Goal: Information Seeking & Learning: Check status

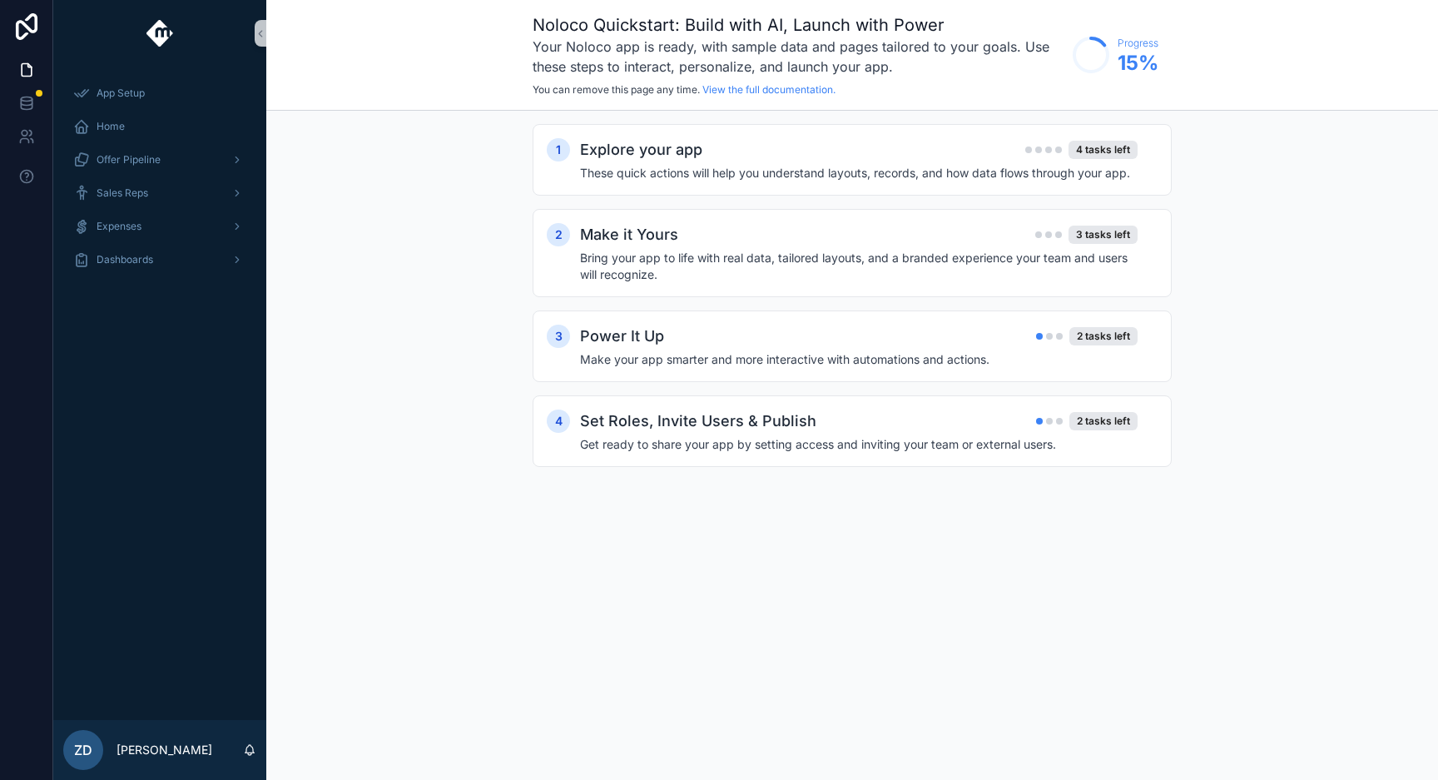
click at [179, 403] on div "App Setup Home Offer Pipeline Sales Reps Expenses Dashboards" at bounding box center [159, 393] width 213 height 653
click at [156, 119] on div "Home" at bounding box center [159, 126] width 173 height 27
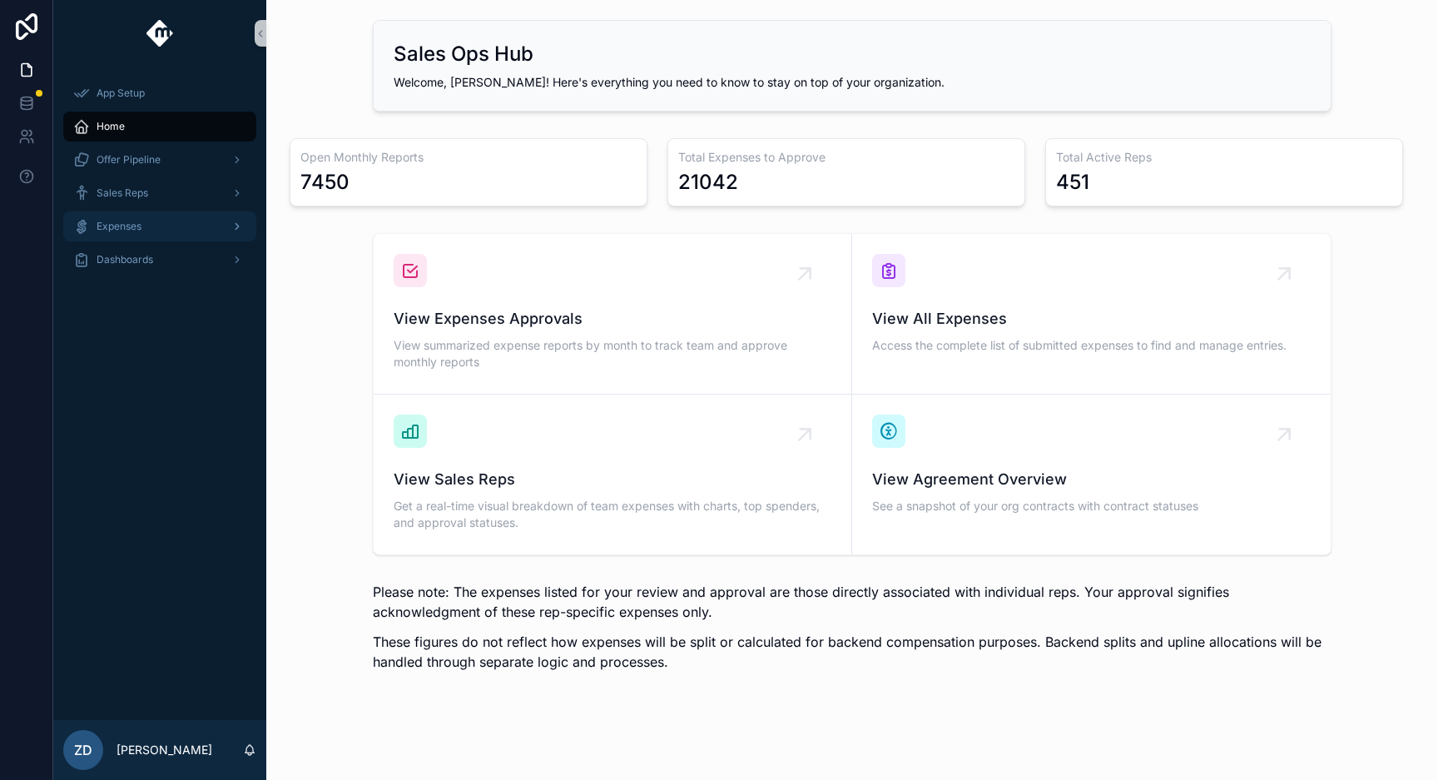
click at [185, 226] on div "Expenses" at bounding box center [159, 226] width 173 height 27
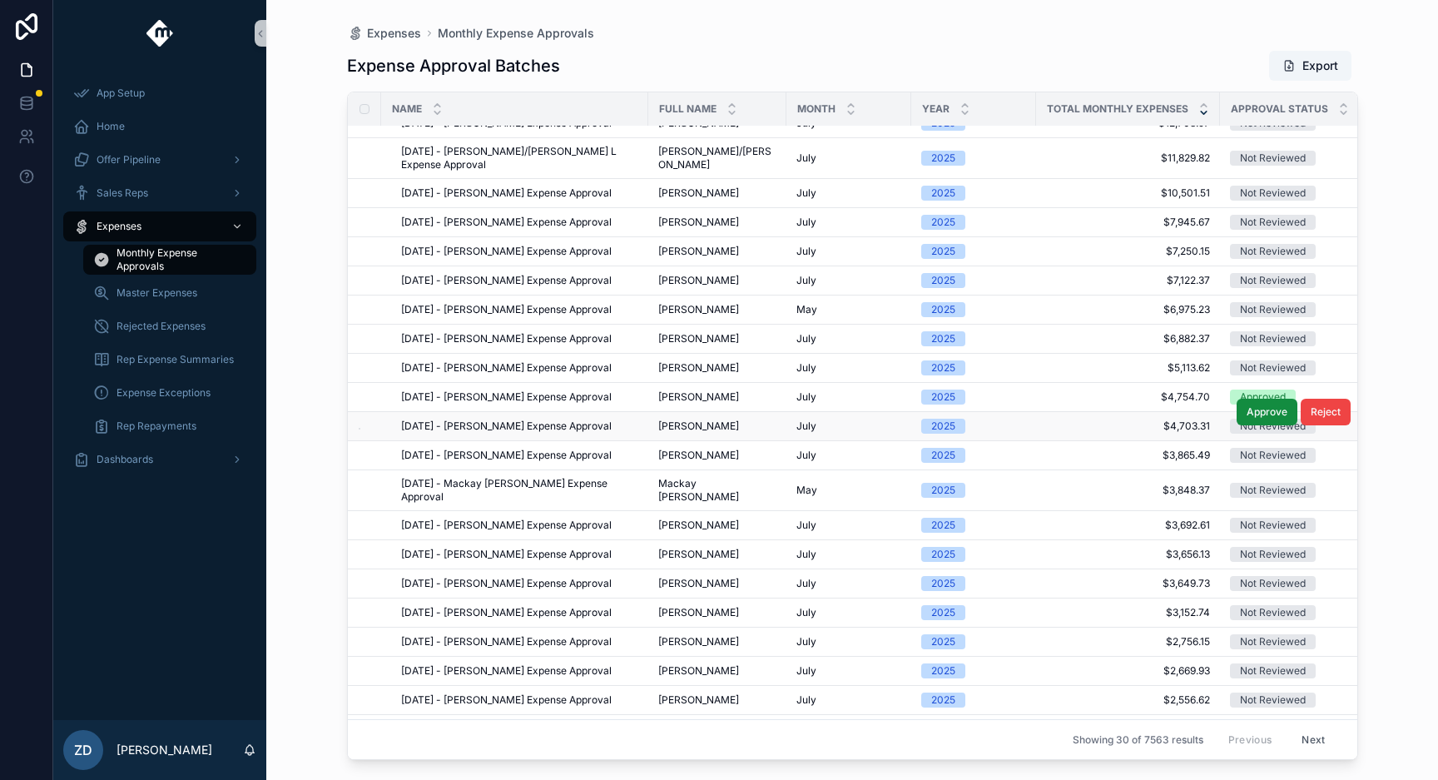
scroll to position [281, 0]
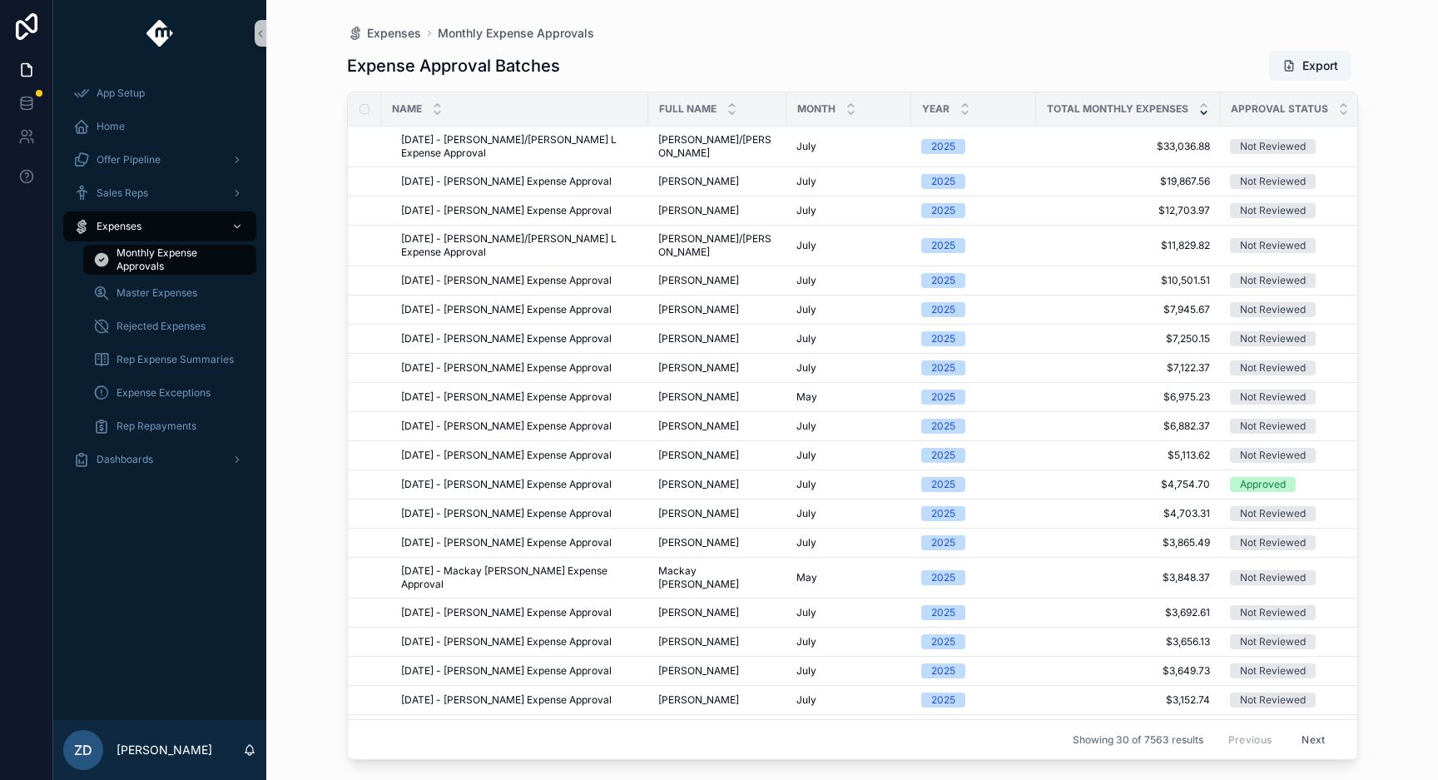
scroll to position [281, 0]
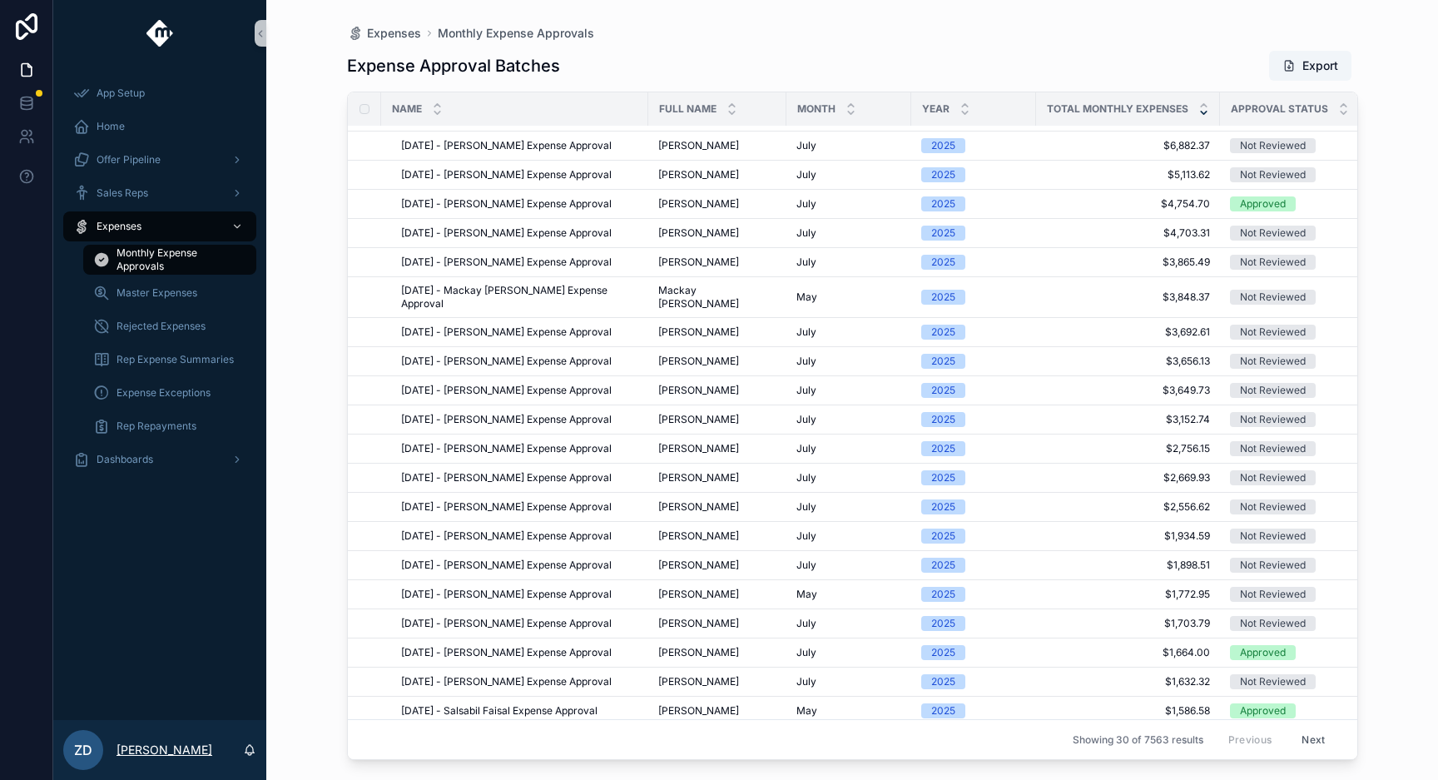
click at [191, 752] on p "[PERSON_NAME]" at bounding box center [165, 750] width 96 height 17
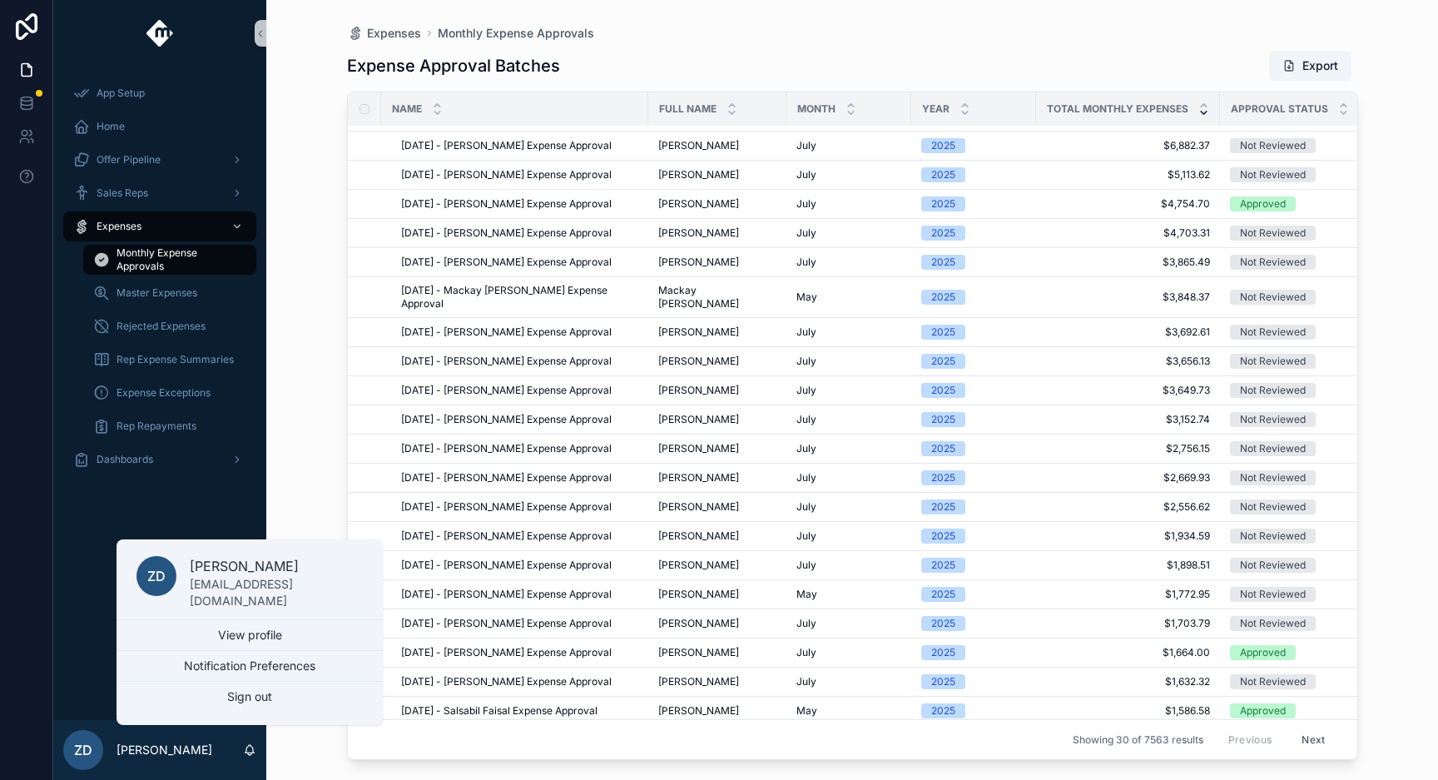
click at [307, 525] on div "Expenses Monthly Expense Approvals Expense Approval Batches Export Name Full Na…" at bounding box center [852, 390] width 1172 height 780
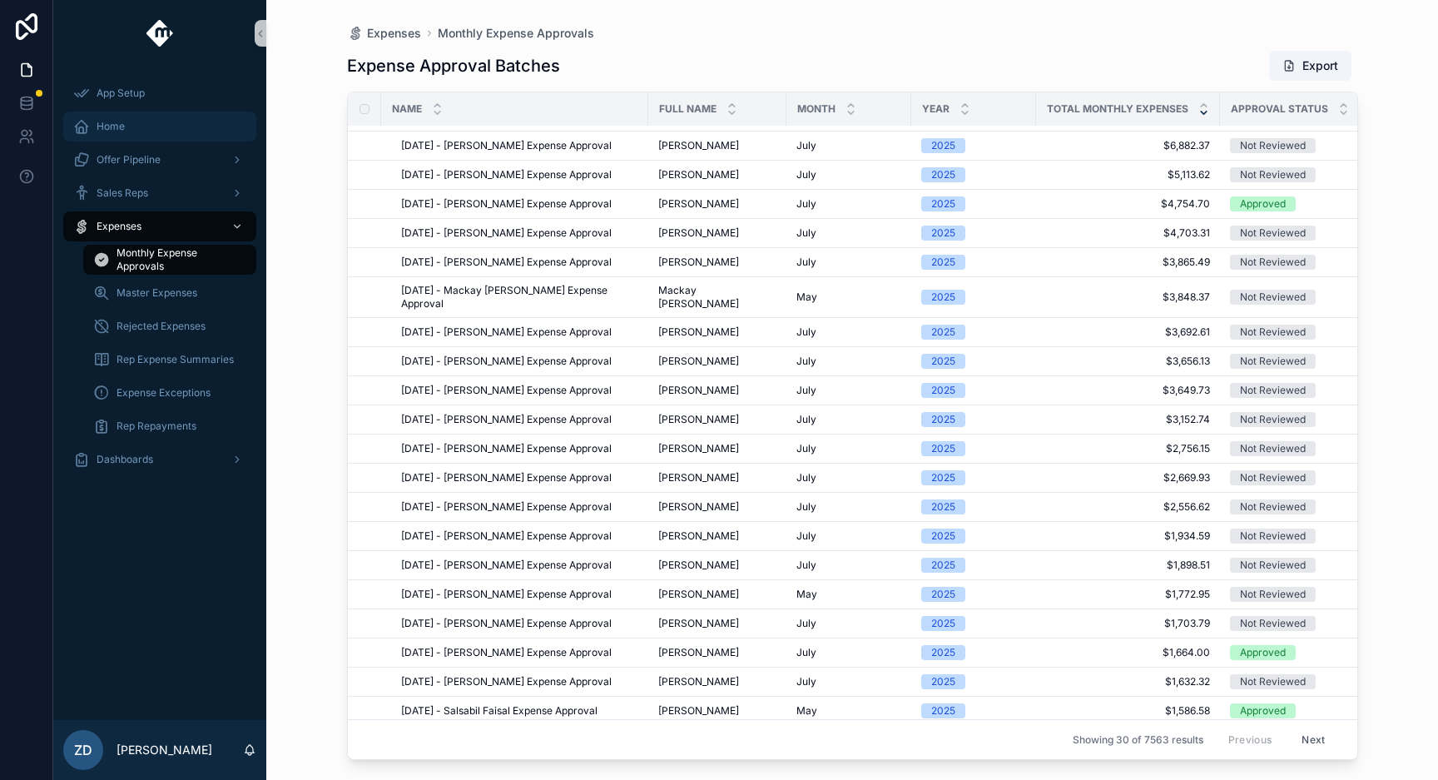
click at [174, 122] on div "Home" at bounding box center [159, 126] width 173 height 27
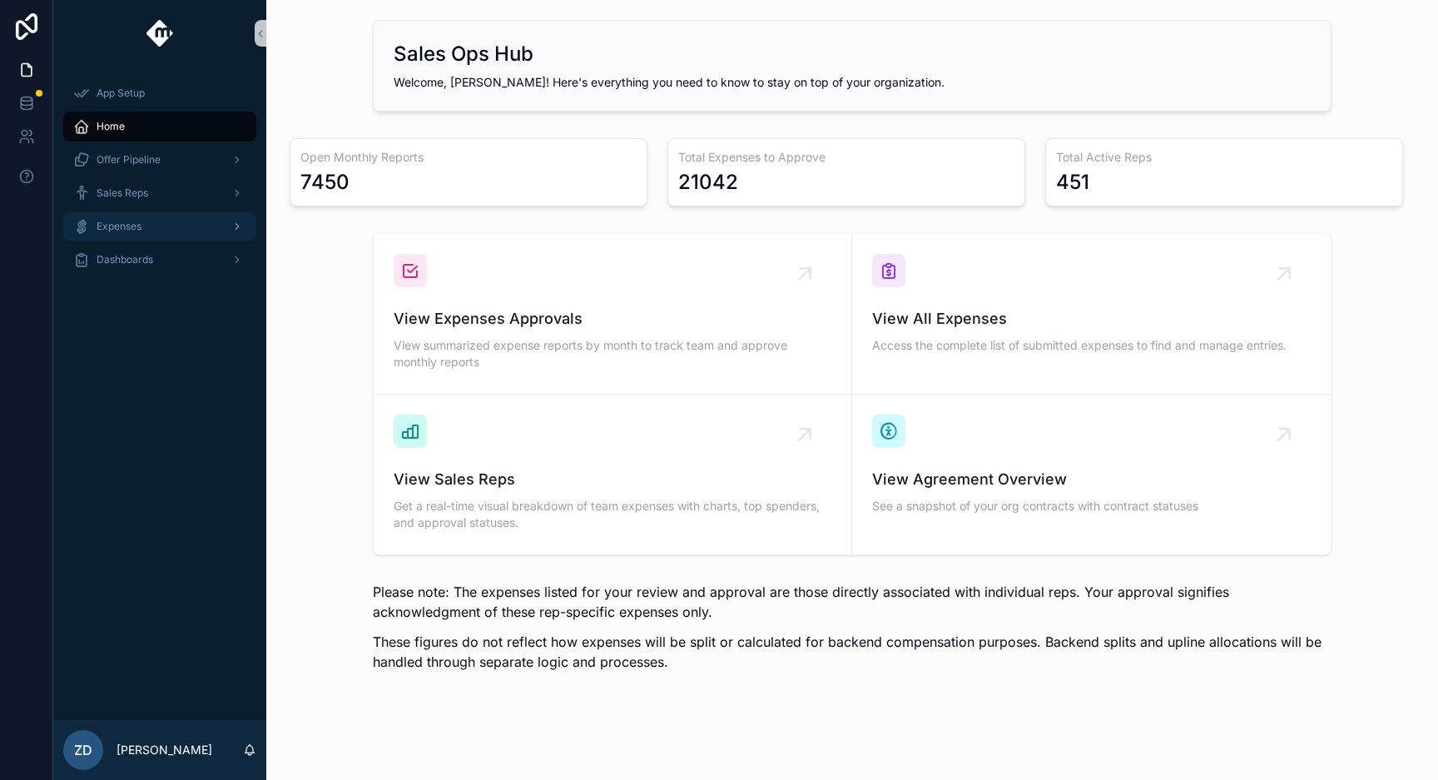
click at [193, 236] on div "Expenses" at bounding box center [159, 226] width 173 height 27
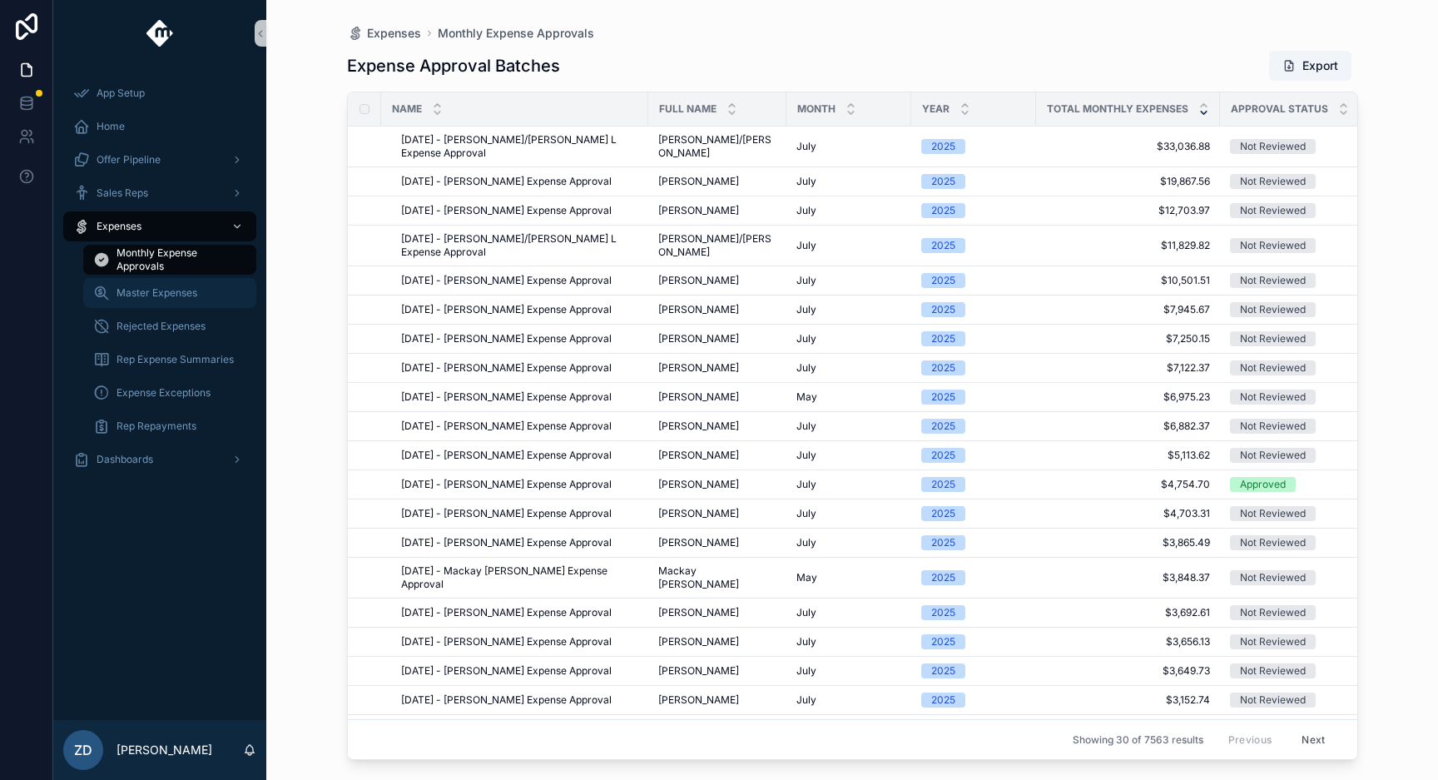
click at [201, 295] on div "Master Expenses" at bounding box center [169, 293] width 153 height 27
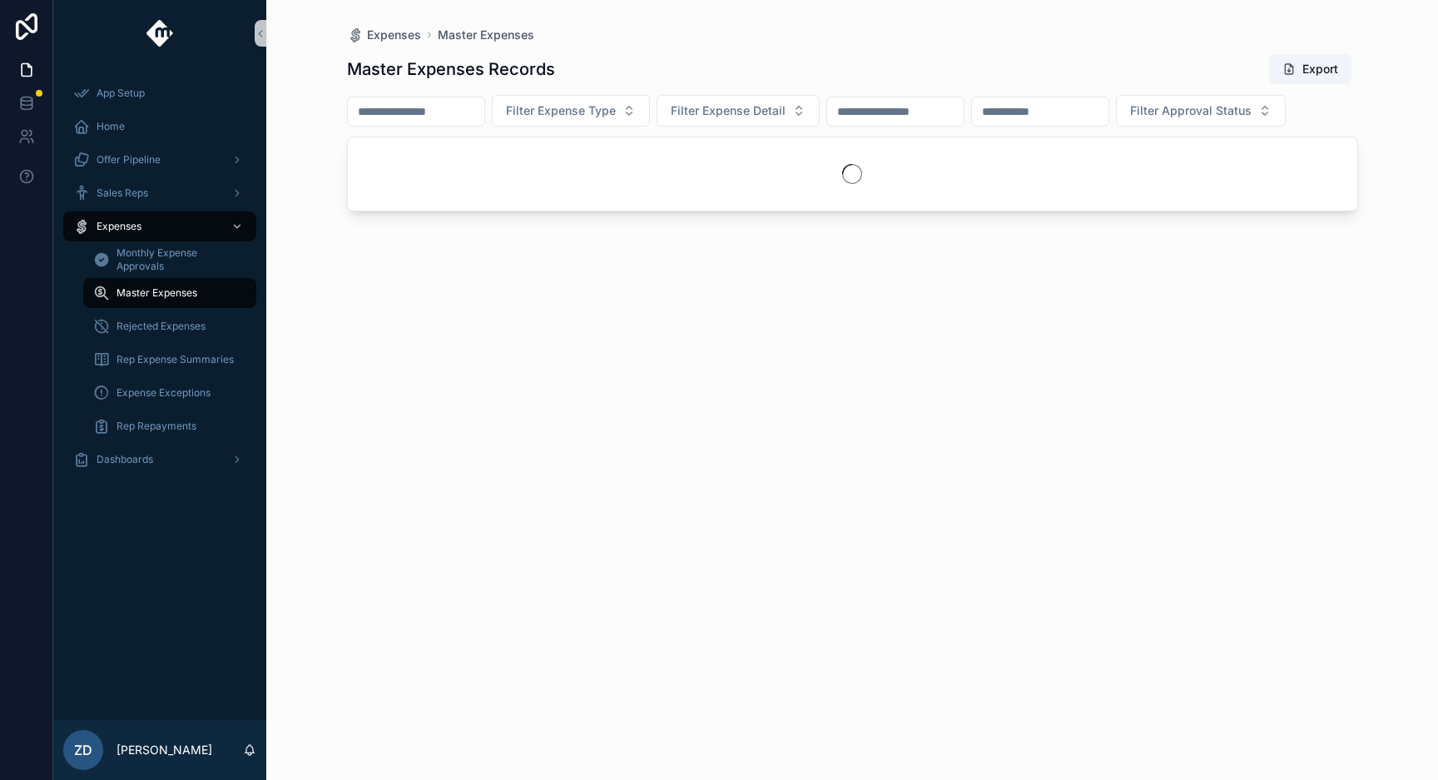
click at [389, 122] on div "scrollable content" at bounding box center [416, 112] width 138 height 30
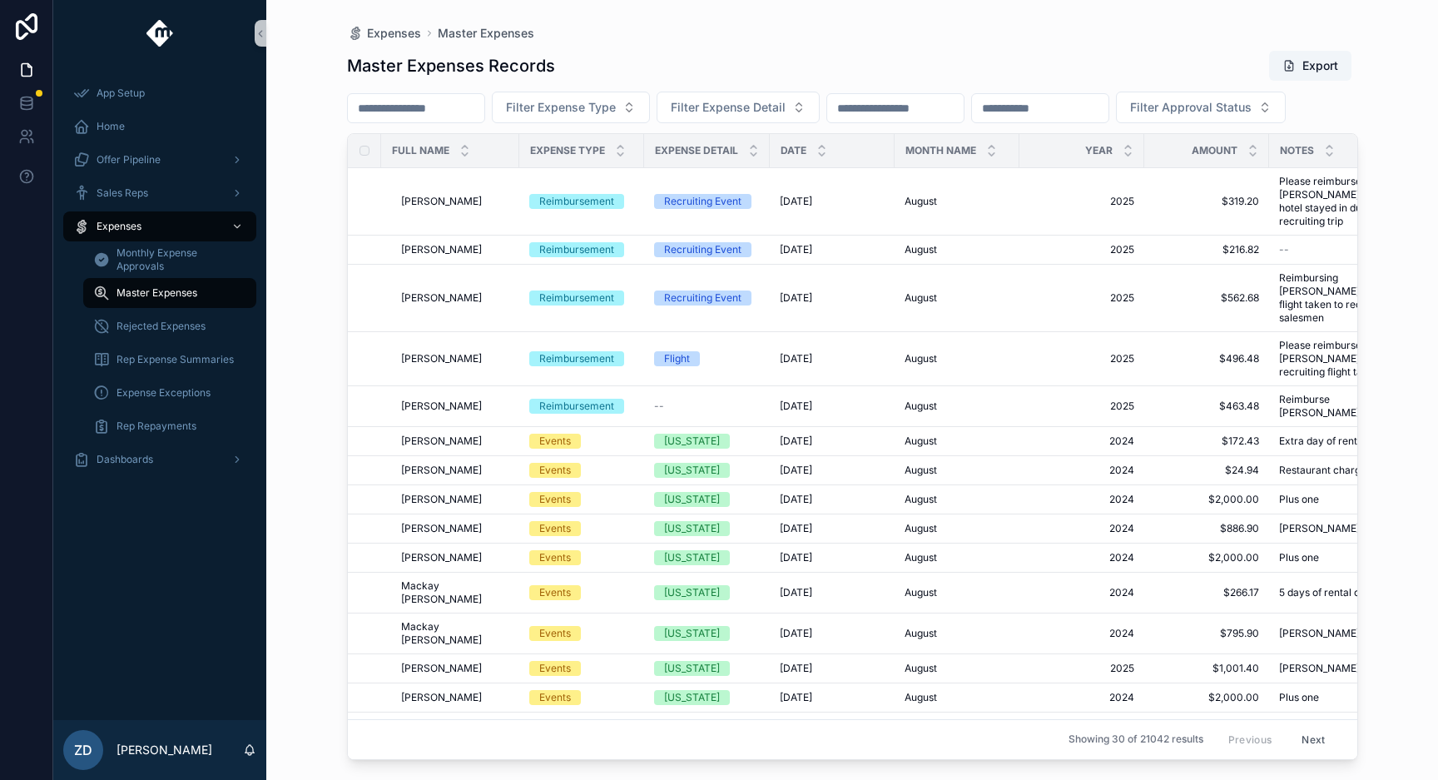
click at [390, 117] on input "scrollable content" at bounding box center [416, 108] width 137 height 23
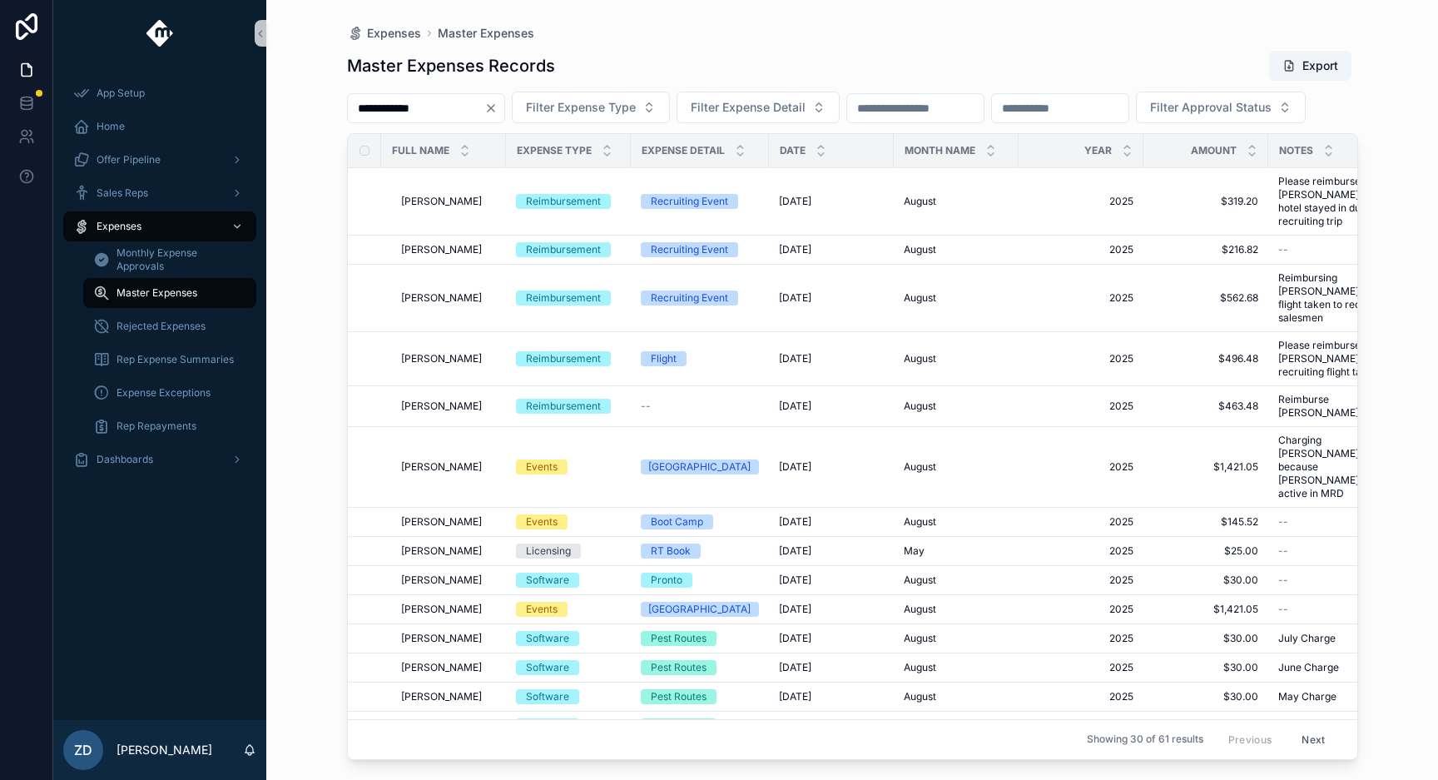
type input "**********"
click at [295, 575] on div "**********" at bounding box center [852, 390] width 1172 height 780
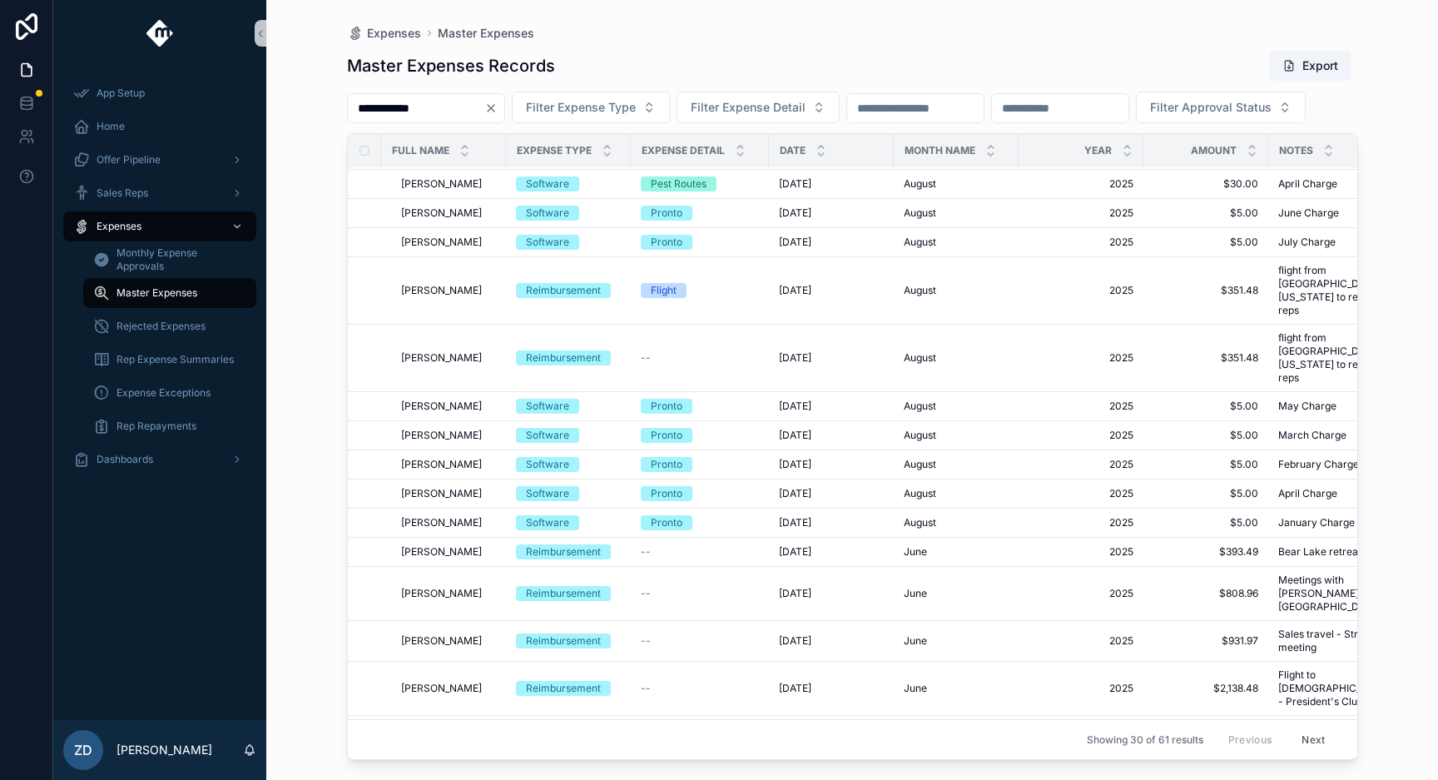
click at [678, 58] on div "Master Expenses Records Export" at bounding box center [852, 66] width 1011 height 32
click at [494, 110] on icon "Clear" at bounding box center [491, 108] width 7 height 7
click at [623, 65] on div "Master Expenses Records Export" at bounding box center [852, 66] width 1011 height 32
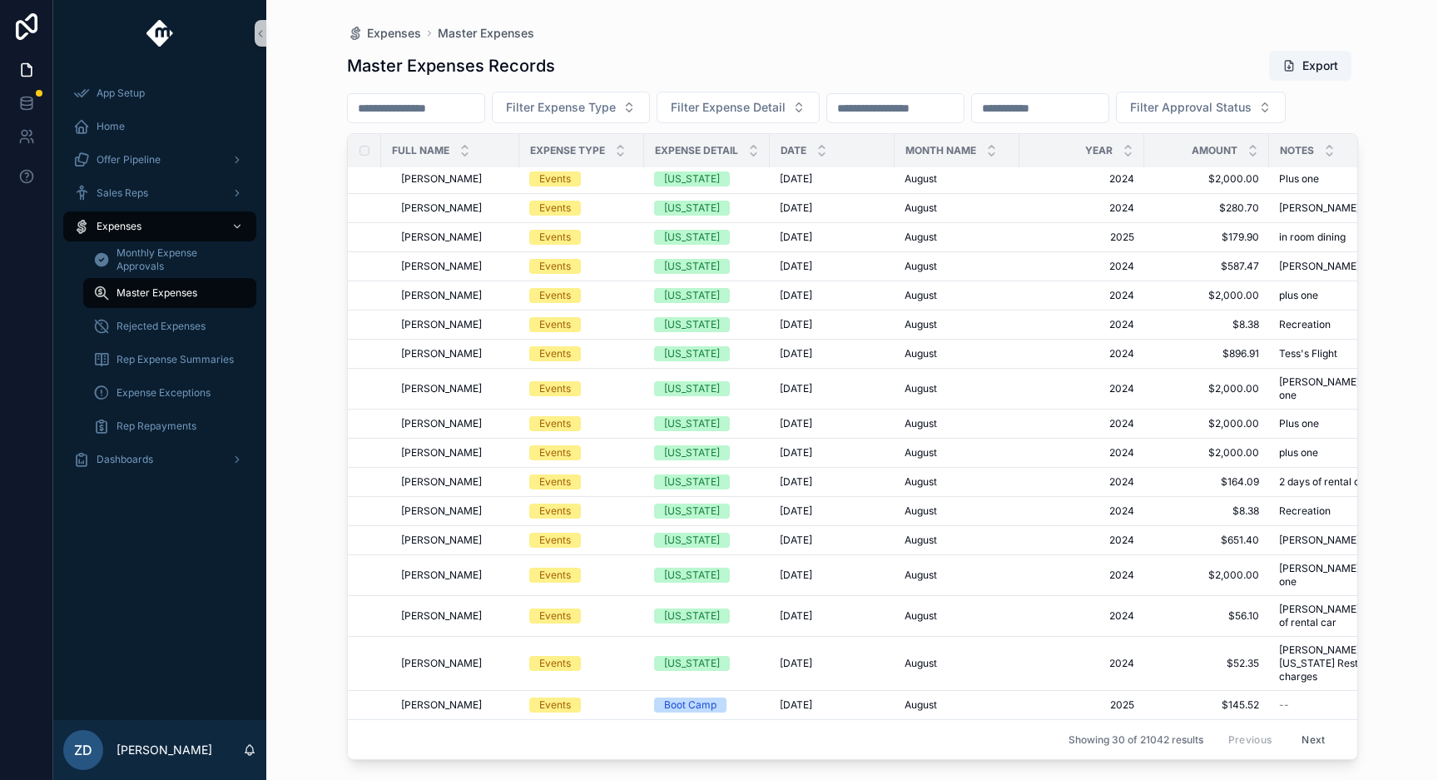
scroll to position [432, 0]
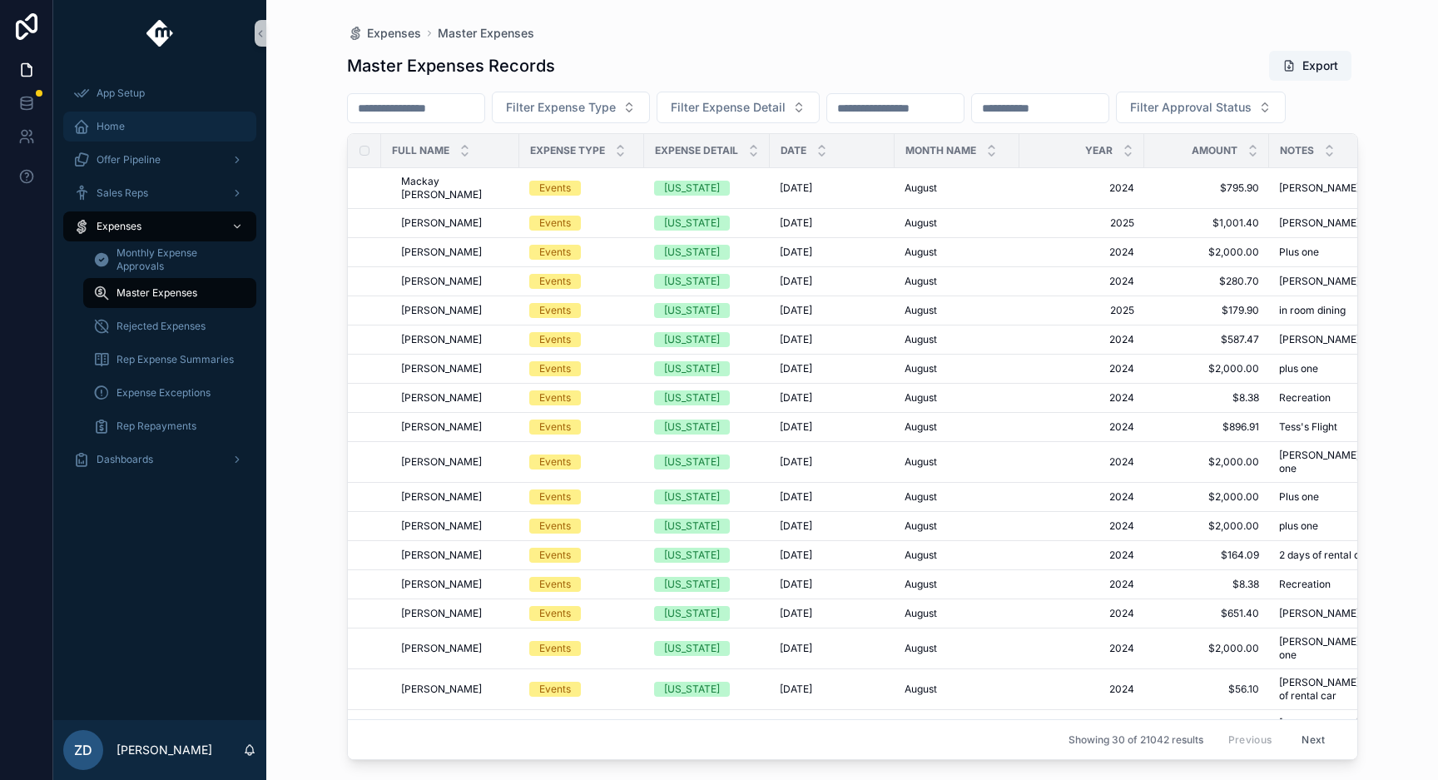
click at [165, 124] on div "Home" at bounding box center [159, 126] width 173 height 27
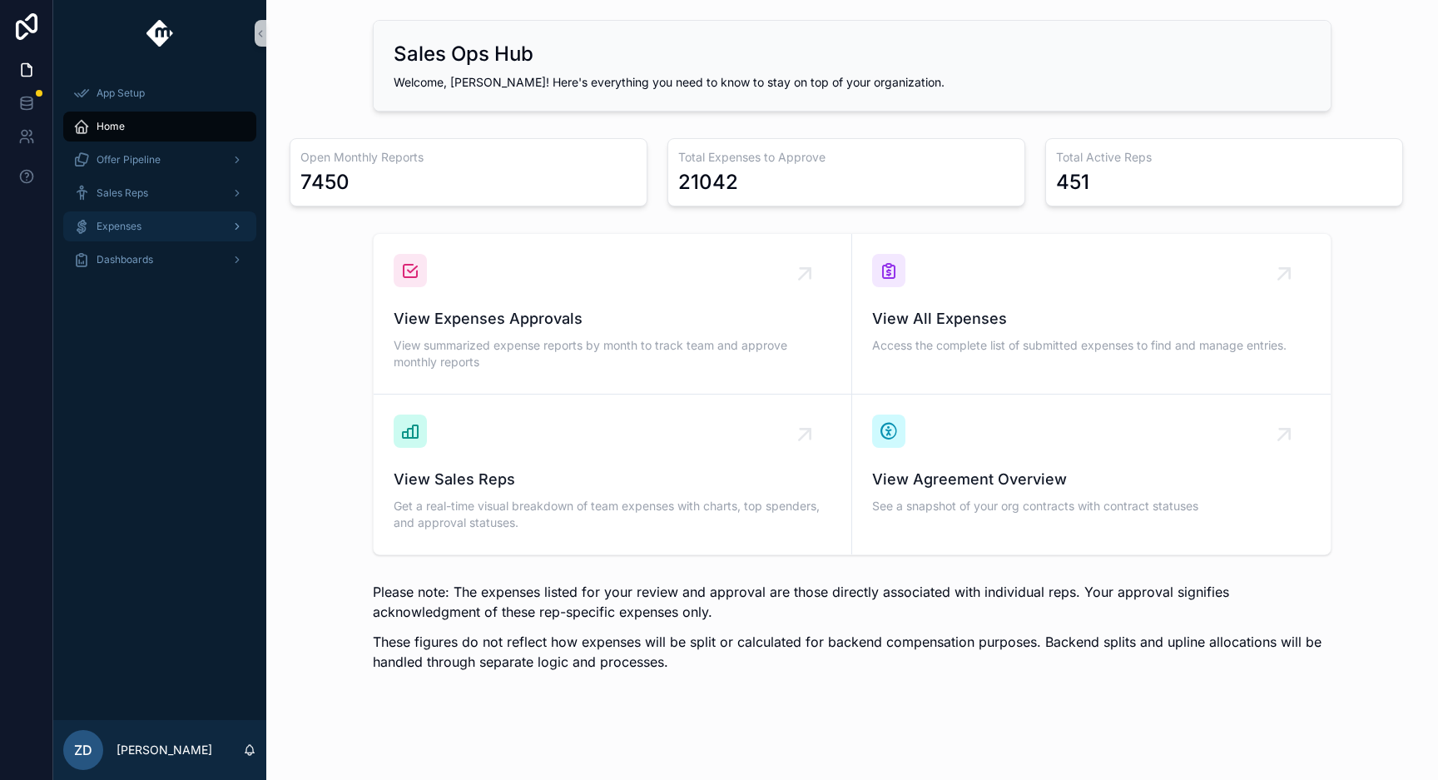
click at [214, 217] on div "Expenses" at bounding box center [159, 226] width 173 height 27
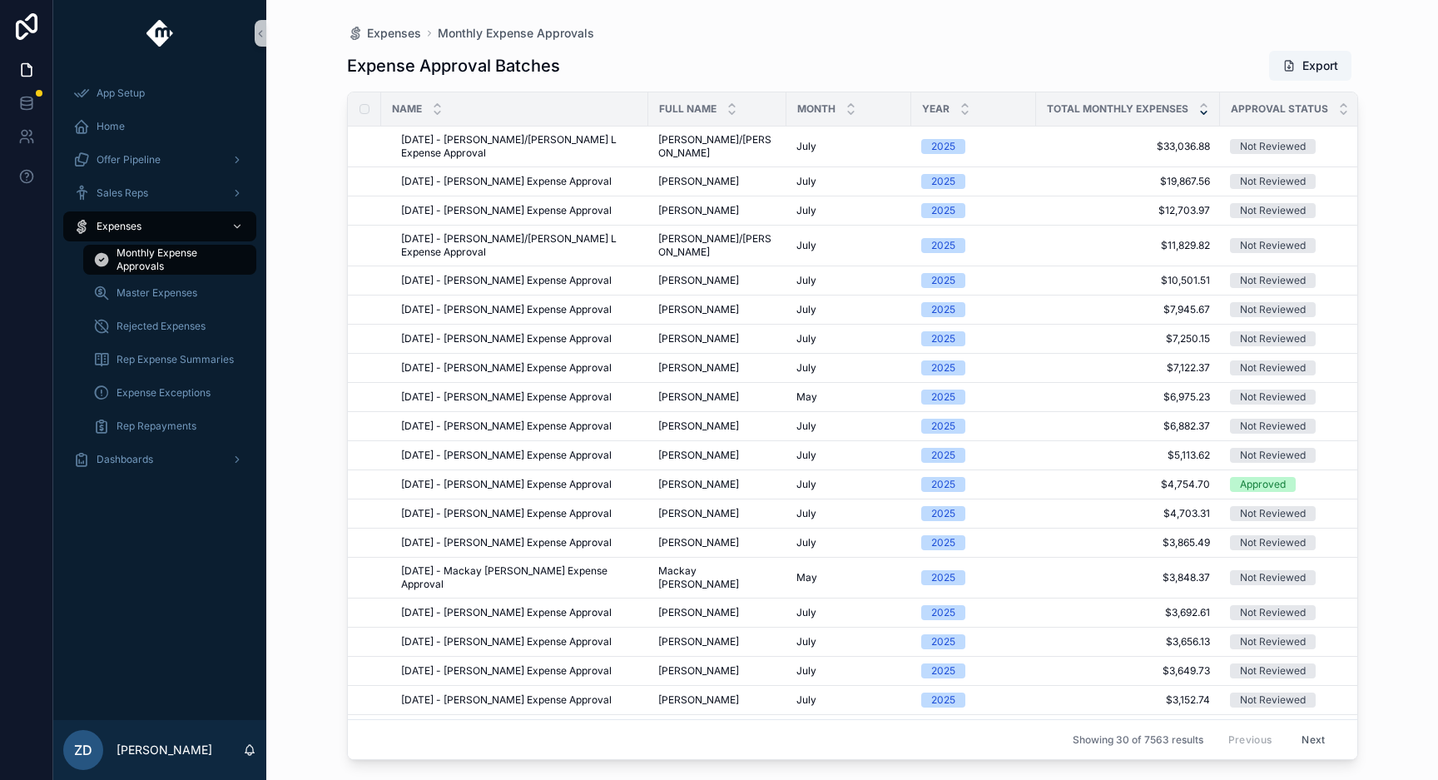
click at [306, 493] on div "Expenses Monthly Expense Approvals Expense Approval Batches Export Name Full Na…" at bounding box center [852, 390] width 1172 height 780
click at [178, 289] on span "Master Expenses" at bounding box center [157, 292] width 81 height 13
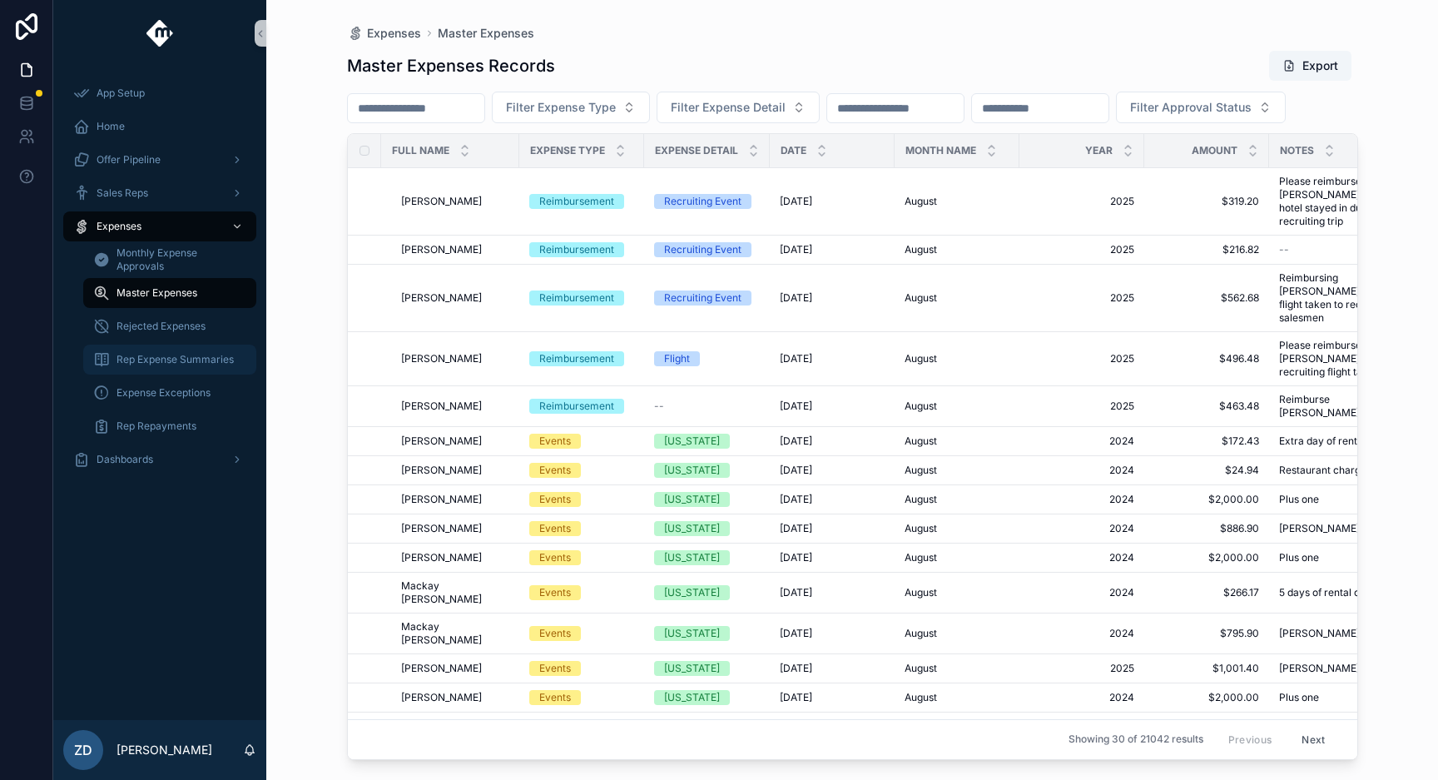
click at [183, 363] on span "Rep Expense Summaries" at bounding box center [175, 359] width 117 height 13
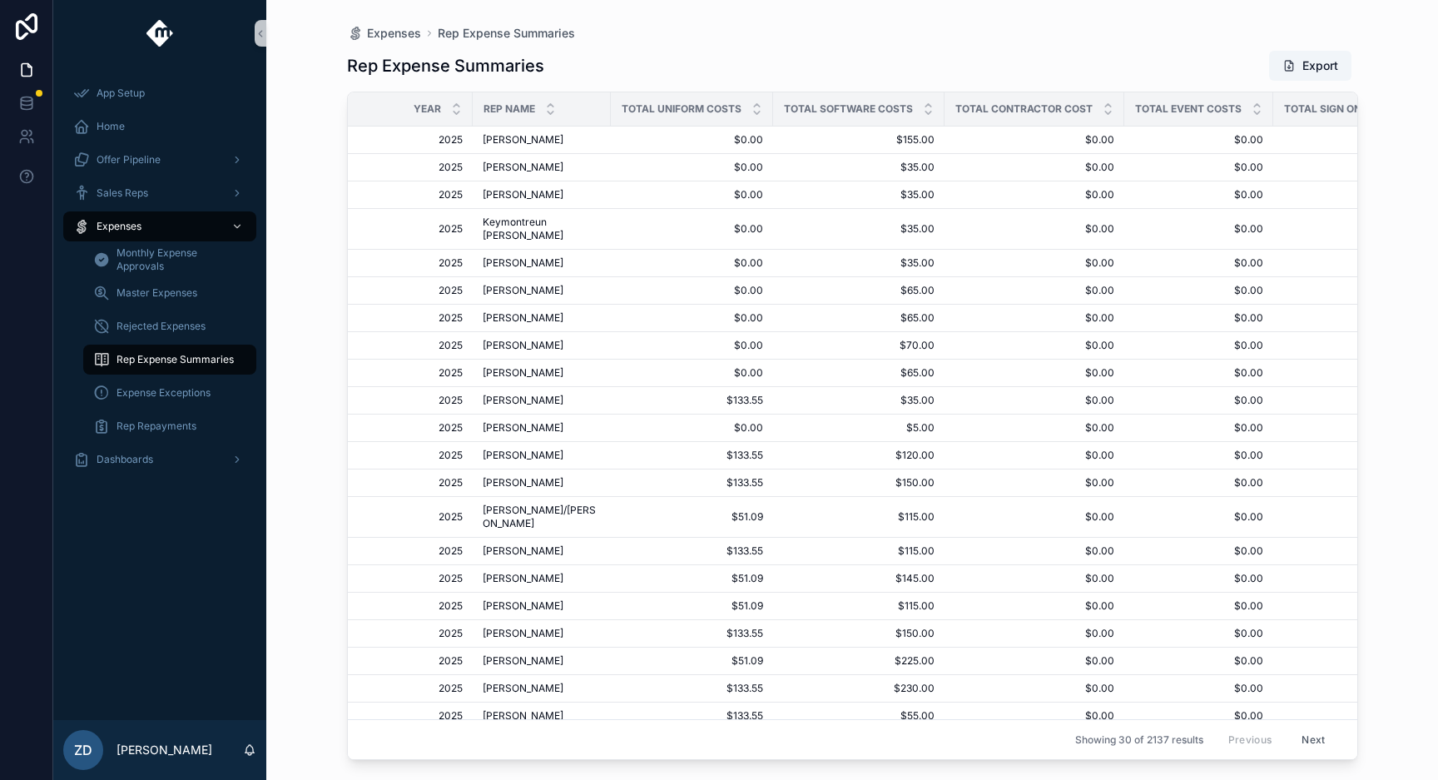
click at [678, 105] on span "Total Uniform Costs" at bounding box center [682, 108] width 120 height 13
click at [189, 263] on span "Monthly Expense Approvals" at bounding box center [178, 259] width 123 height 27
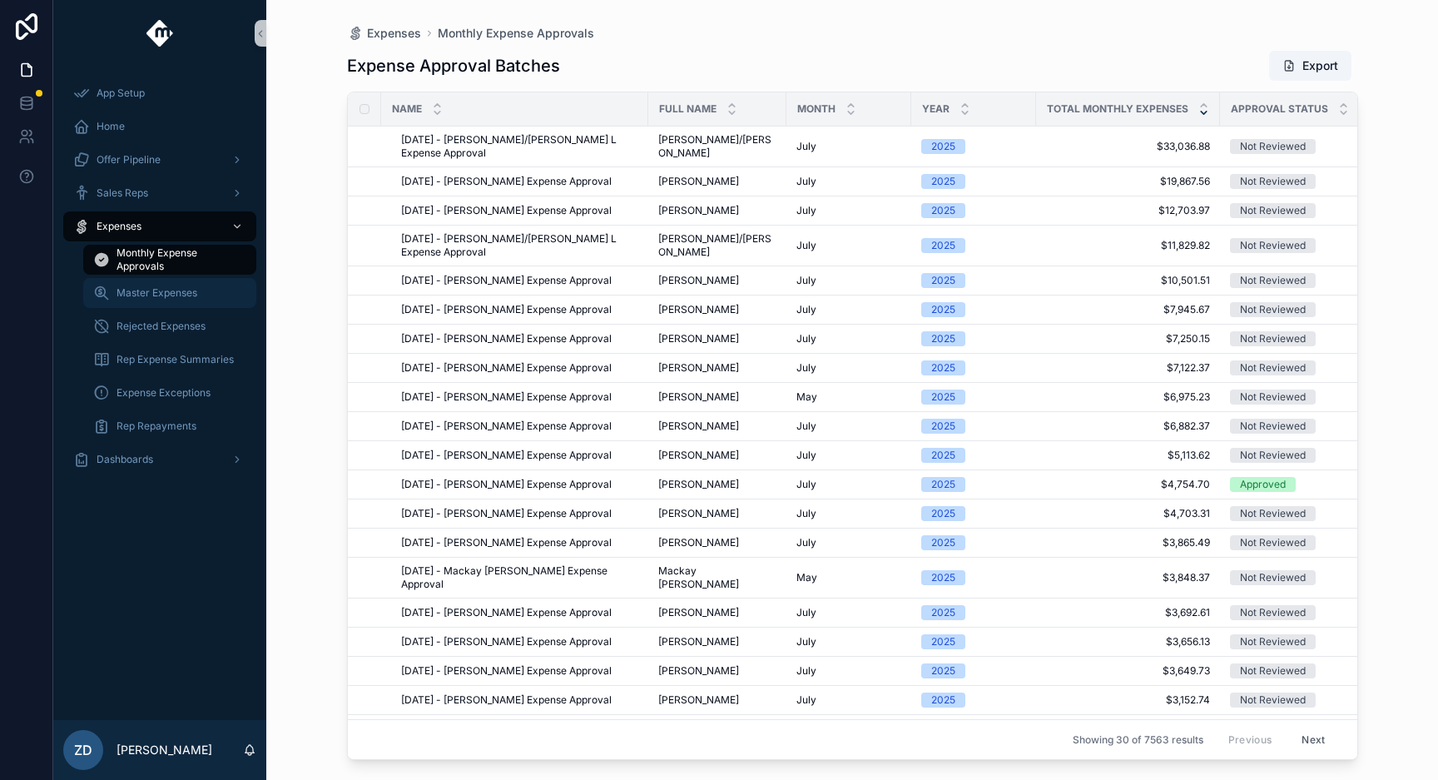
click at [195, 288] on span "Master Expenses" at bounding box center [157, 292] width 81 height 13
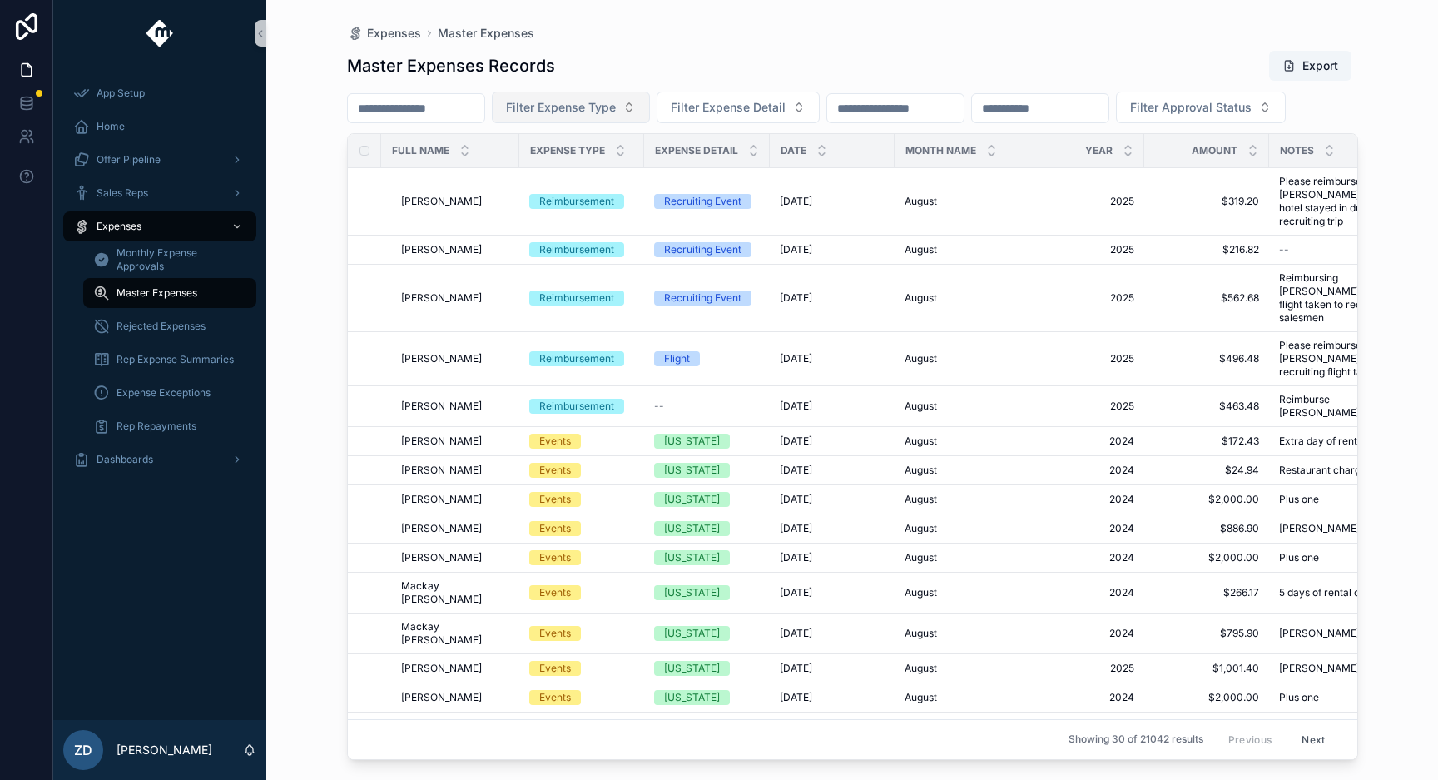
click at [585, 106] on span "Filter Expense Type" at bounding box center [561, 107] width 110 height 17
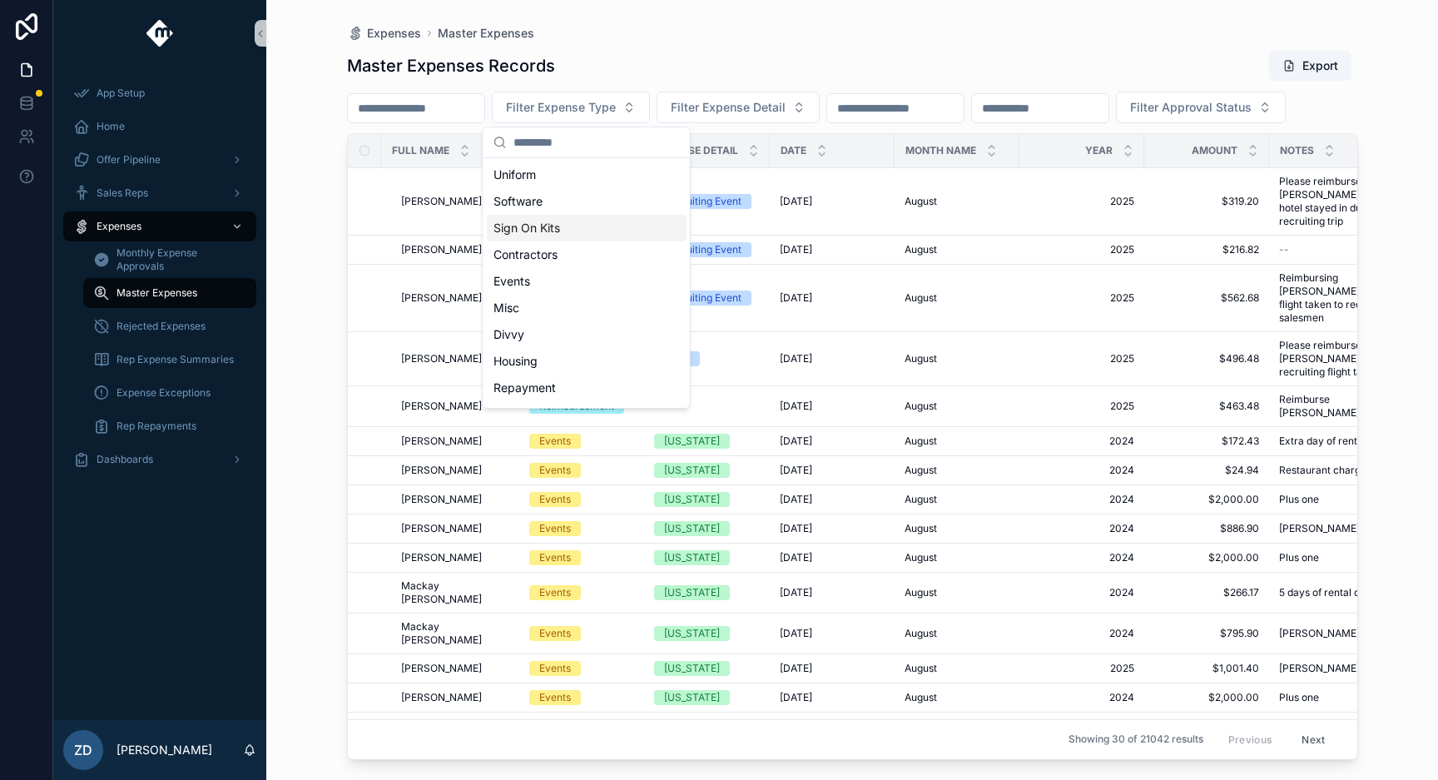
click at [573, 229] on div "Sign On Kits" at bounding box center [587, 228] width 200 height 27
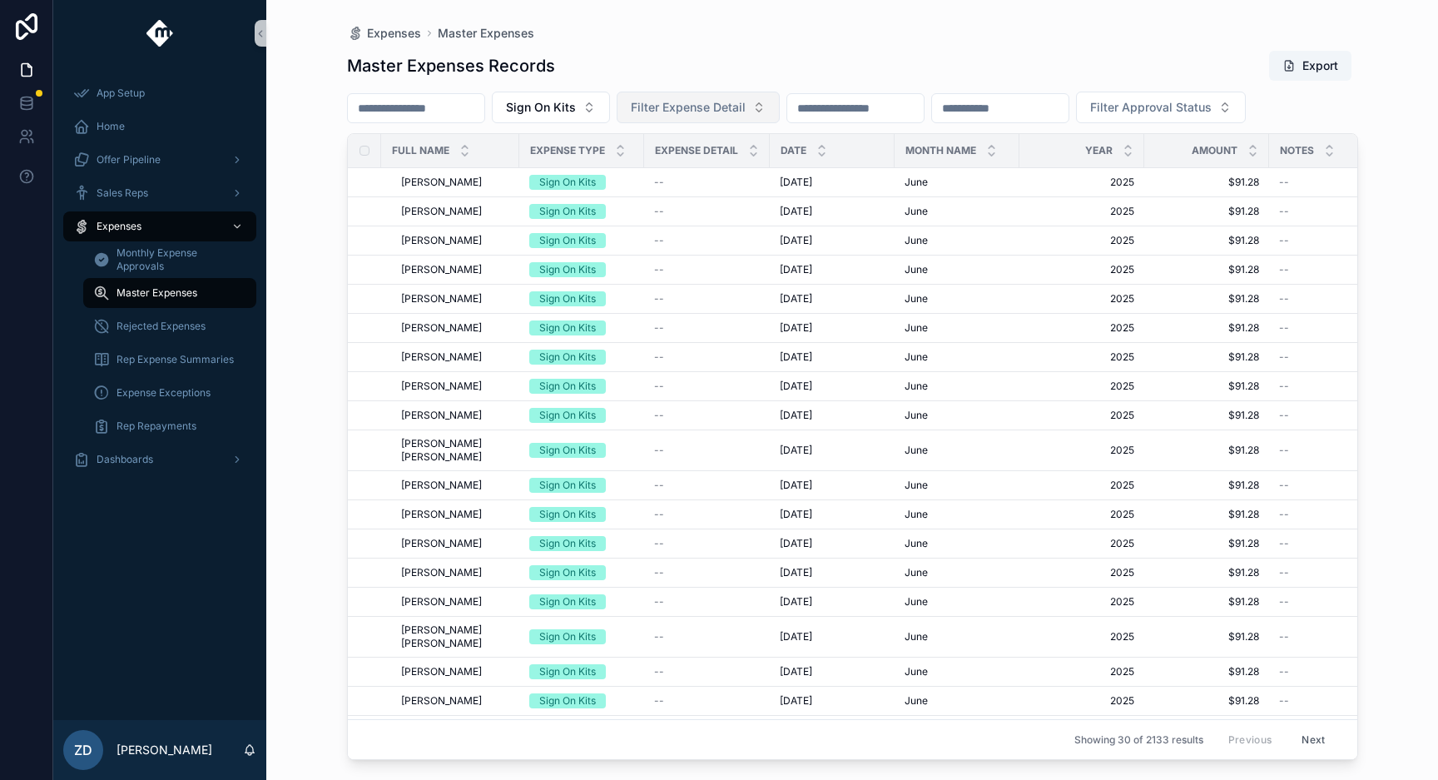
click at [686, 108] on span "Filter Expense Detail" at bounding box center [688, 107] width 115 height 17
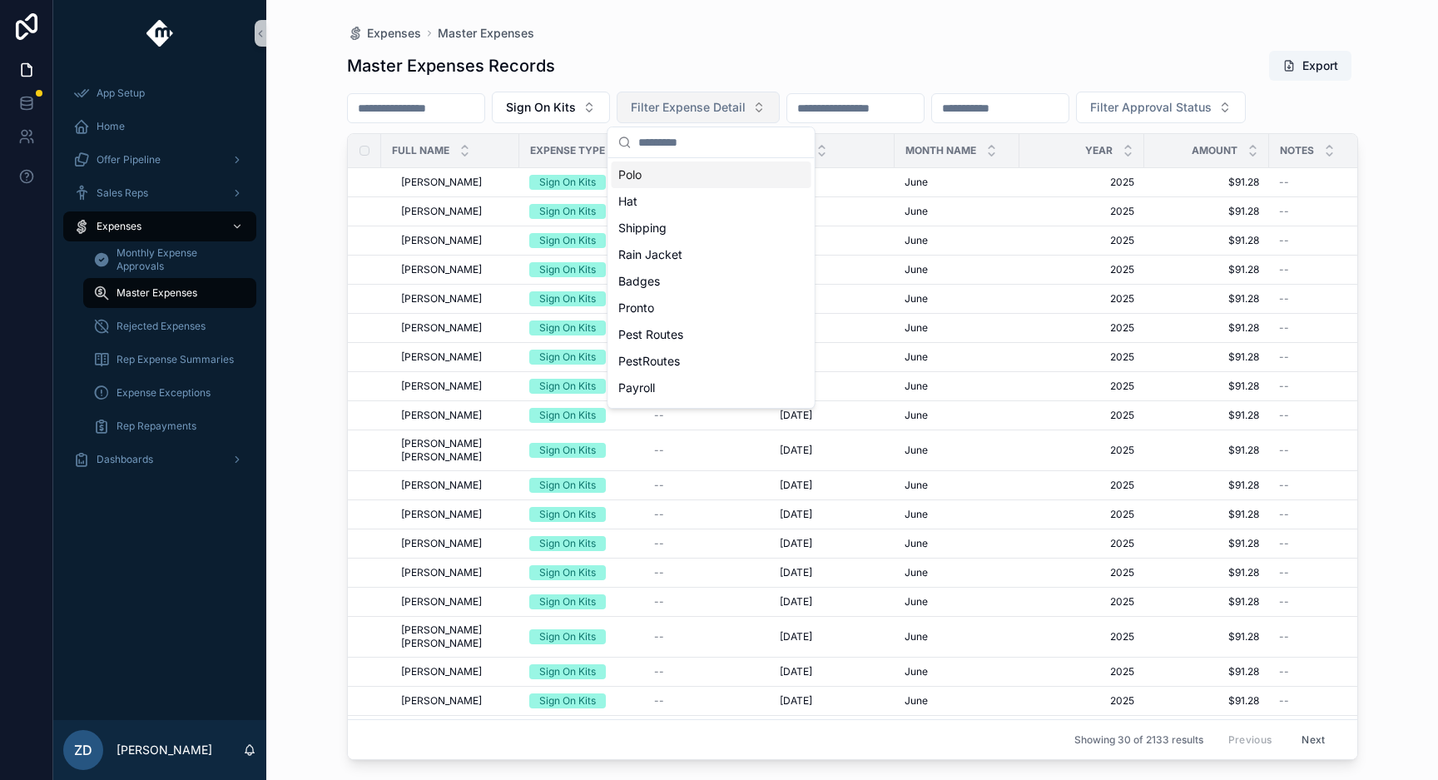
click at [727, 103] on span "Filter Expense Detail" at bounding box center [688, 107] width 115 height 17
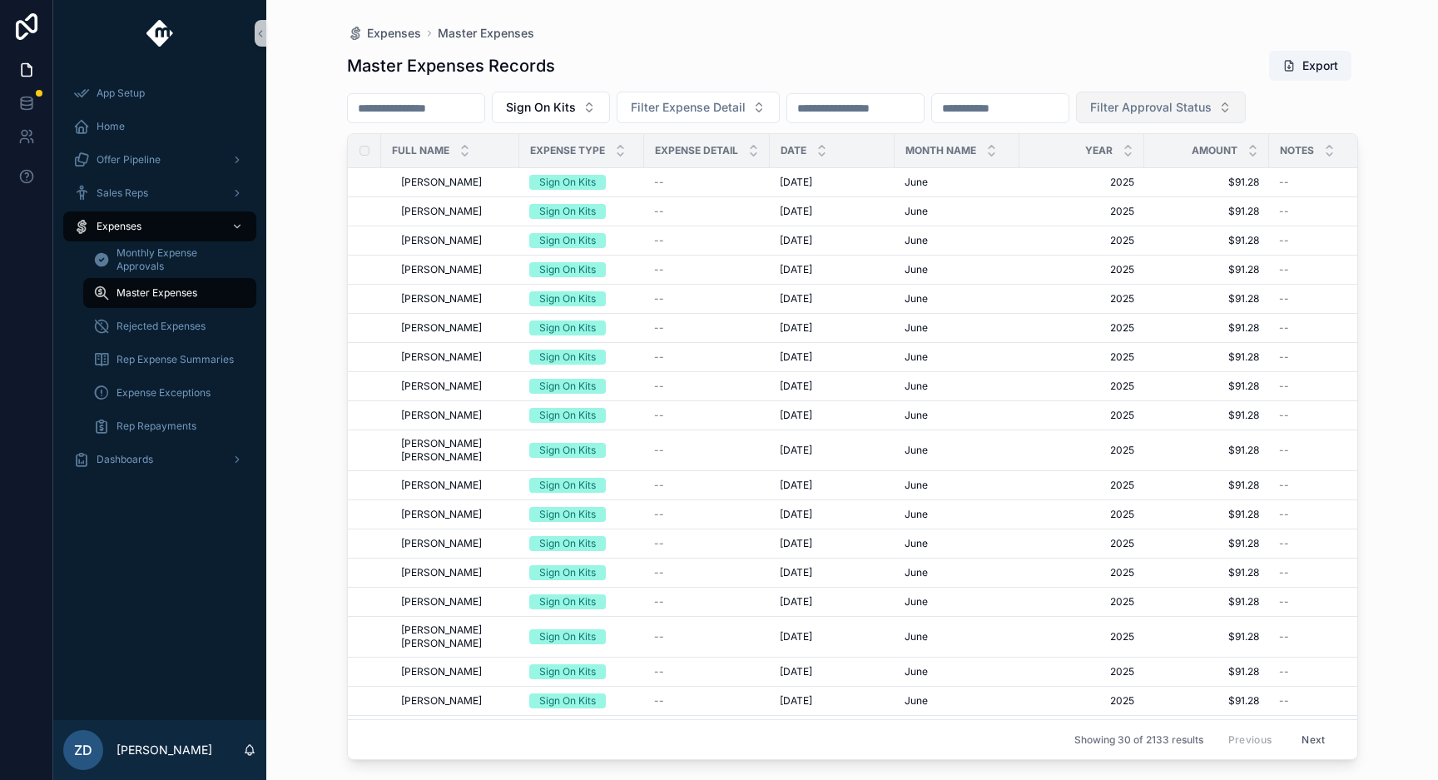
click at [1189, 103] on span "Filter Approval Status" at bounding box center [1151, 107] width 122 height 17
click at [1227, 206] on div "Pending" at bounding box center [1205, 201] width 200 height 27
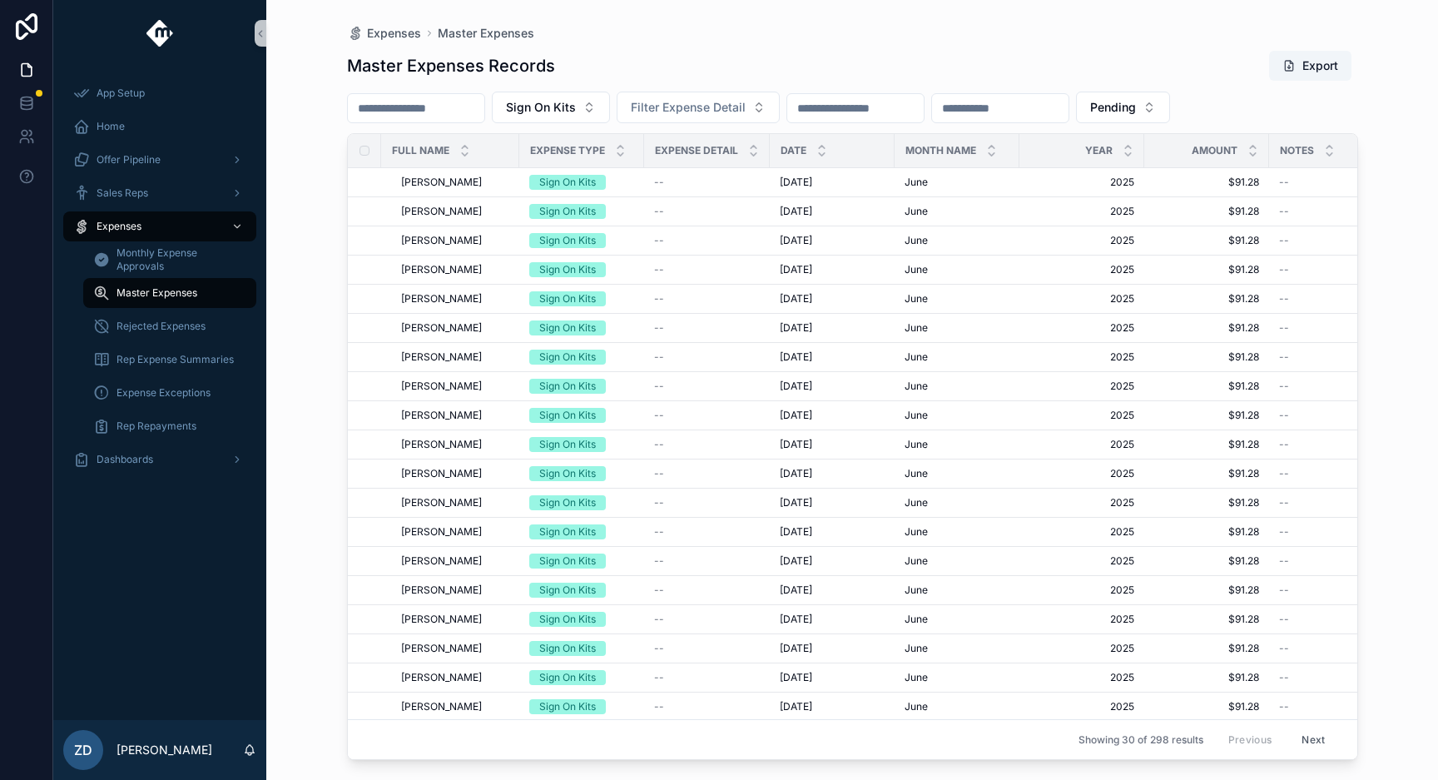
scroll to position [334, 0]
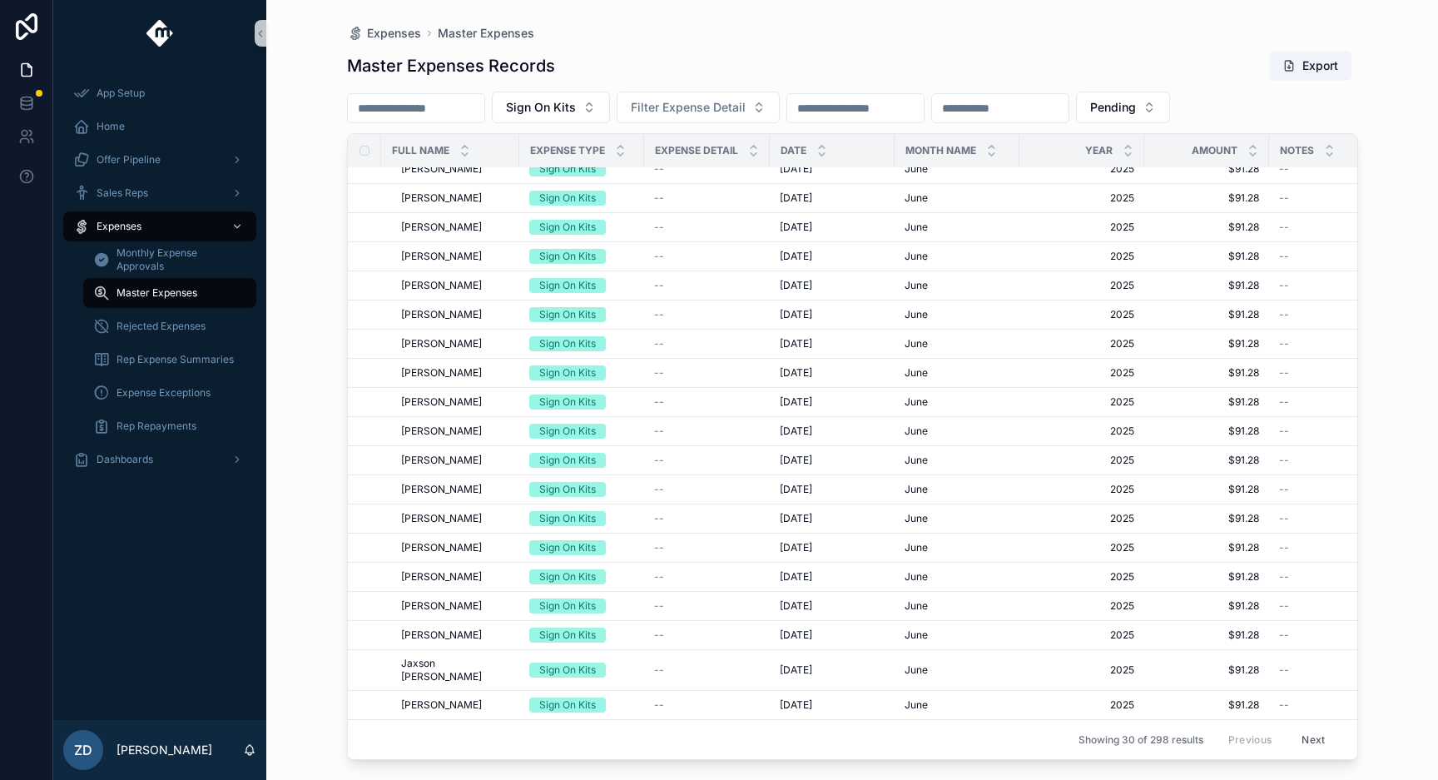
click at [1313, 736] on button "Next" at bounding box center [1313, 740] width 47 height 26
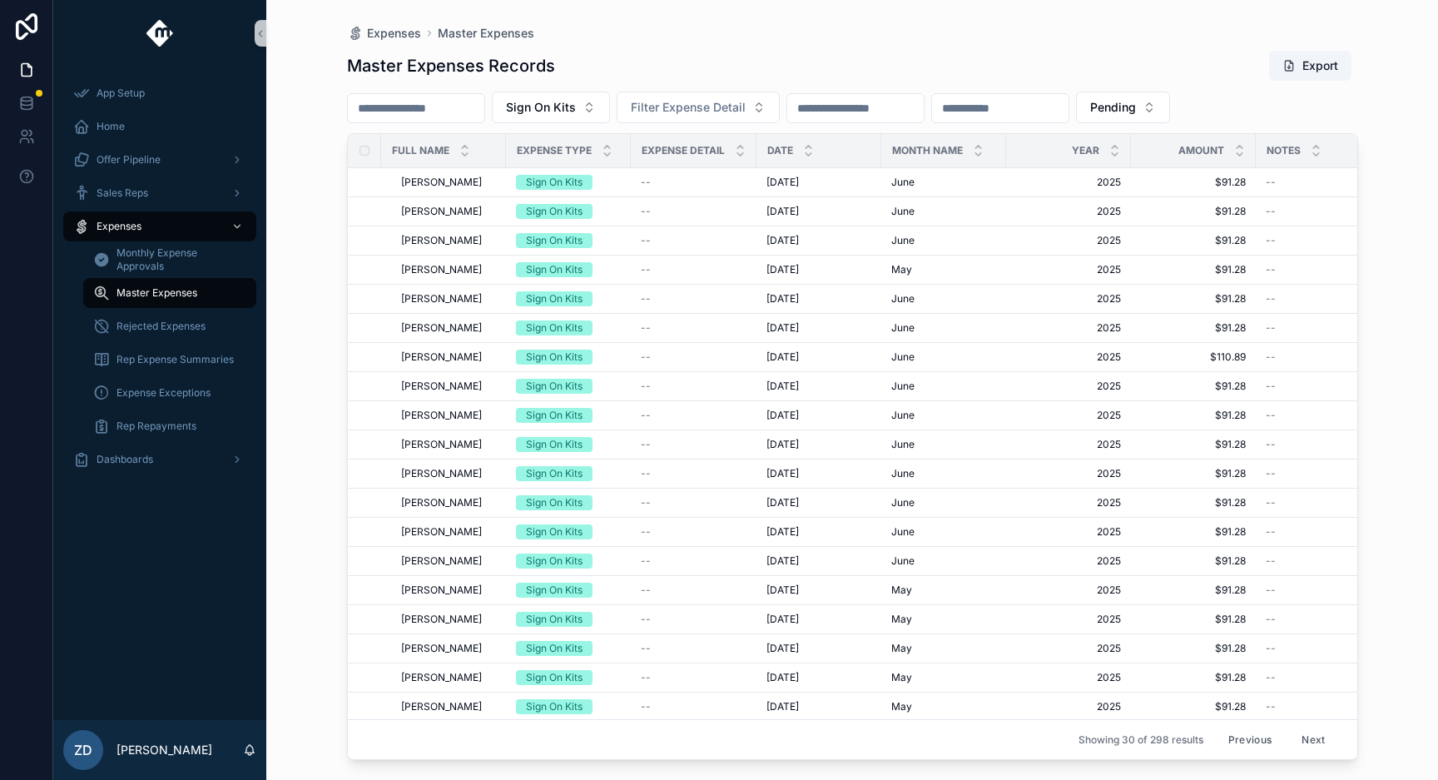
scroll to position [322, 0]
click at [1309, 734] on button "Next" at bounding box center [1313, 740] width 47 height 26
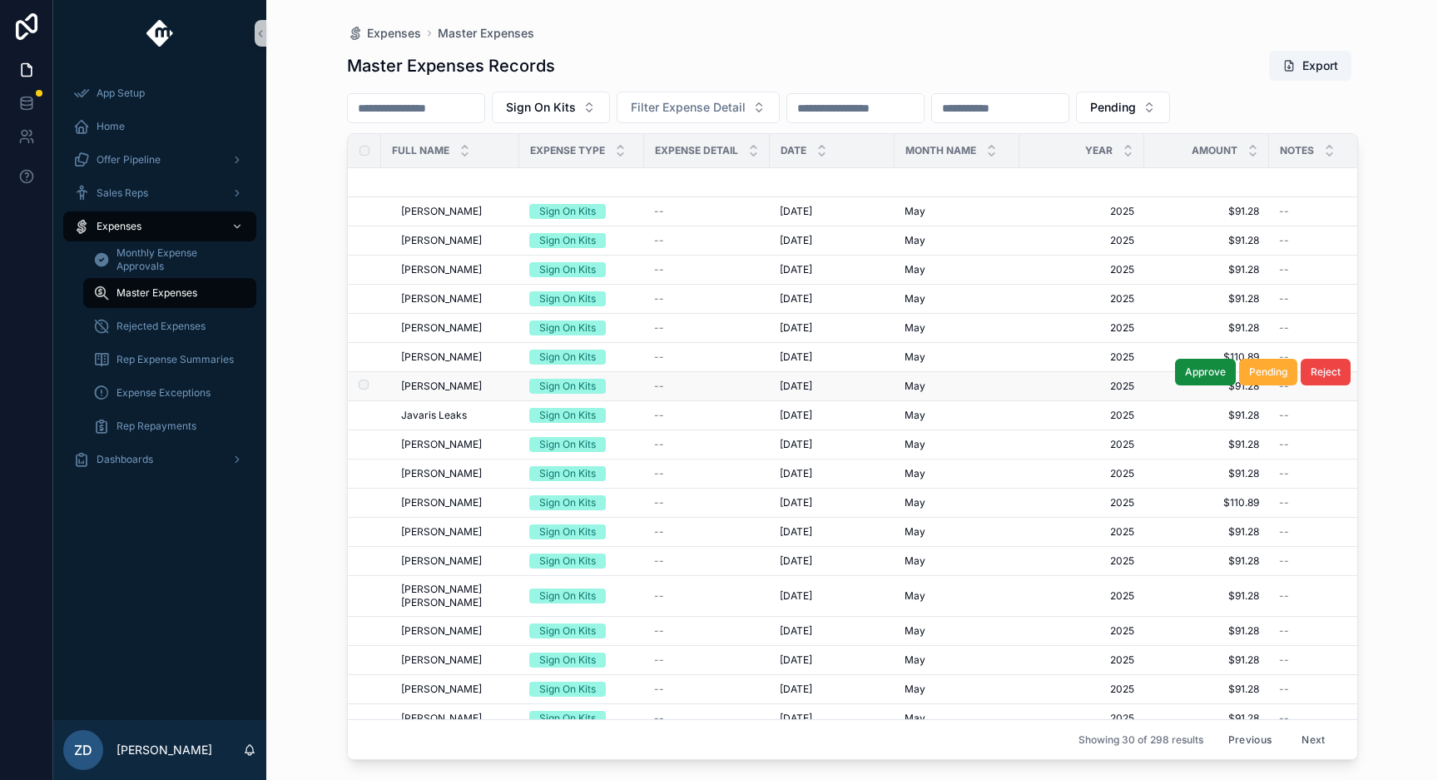
scroll to position [322, 0]
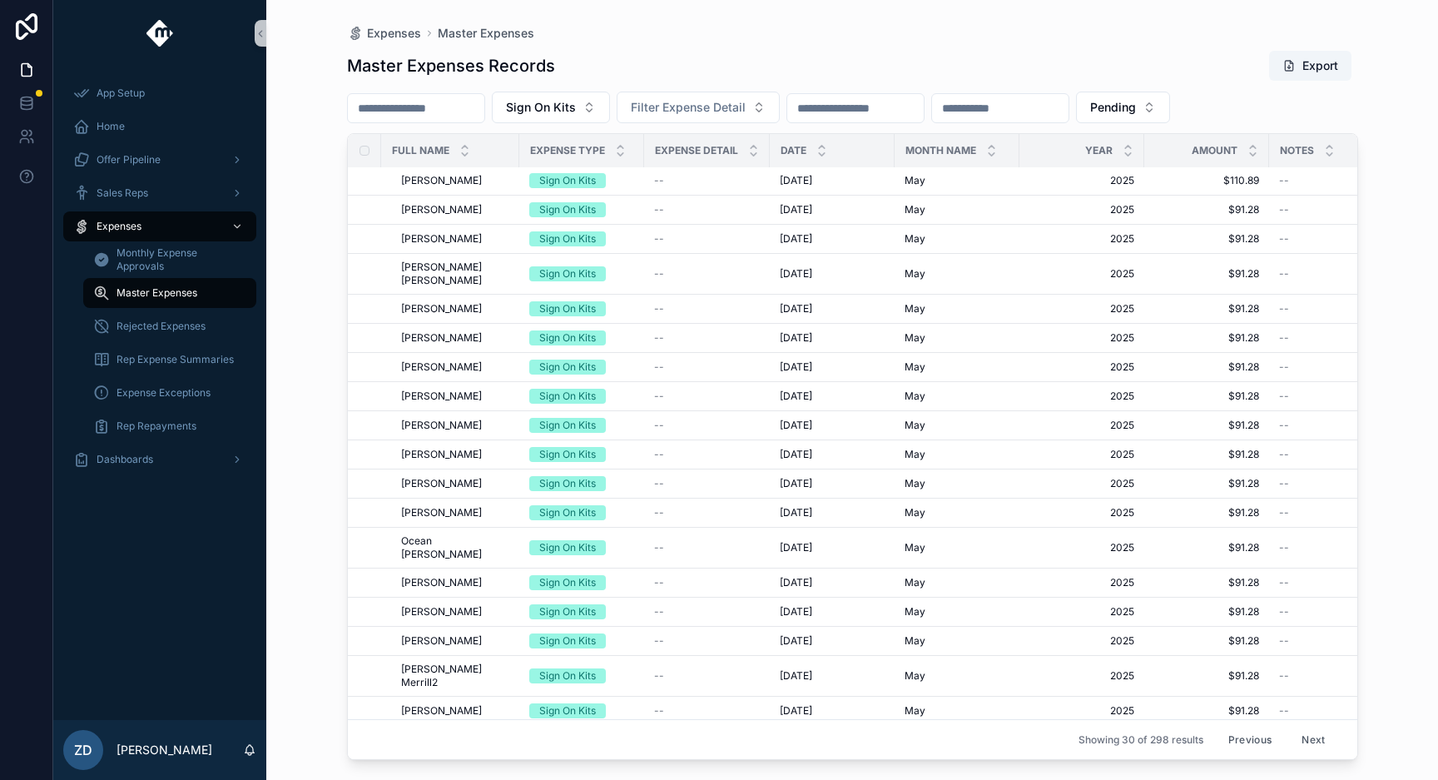
click at [1315, 731] on button "Next" at bounding box center [1313, 740] width 47 height 26
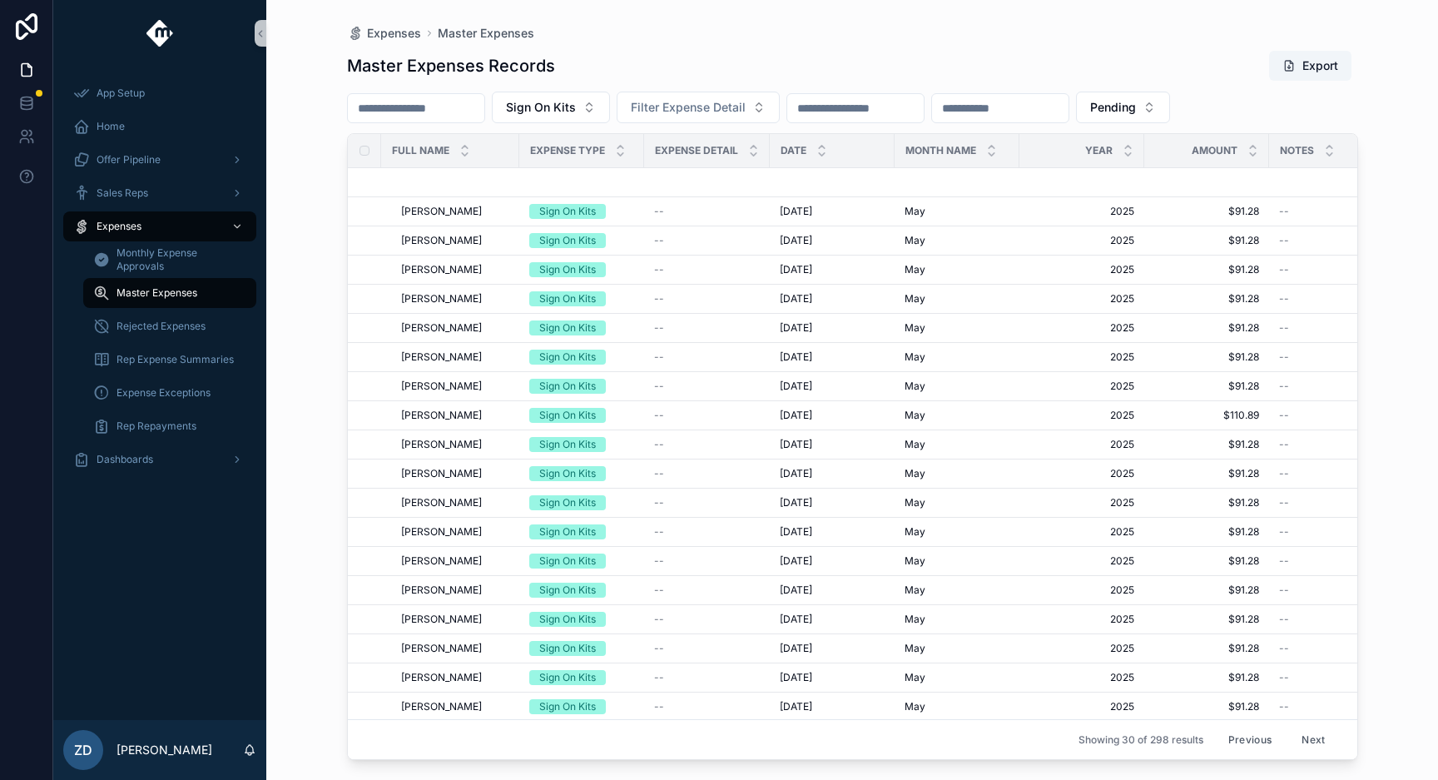
scroll to position [322, 0]
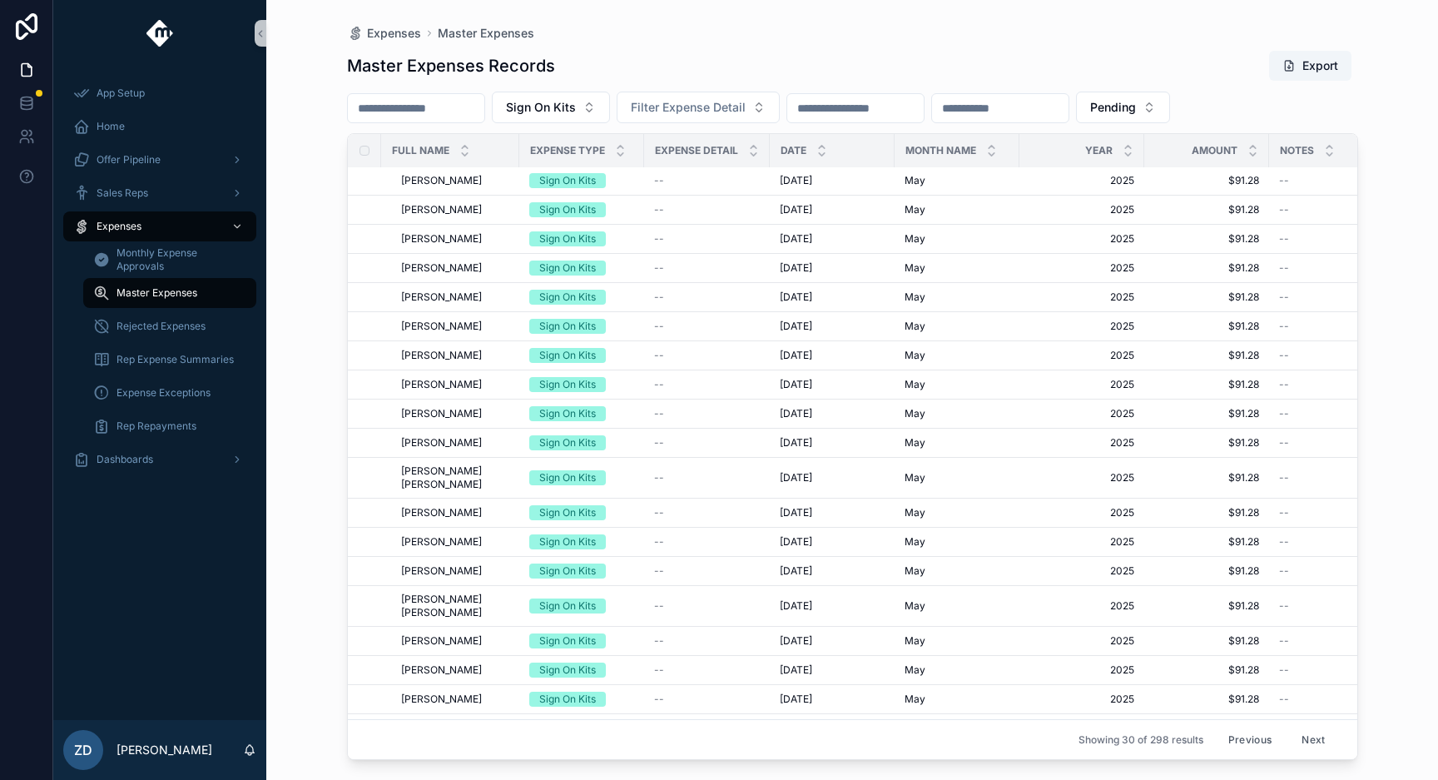
click at [1312, 738] on button "Next" at bounding box center [1313, 740] width 47 height 26
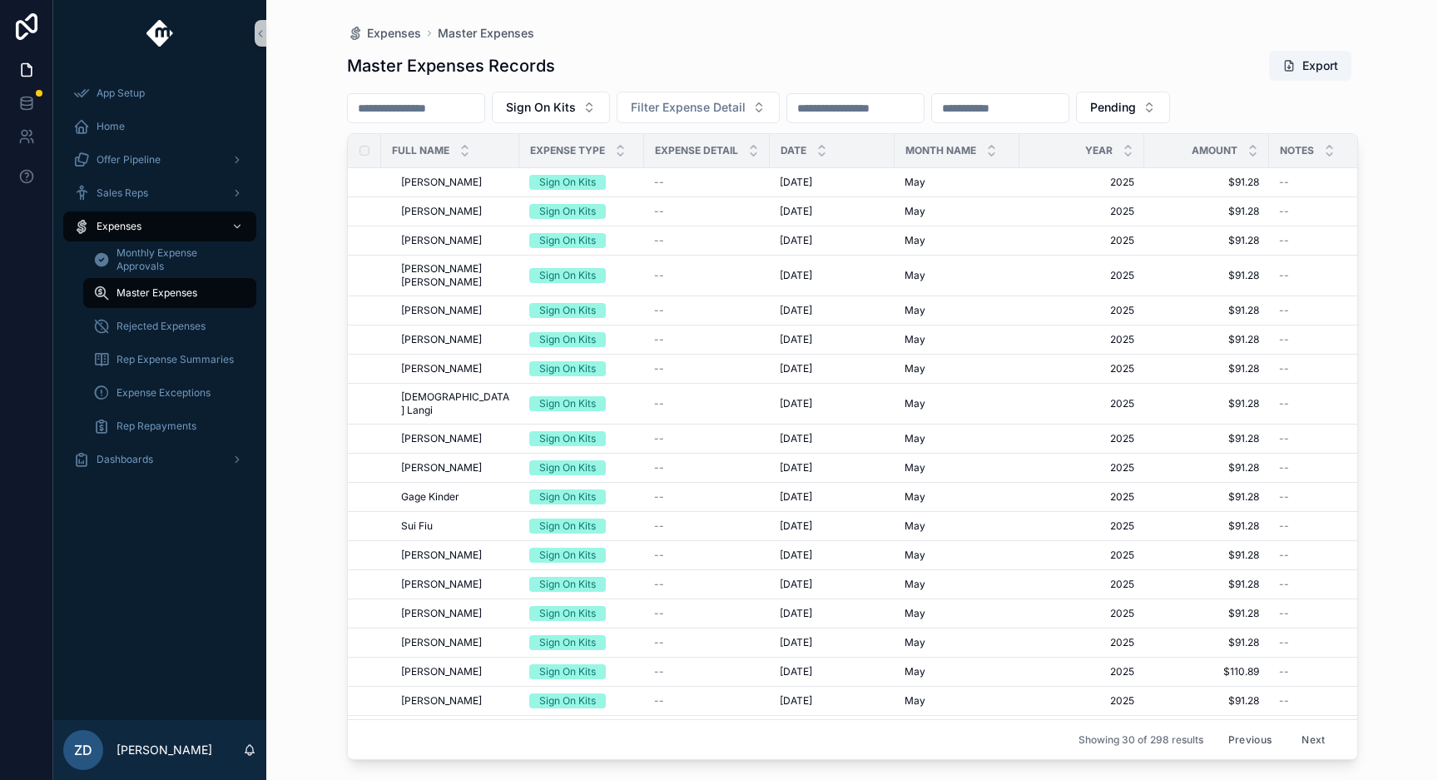
click at [317, 231] on div "Expenses Master Expenses Master Expenses Records Export Sign On Kits Filter Exp…" at bounding box center [852, 390] width 1172 height 780
click at [202, 325] on span "Rejected Expenses" at bounding box center [161, 326] width 89 height 13
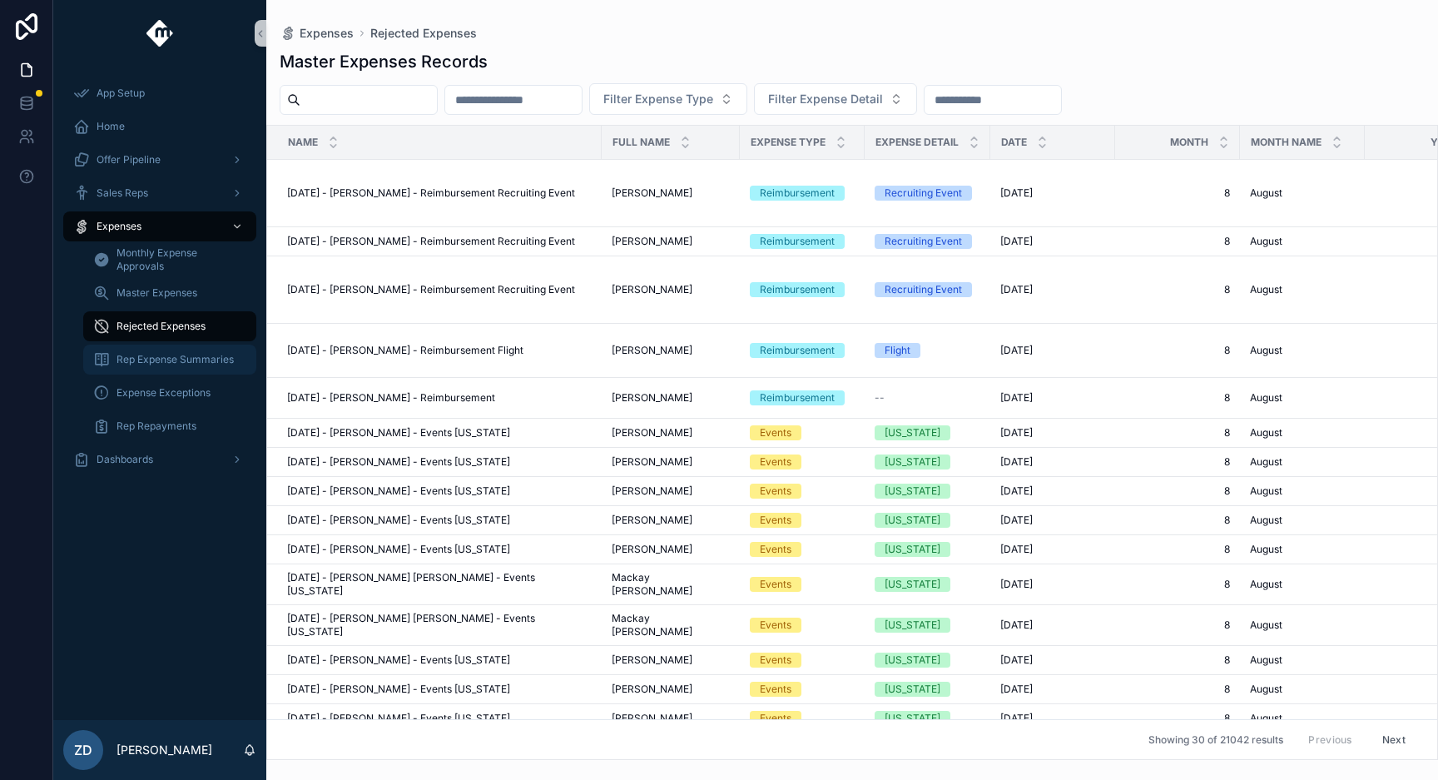
click at [195, 366] on div "Rep Expense Summaries" at bounding box center [169, 359] width 153 height 27
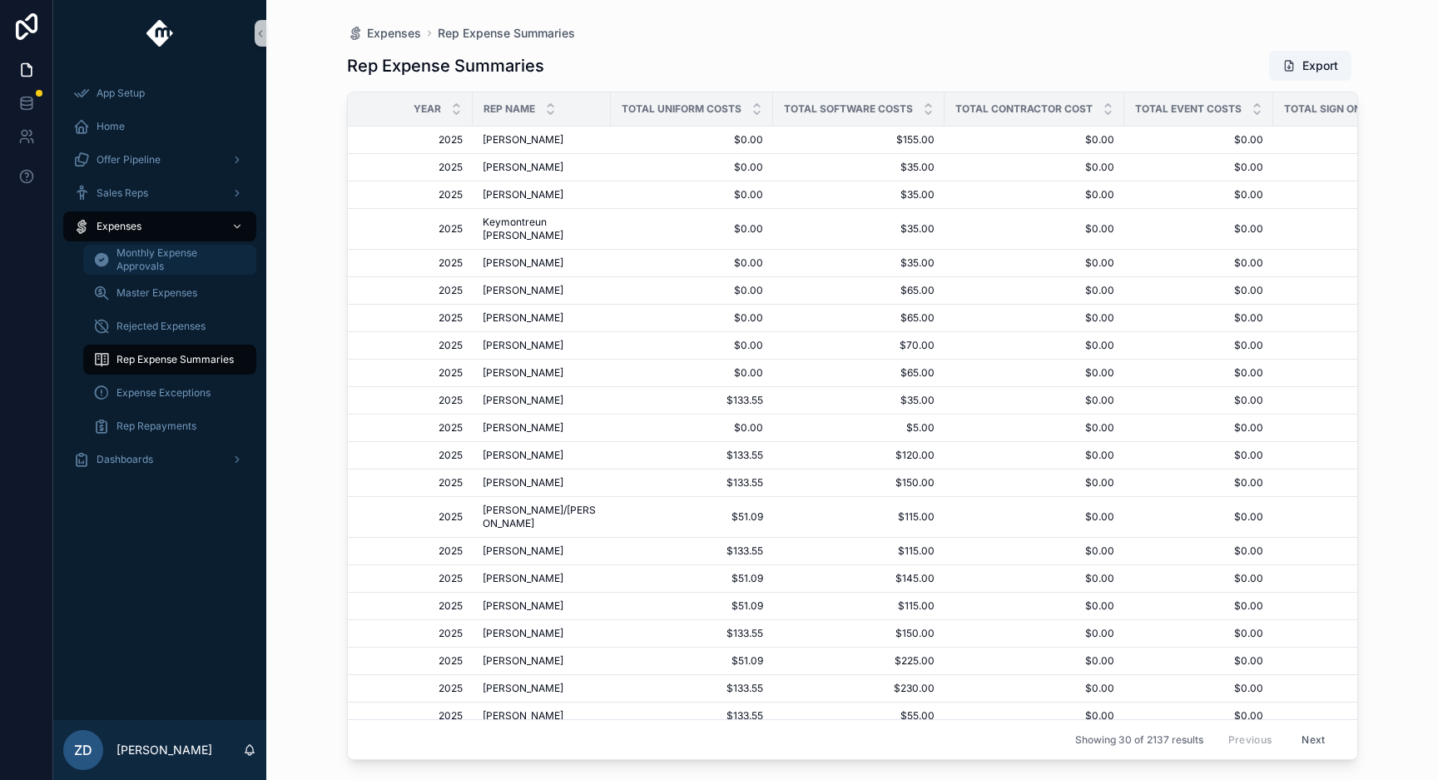
click at [185, 256] on span "Monthly Expense Approvals" at bounding box center [178, 259] width 123 height 27
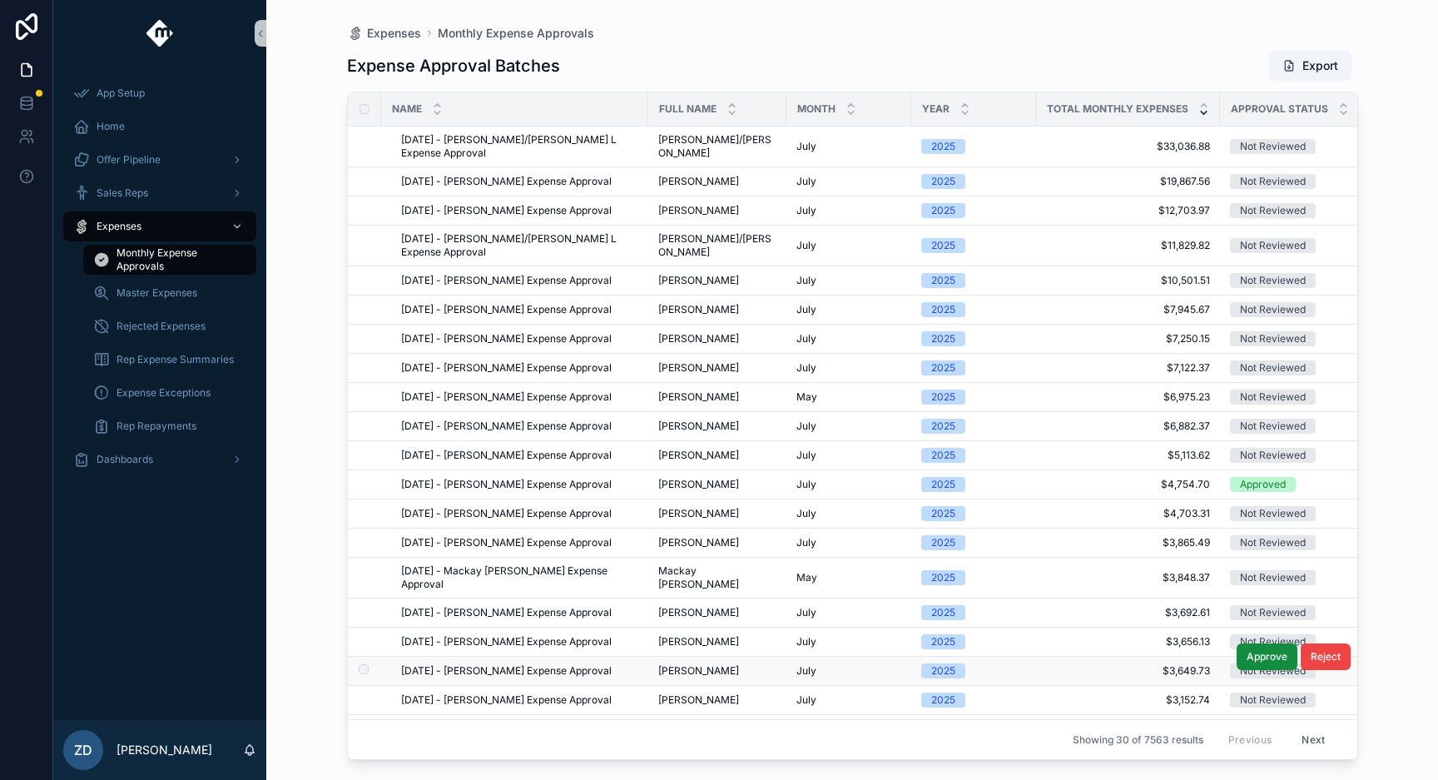
scroll to position [281, 0]
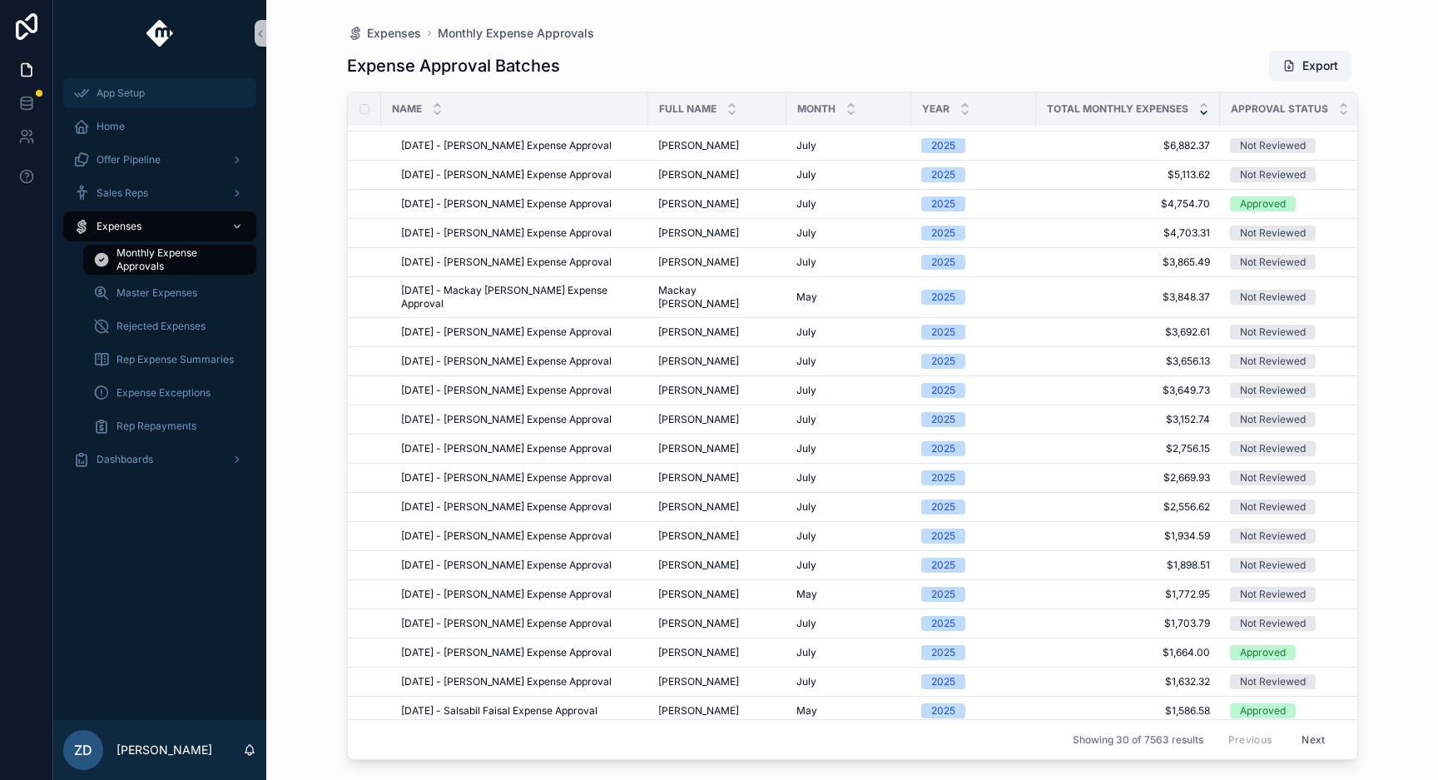
click at [172, 92] on div "App Setup" at bounding box center [159, 93] width 173 height 27
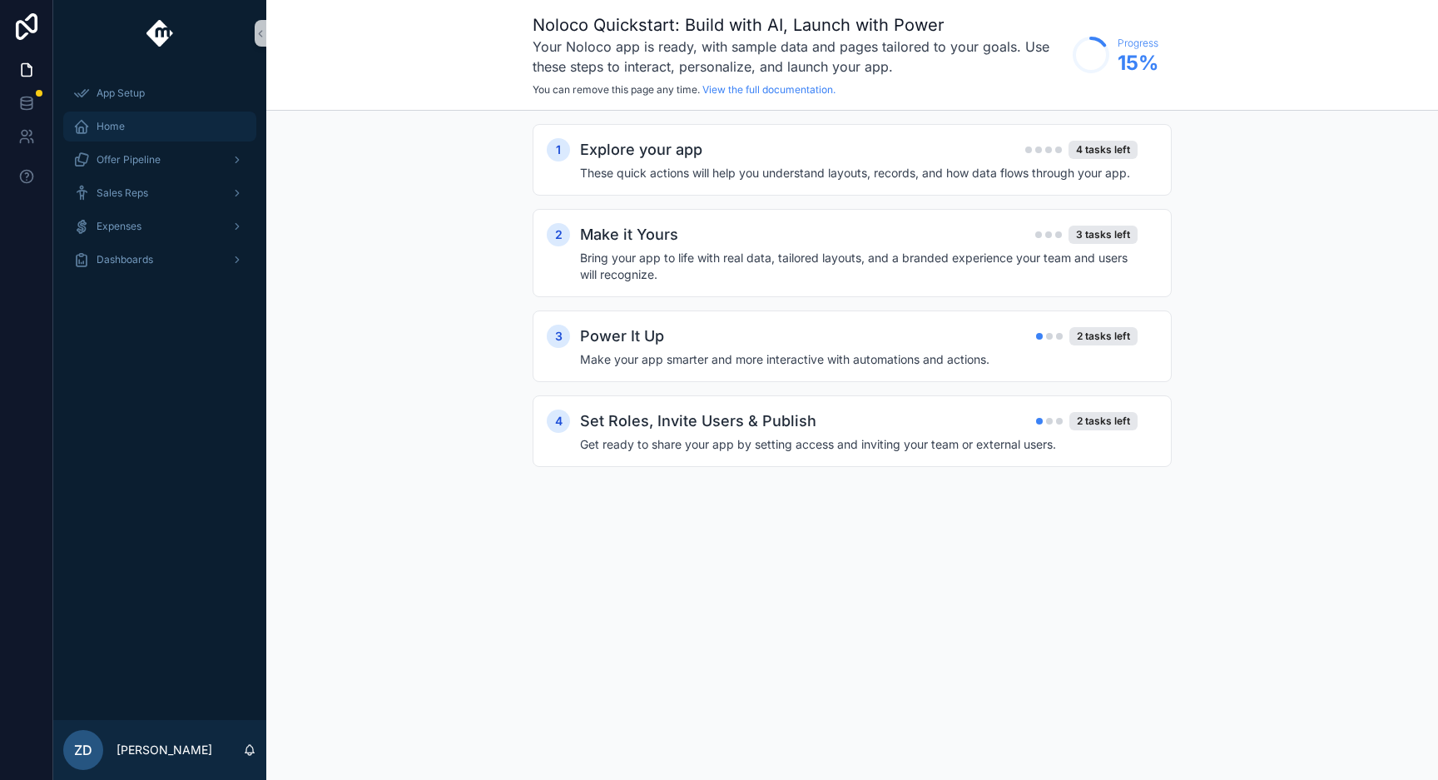
click at [167, 118] on div "Home" at bounding box center [159, 126] width 173 height 27
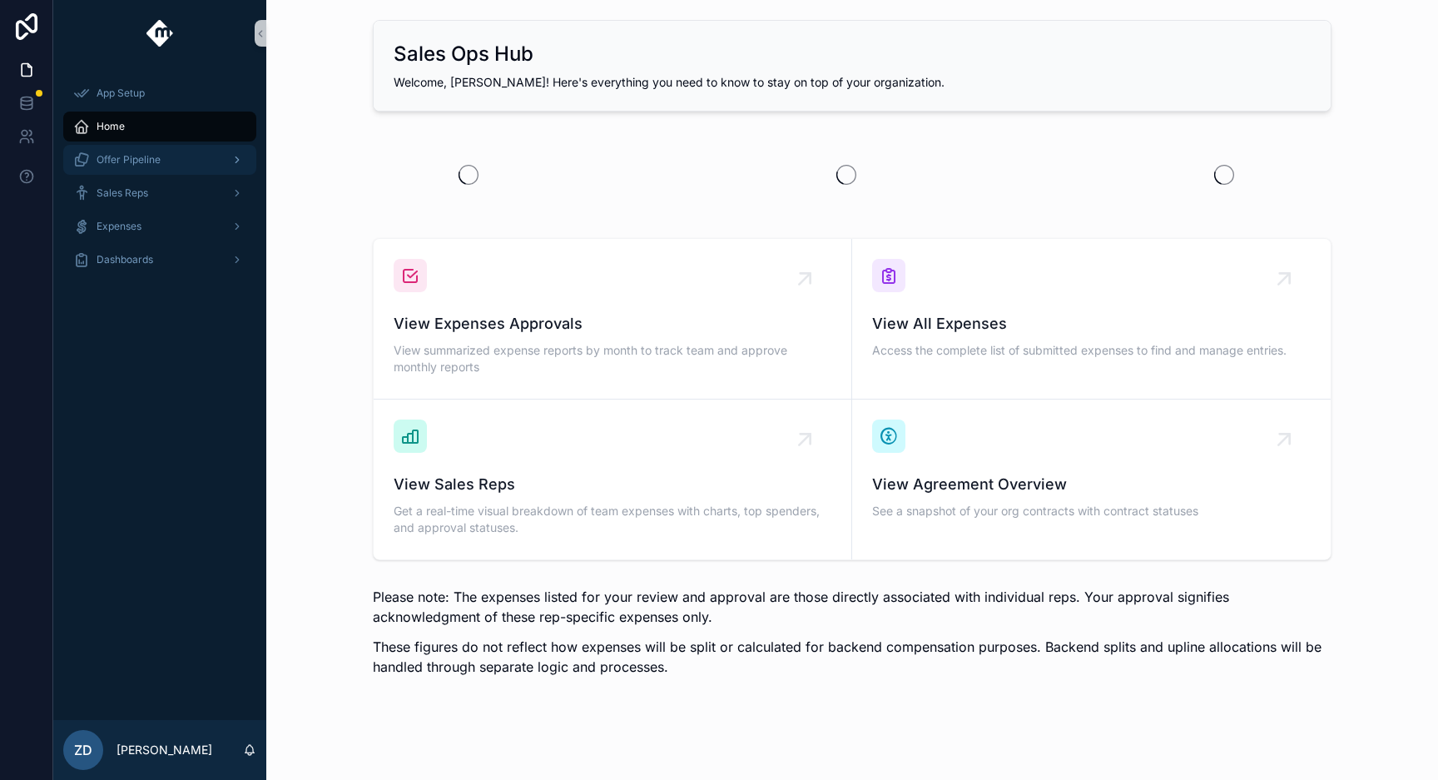
click at [167, 160] on div "Offer Pipeline" at bounding box center [159, 159] width 173 height 27
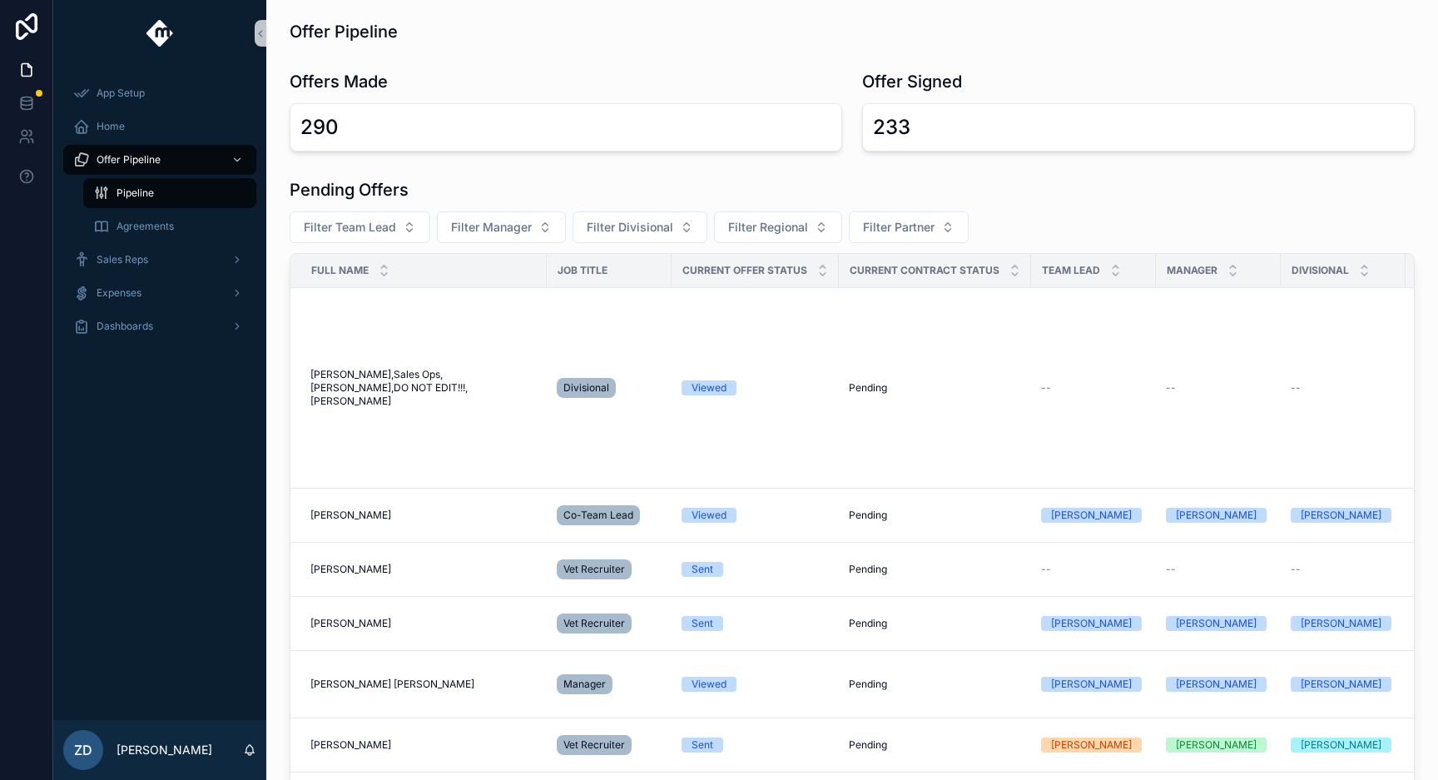
click at [165, 192] on div "Pipeline" at bounding box center [169, 193] width 153 height 27
click at [167, 226] on span "Agreements" at bounding box center [145, 226] width 57 height 13
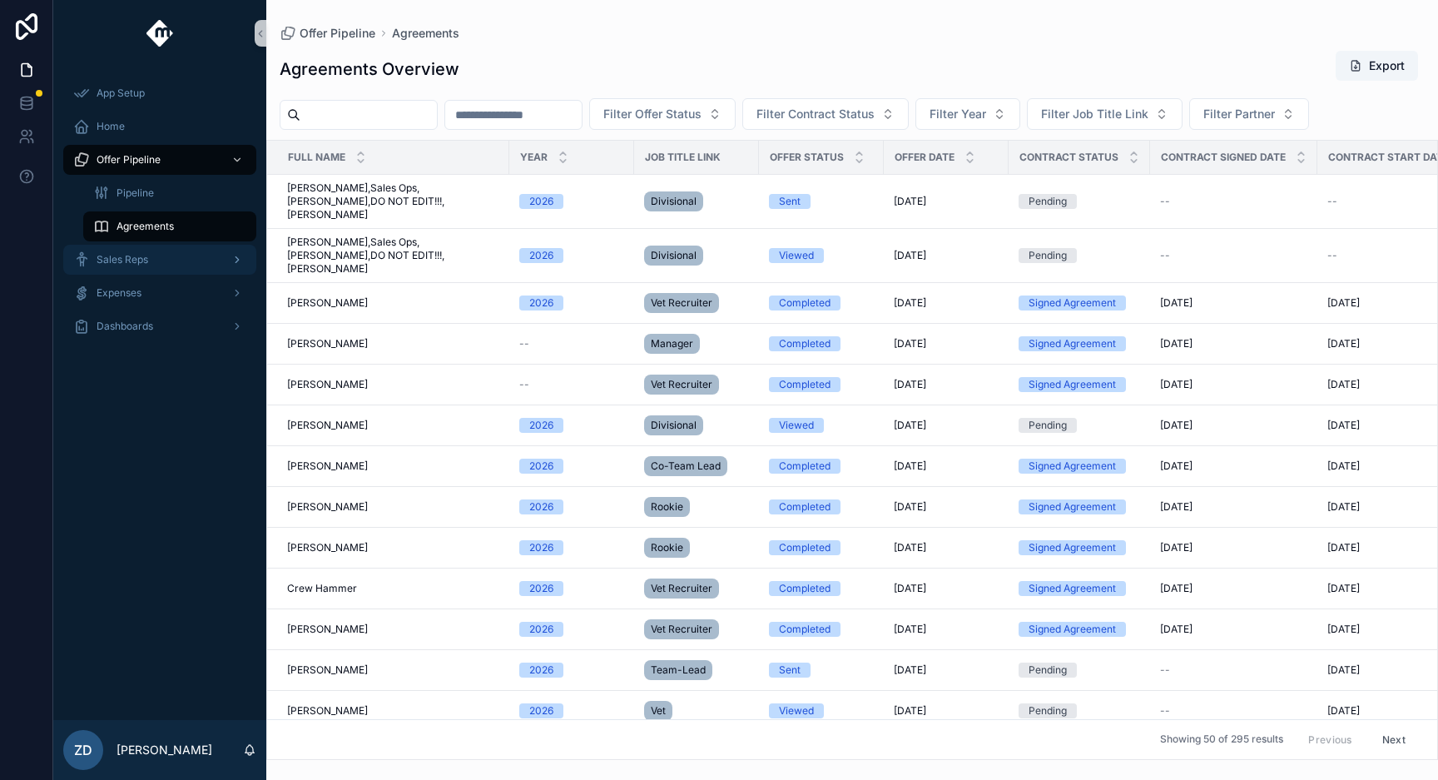
click at [165, 262] on div "Sales Reps" at bounding box center [159, 259] width 173 height 27
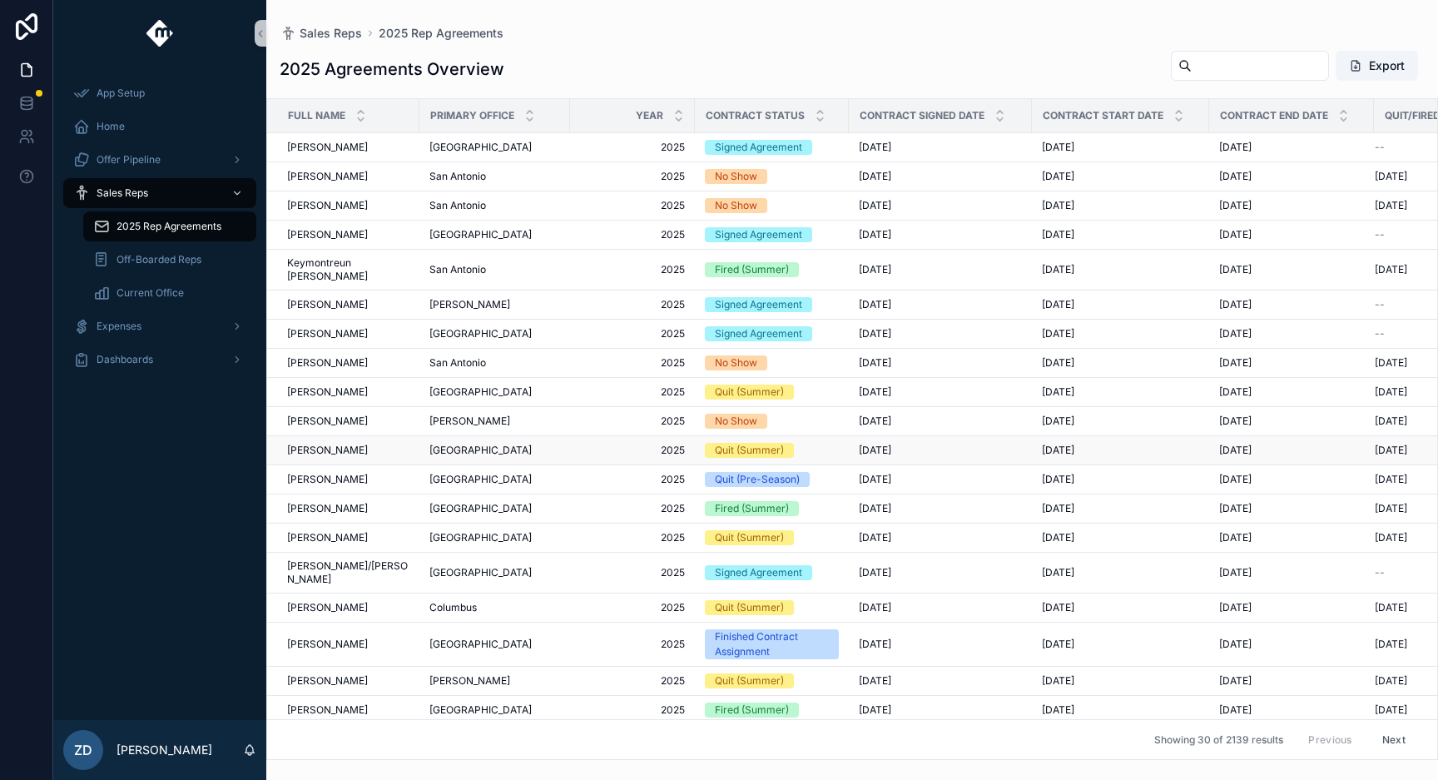
scroll to position [314, 0]
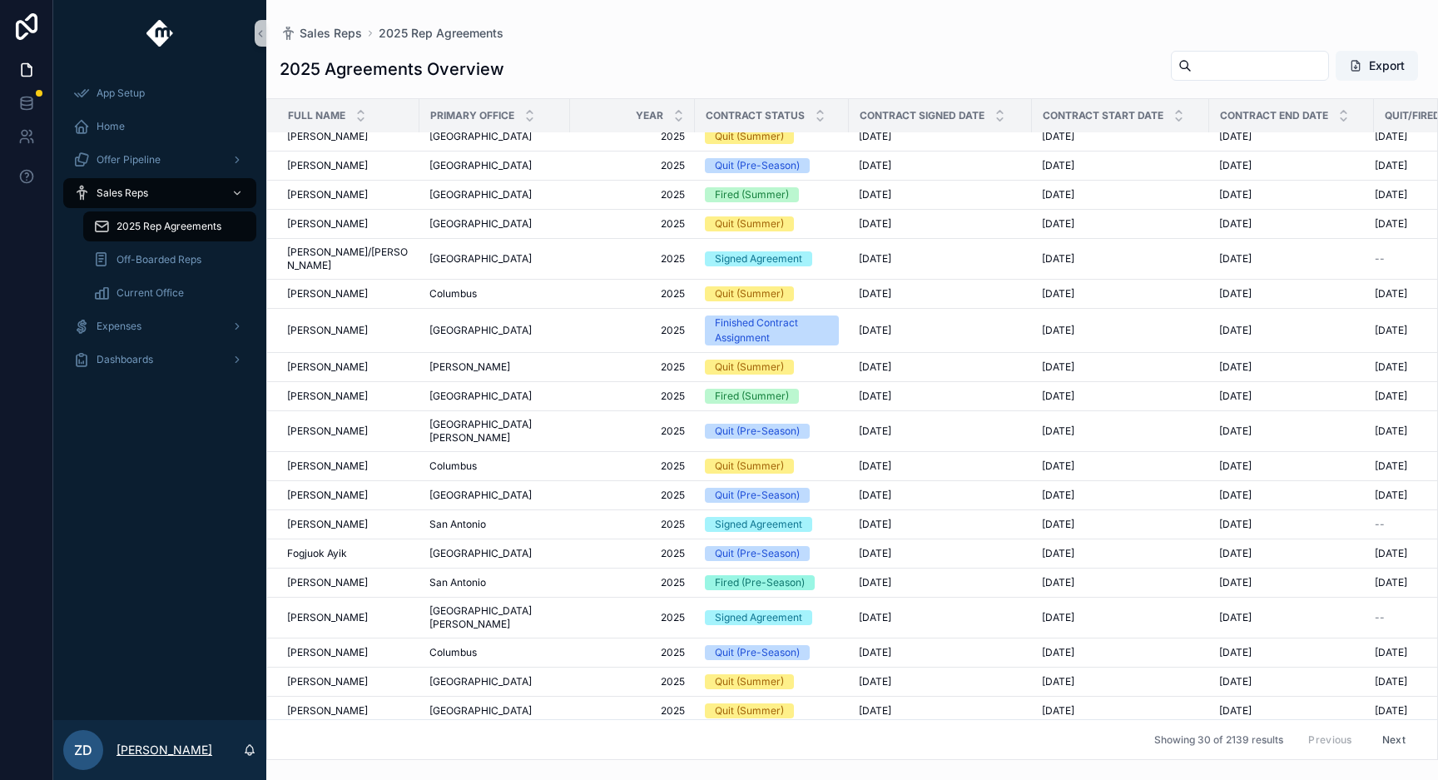
click at [130, 744] on p "[PERSON_NAME]" at bounding box center [165, 750] width 96 height 17
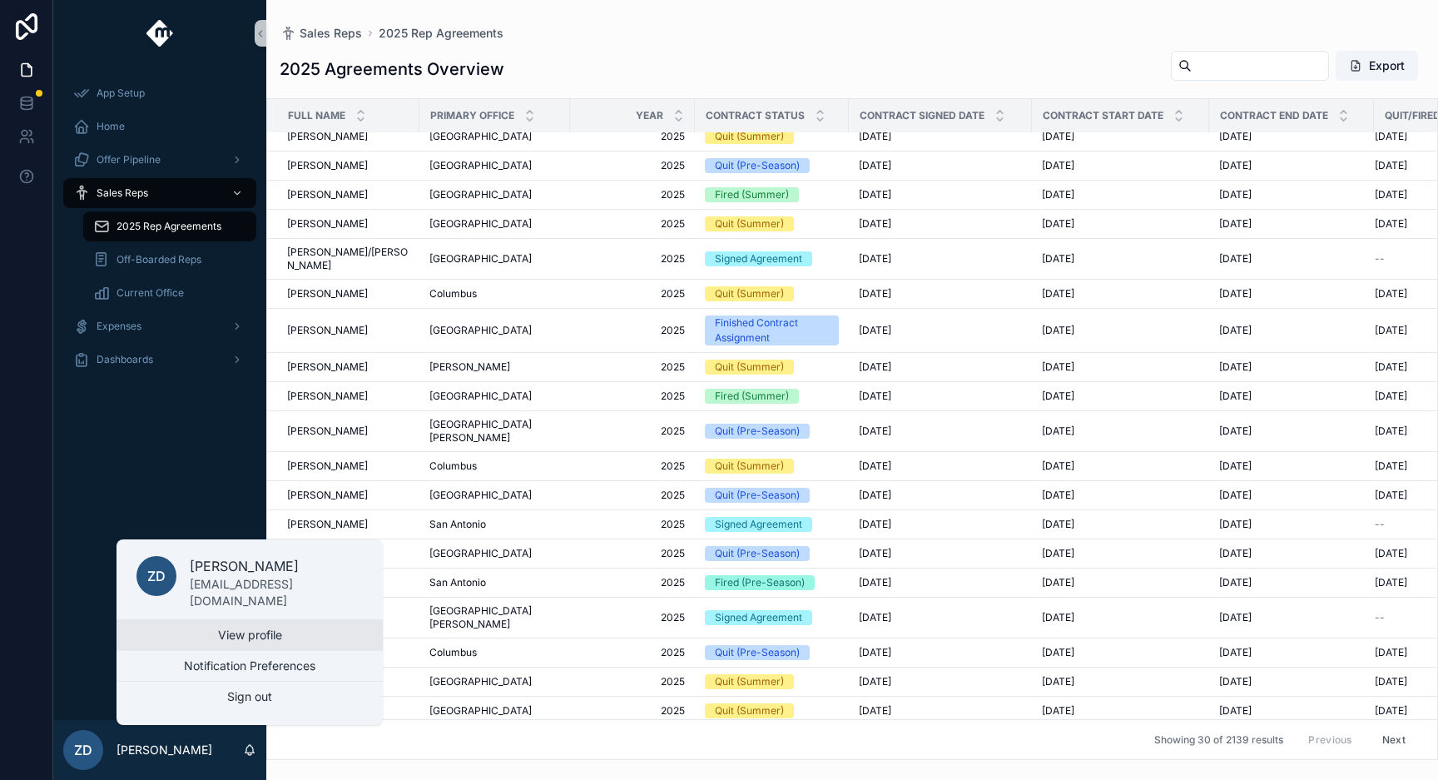
click at [239, 633] on link "View profile" at bounding box center [250, 635] width 266 height 30
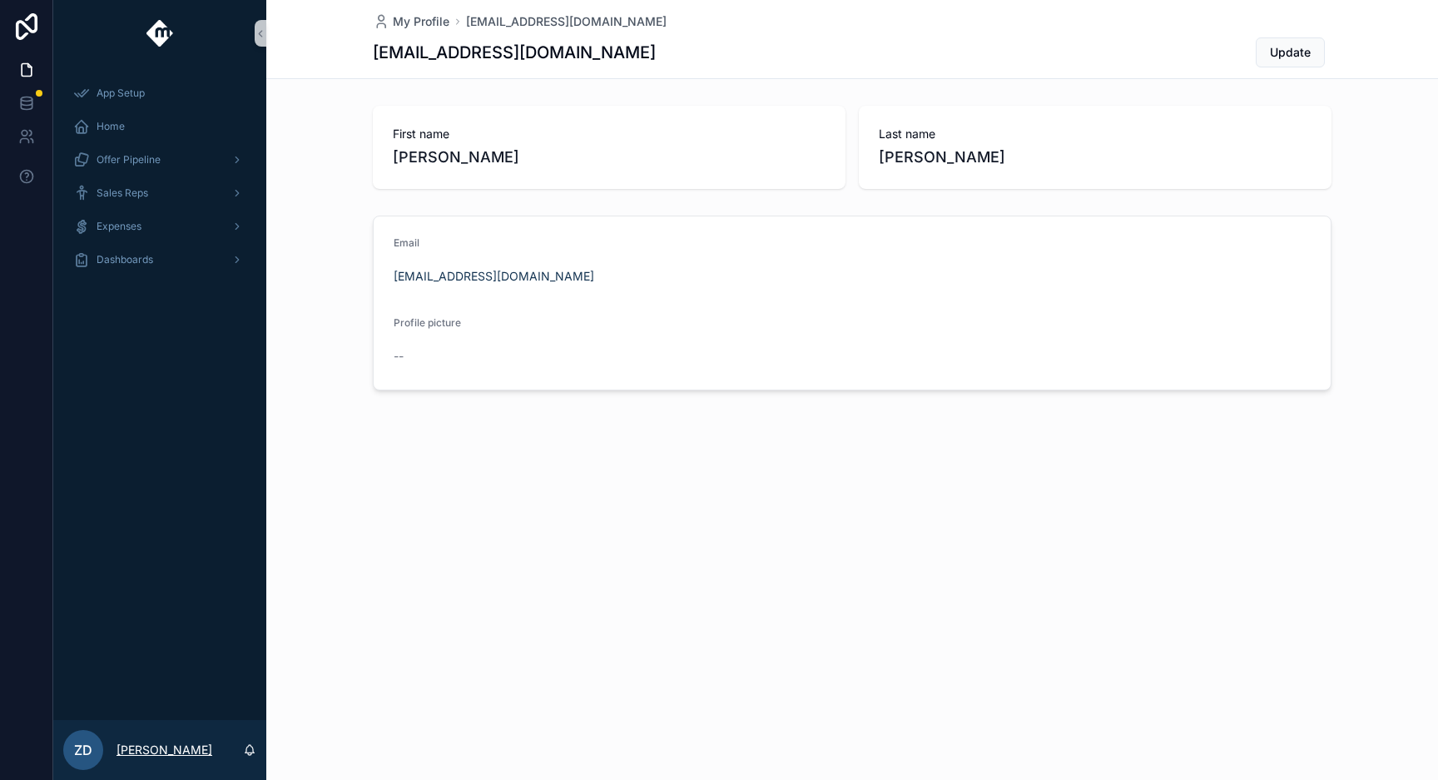
click at [136, 747] on p "[PERSON_NAME]" at bounding box center [165, 750] width 96 height 17
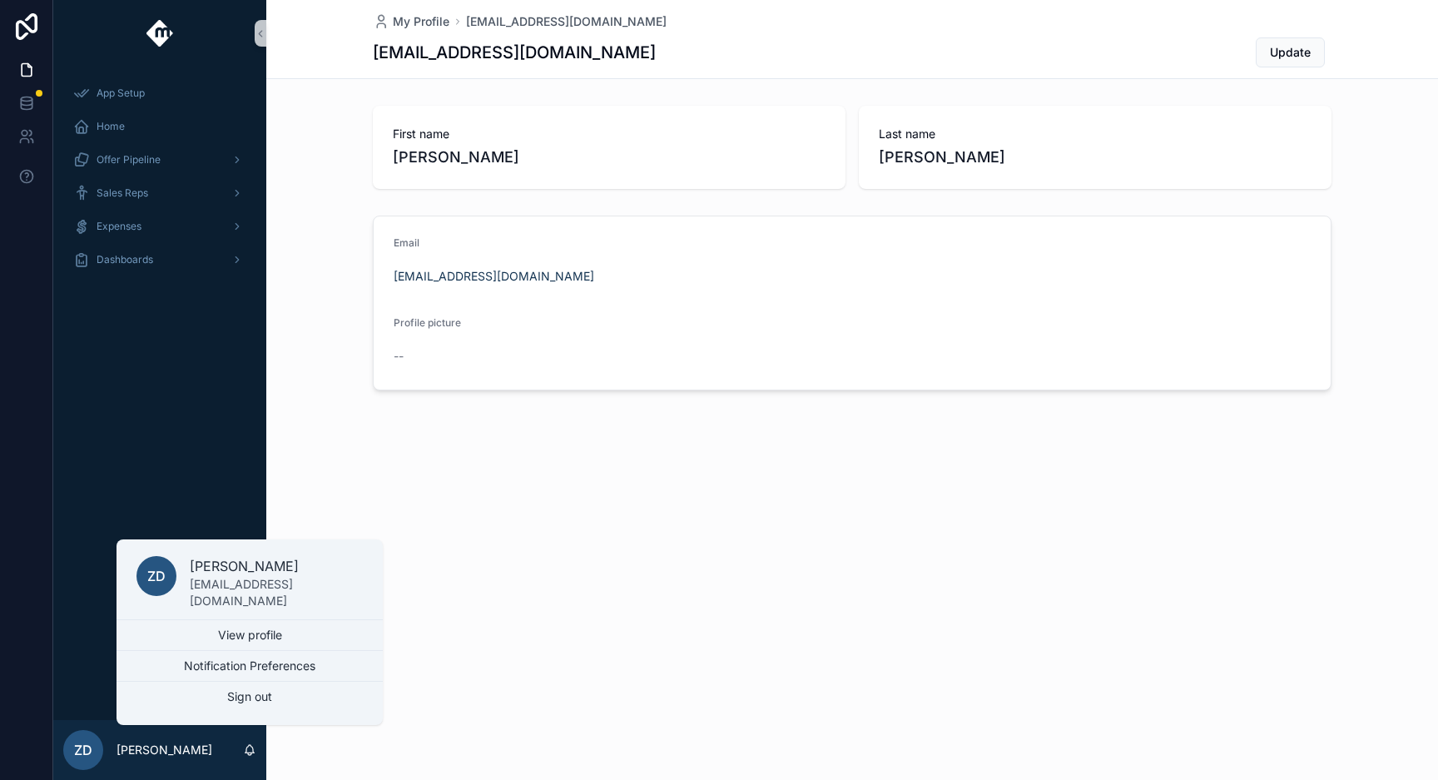
click at [285, 443] on div "My Profile [PERSON_NAME][EMAIL_ADDRESS][DOMAIN_NAME] [EMAIL_ADDRESS][DOMAIN_NAM…" at bounding box center [852, 252] width 1172 height 504
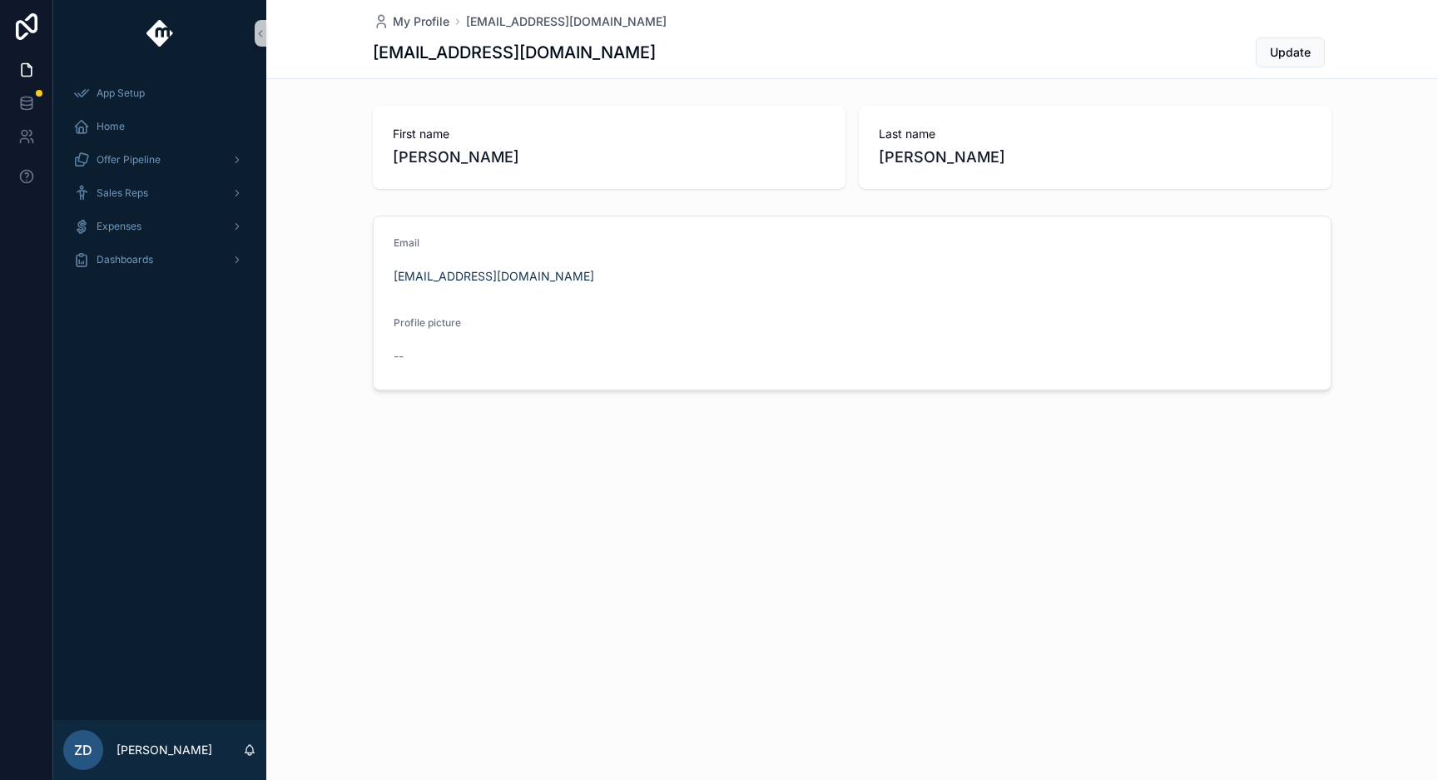
click at [82, 737] on div "ZD" at bounding box center [83, 750] width 40 height 40
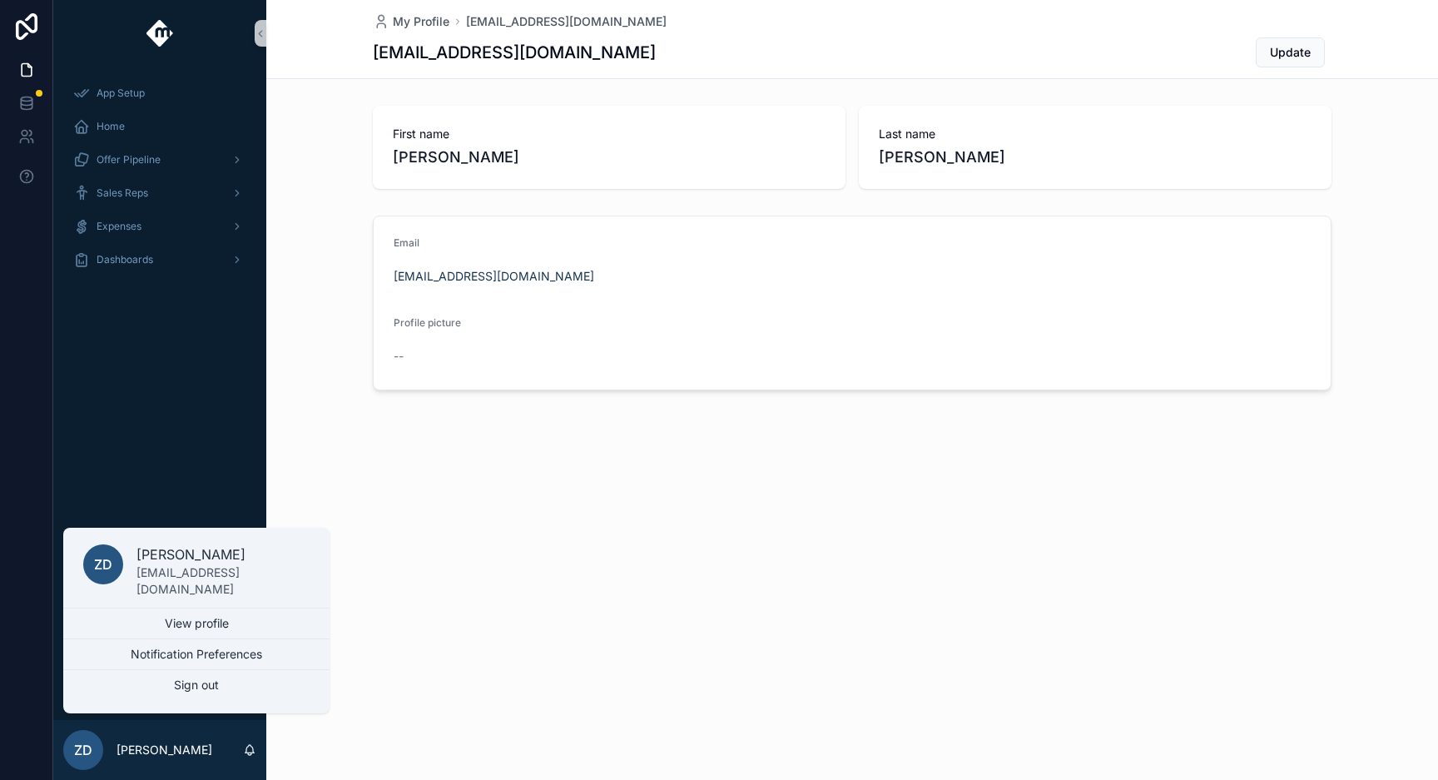
click at [211, 461] on div "App Setup Home Offer Pipeline Sales Reps Expenses Dashboards" at bounding box center [159, 393] width 213 height 653
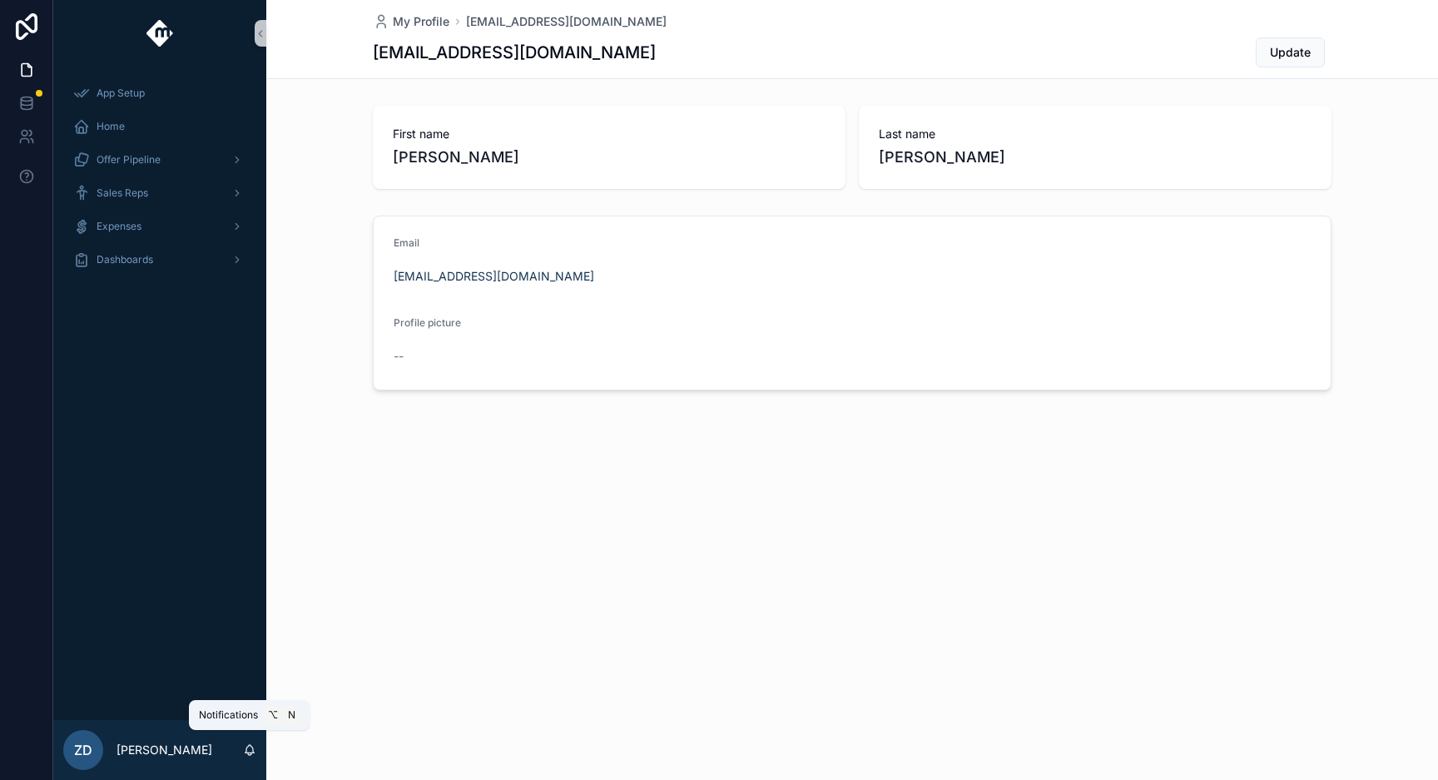
click at [251, 745] on icon "scrollable content" at bounding box center [250, 748] width 9 height 7
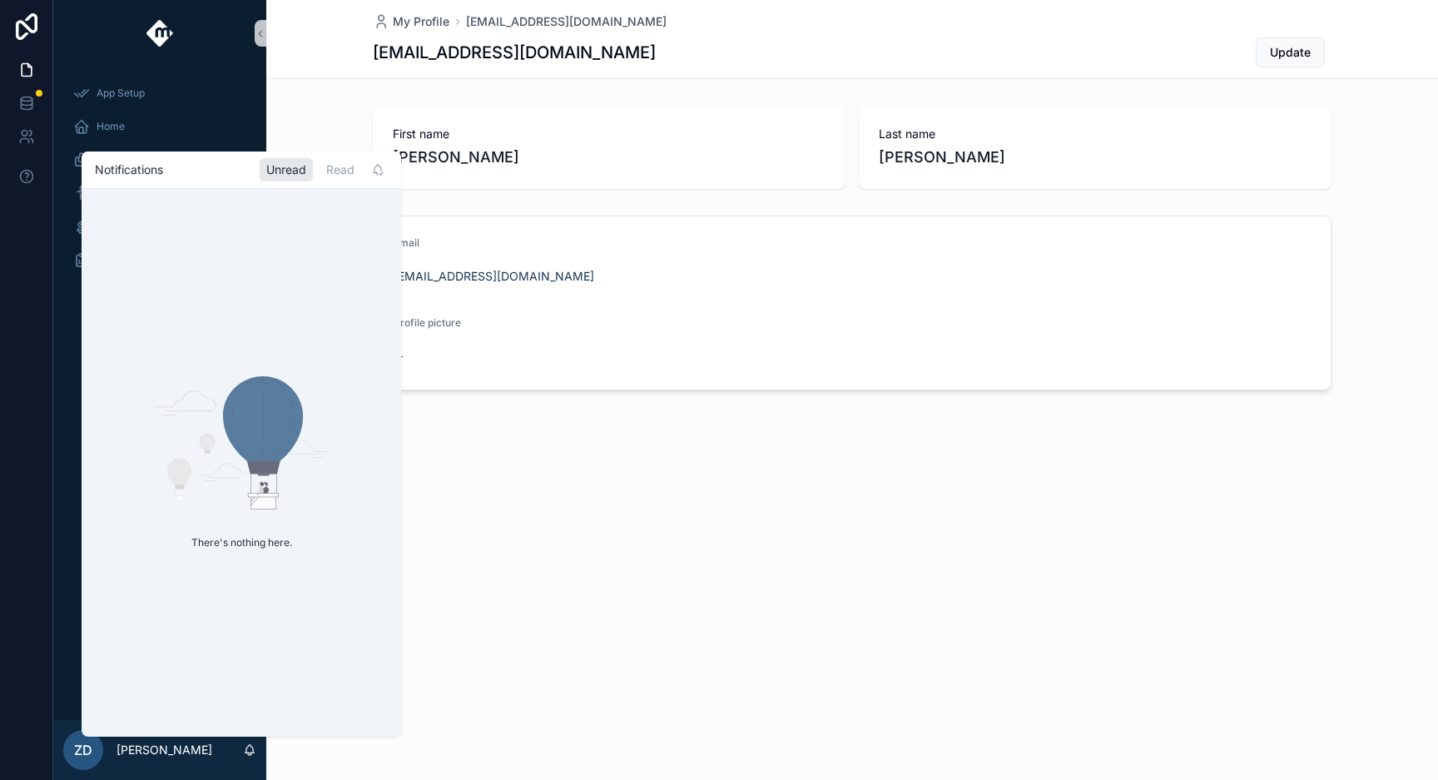
click at [513, 555] on div "My Profile [PERSON_NAME][EMAIL_ADDRESS][DOMAIN_NAME] [EMAIL_ADDRESS][DOMAIN_NAM…" at bounding box center [852, 390] width 1172 height 780
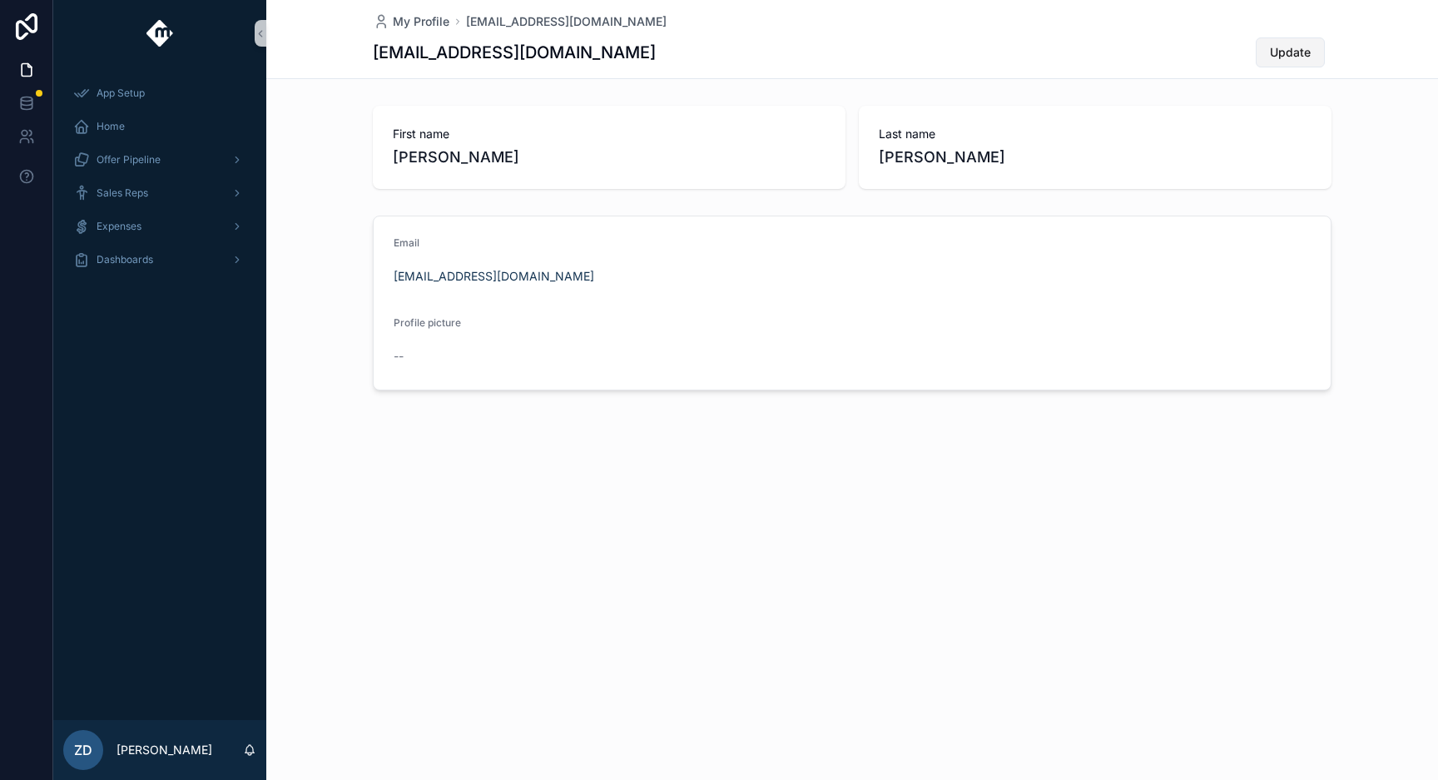
click at [1277, 52] on span "Update" at bounding box center [1290, 52] width 41 height 17
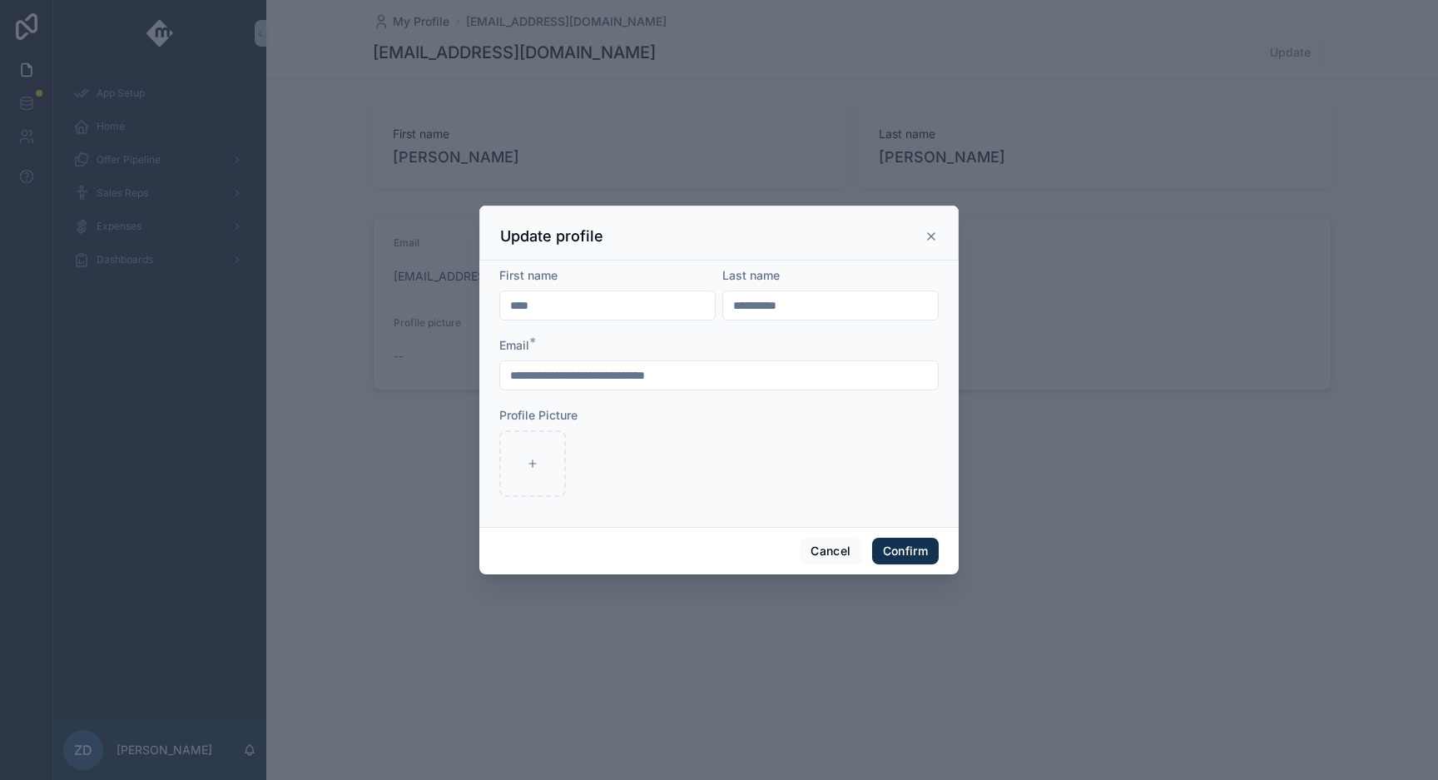
click at [929, 239] on icon at bounding box center [931, 236] width 7 height 7
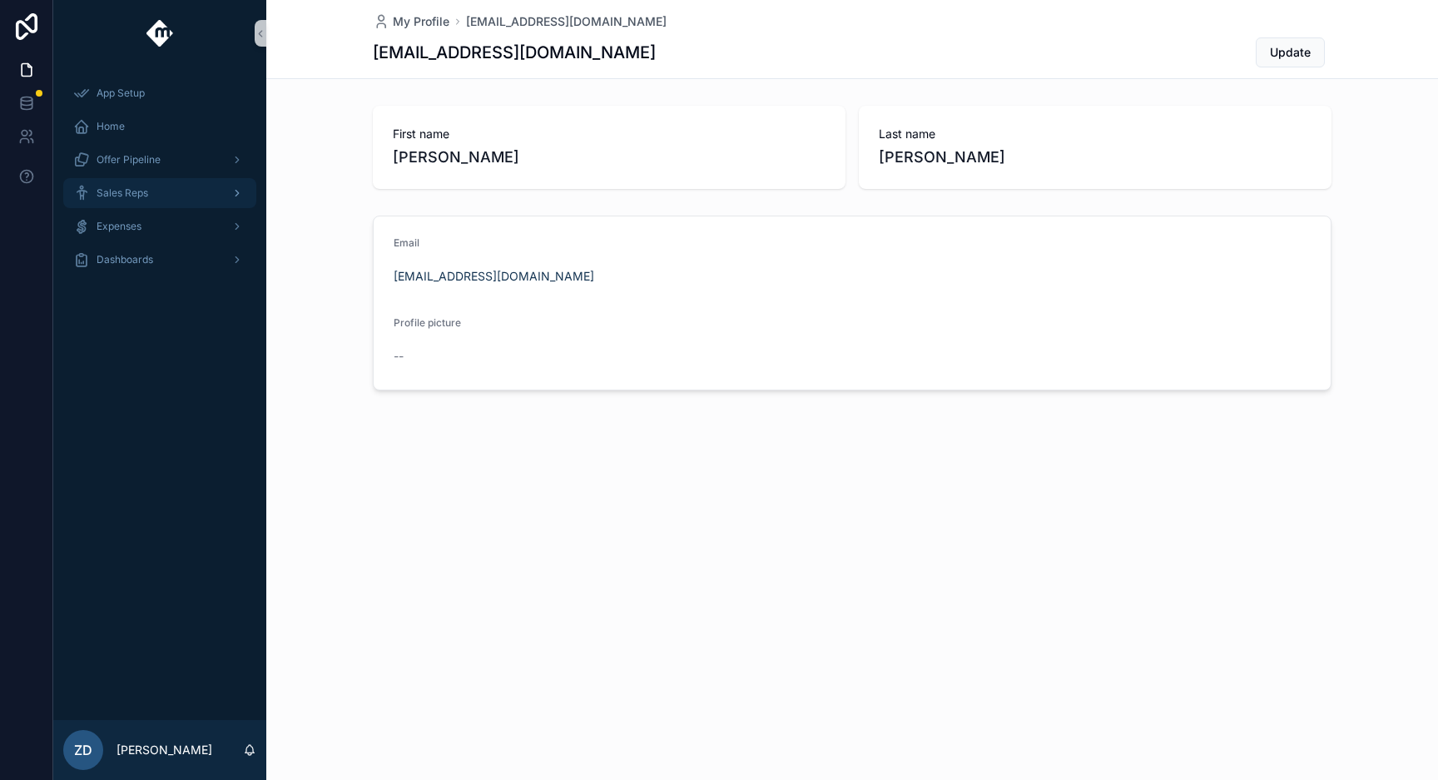
click at [148, 198] on div "Sales Reps" at bounding box center [159, 193] width 173 height 27
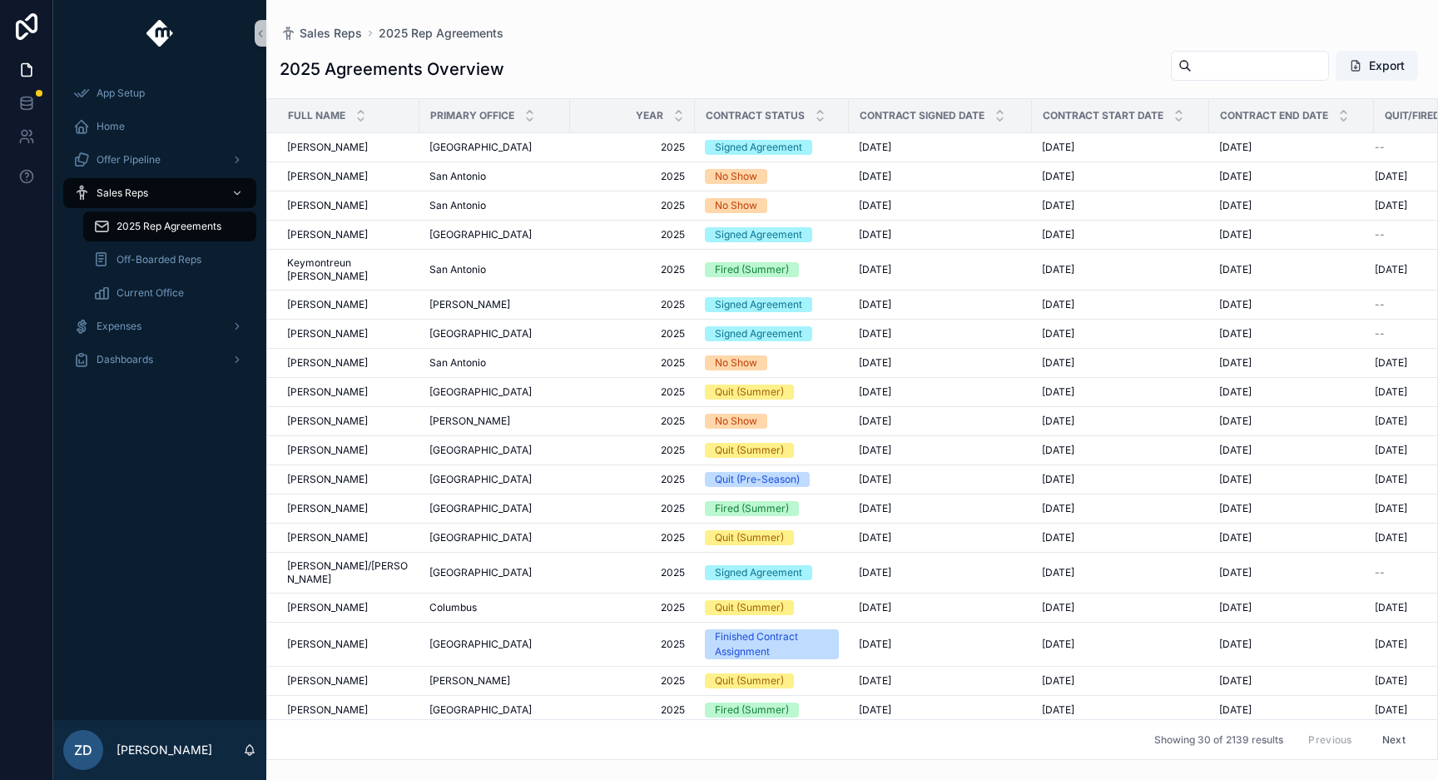
click at [197, 224] on span "2025 Rep Agreements" at bounding box center [169, 226] width 105 height 13
click at [183, 256] on span "Off-Boarded Reps" at bounding box center [159, 259] width 85 height 13
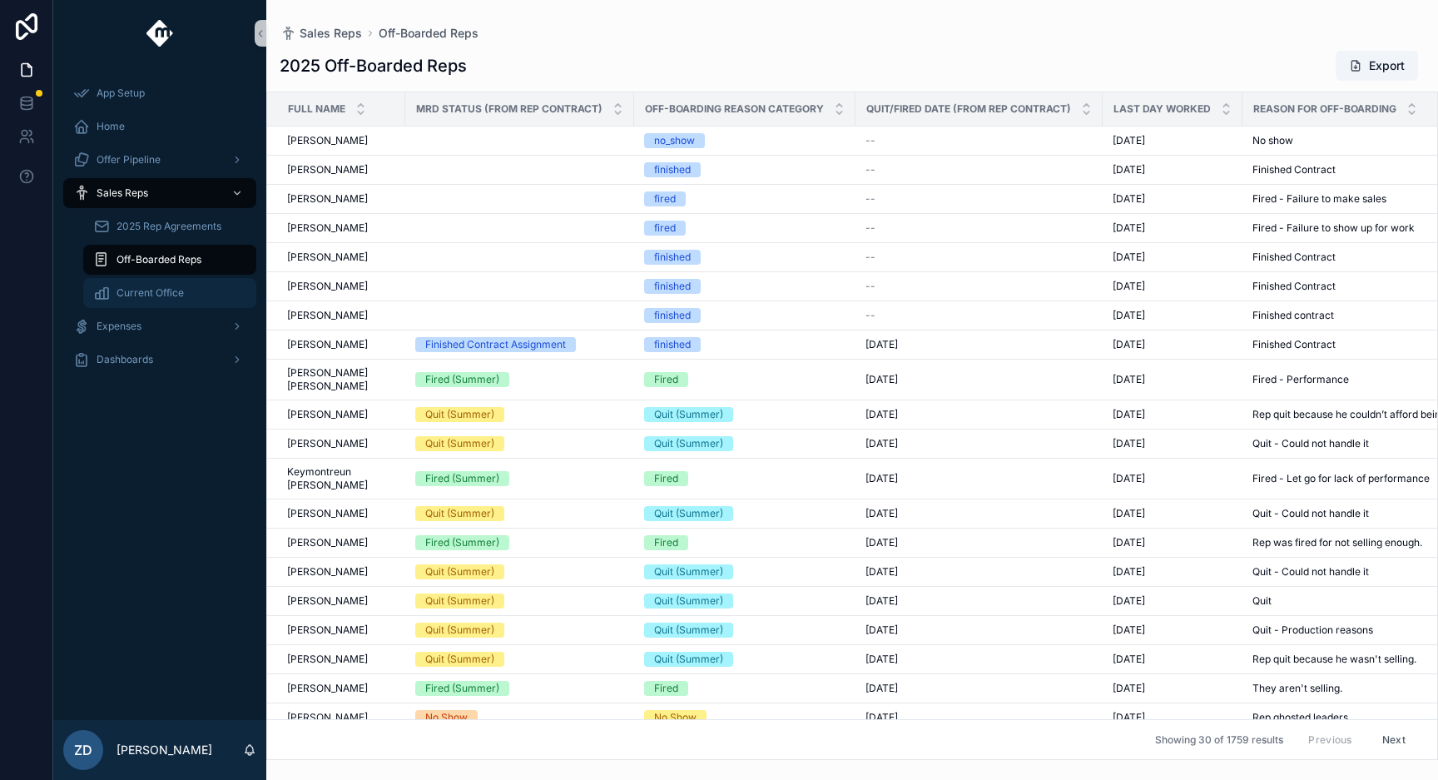
click at [179, 295] on span "Current Office" at bounding box center [150, 292] width 67 height 13
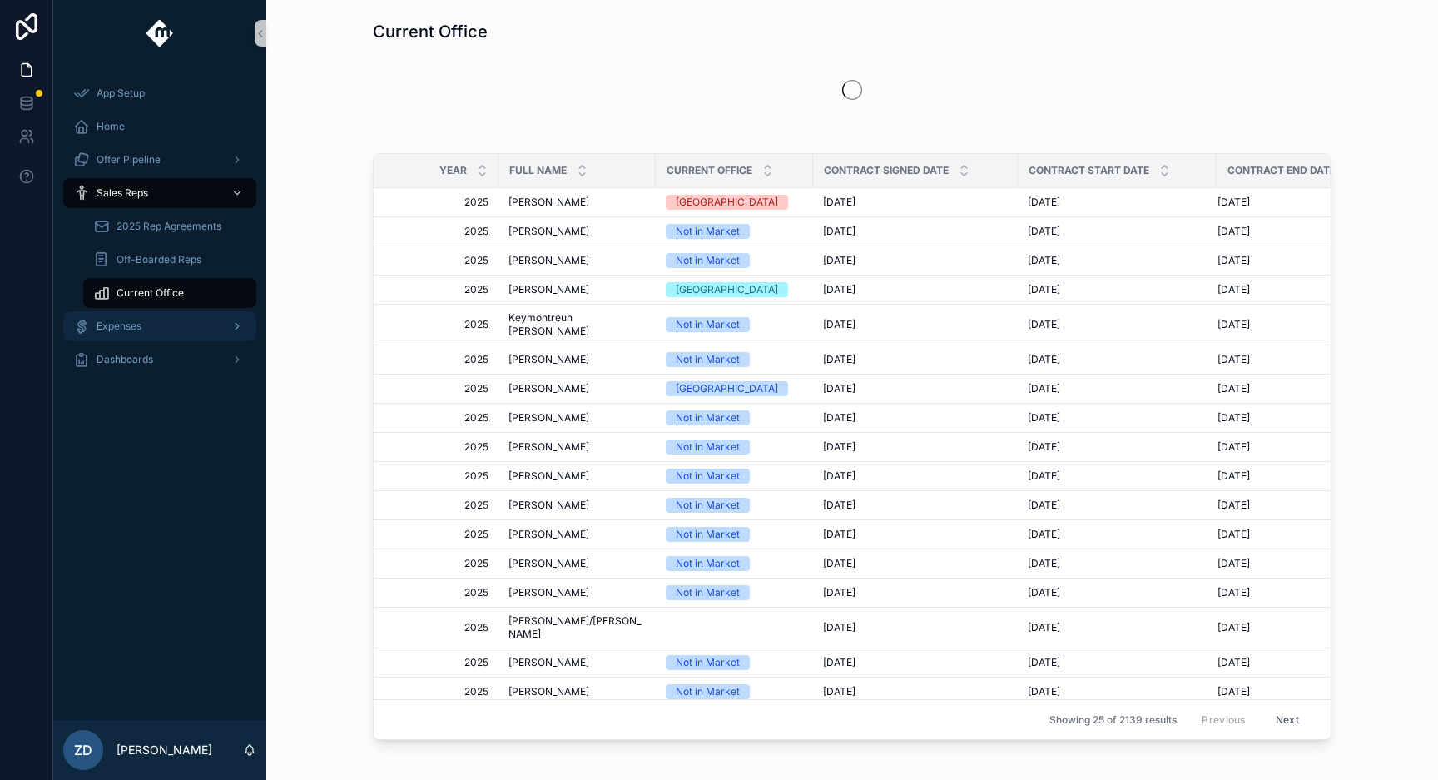
click at [172, 325] on div "Expenses" at bounding box center [159, 326] width 173 height 27
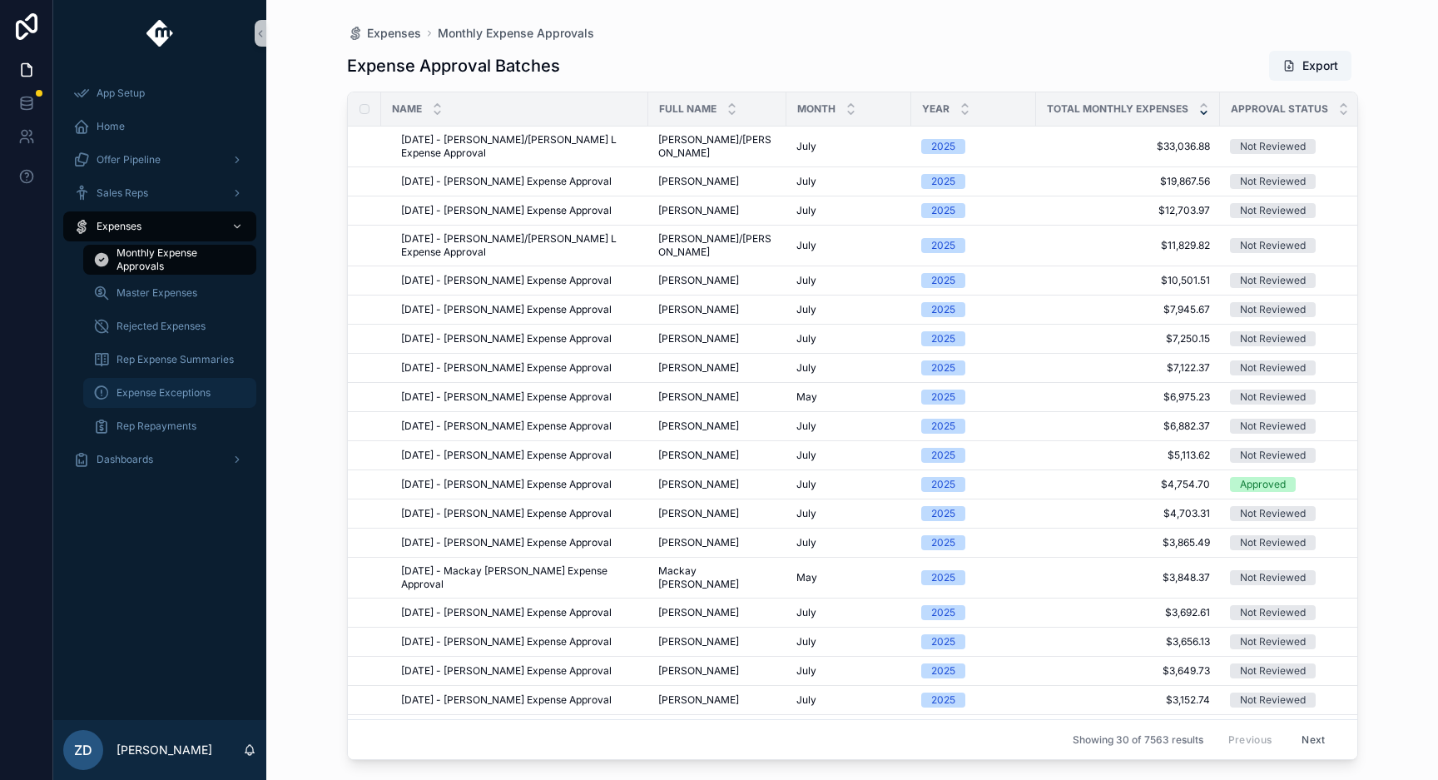
click at [176, 387] on span "Expense Exceptions" at bounding box center [164, 392] width 94 height 13
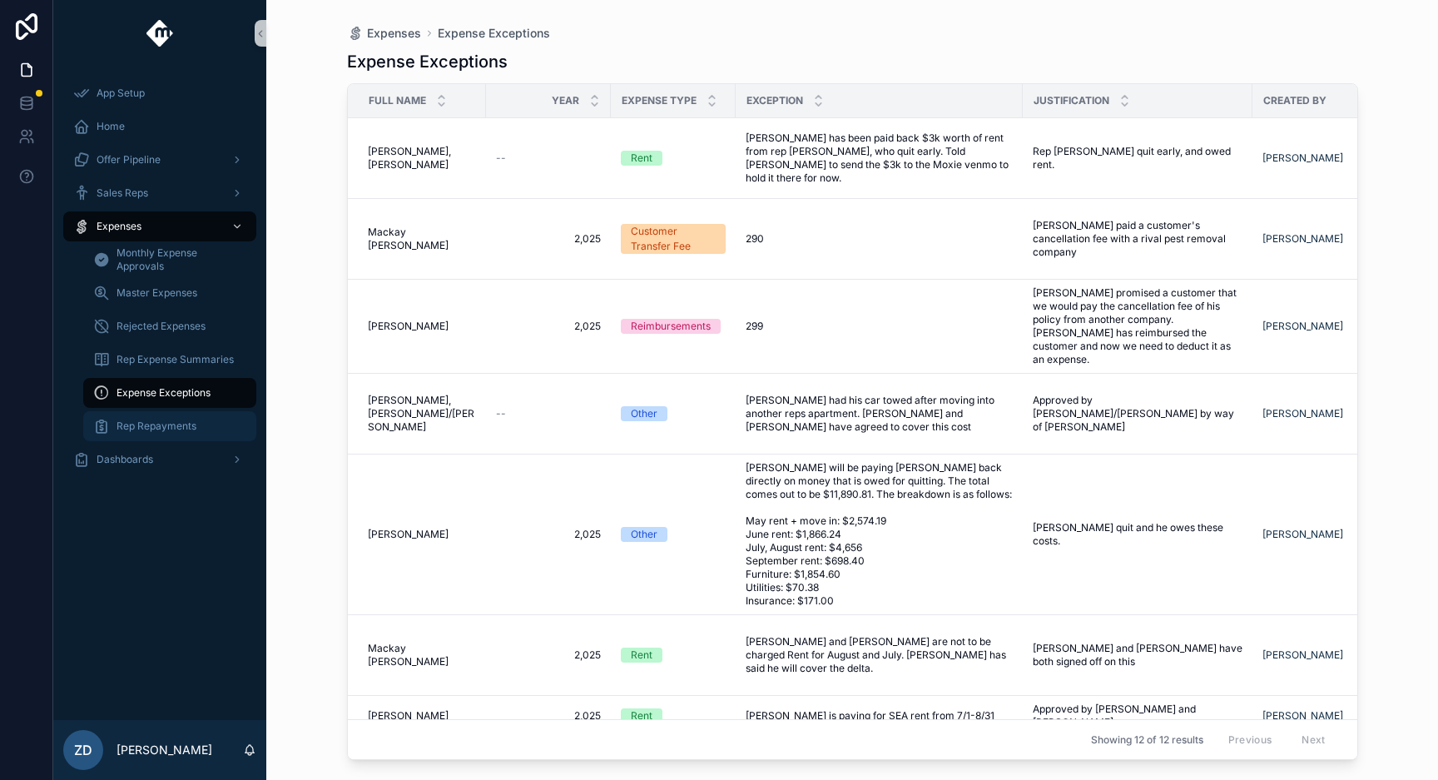
click at [177, 437] on div "Rep Repayments" at bounding box center [169, 426] width 153 height 27
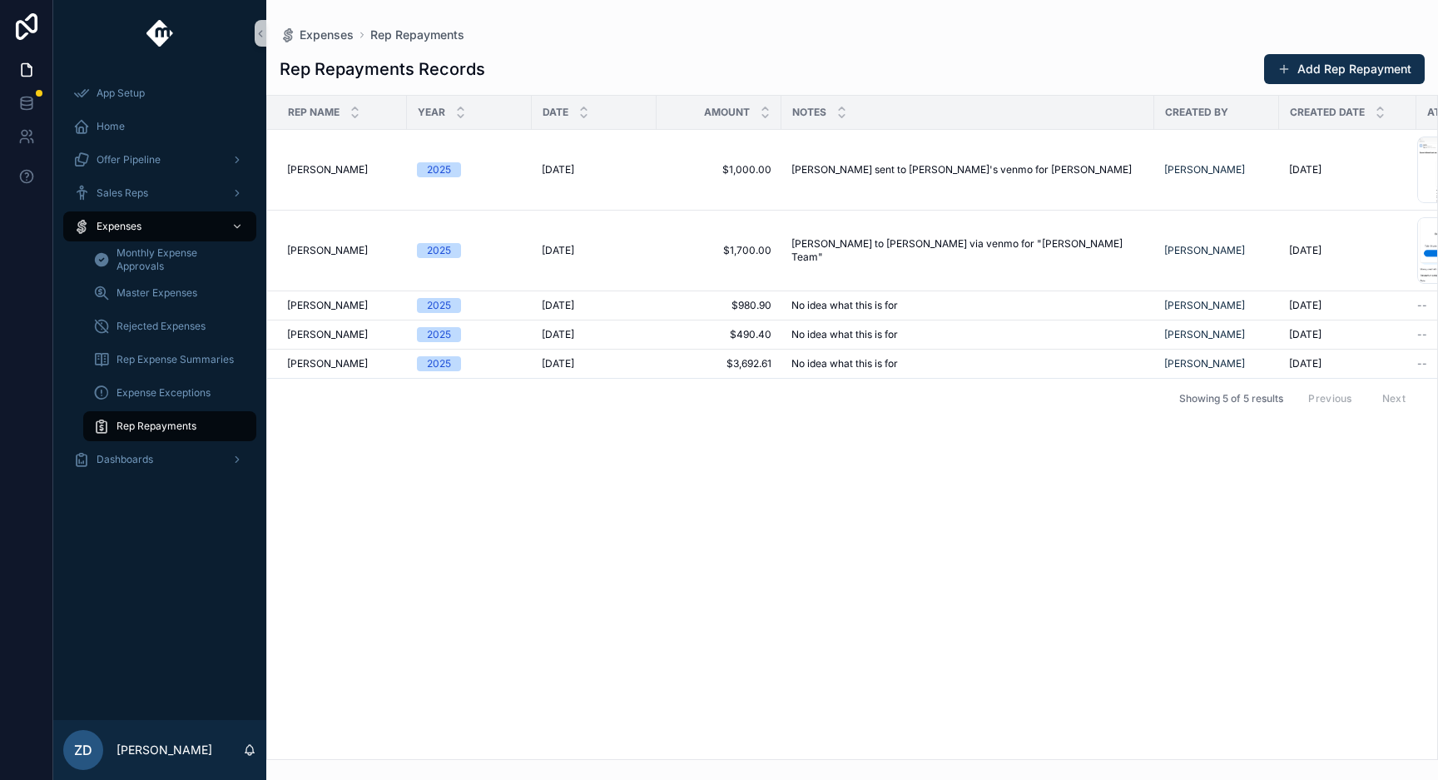
click at [507, 455] on div "Rep Name Year Date Amount Notes Created By Created Date Attachment [PERSON_NAME…" at bounding box center [852, 427] width 1170 height 663
click at [176, 253] on span "Monthly Expense Approvals" at bounding box center [178, 259] width 123 height 27
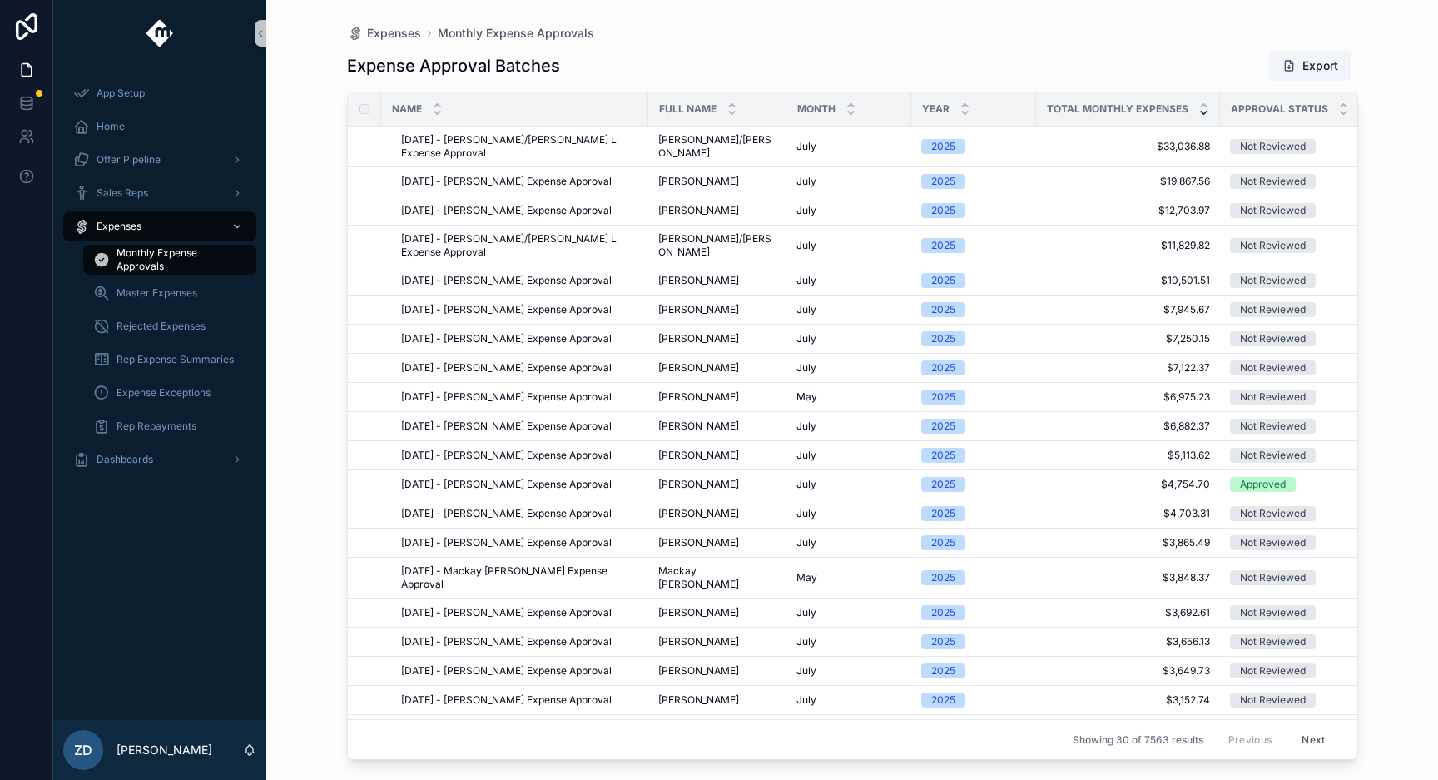
click at [171, 601] on div "App Setup Home Offer Pipeline Sales Reps Expenses Monthly Expense Approvals Mas…" at bounding box center [159, 393] width 213 height 653
click at [699, 52] on div "Expense Approval Batches Export" at bounding box center [852, 66] width 1011 height 32
click at [709, 39] on div "Expenses Monthly Expense Approvals" at bounding box center [852, 33] width 1011 height 13
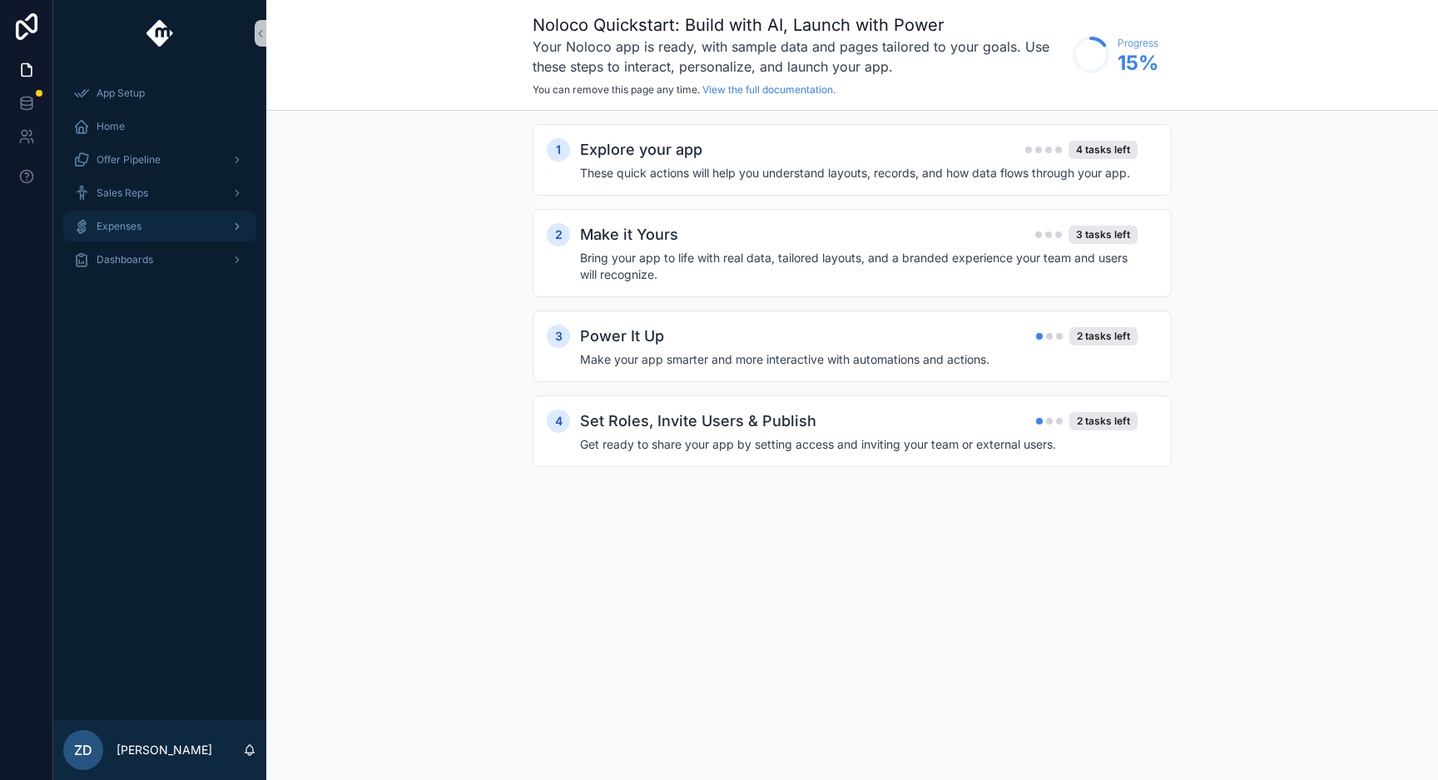
click at [211, 240] on link "Expenses" at bounding box center [159, 226] width 193 height 30
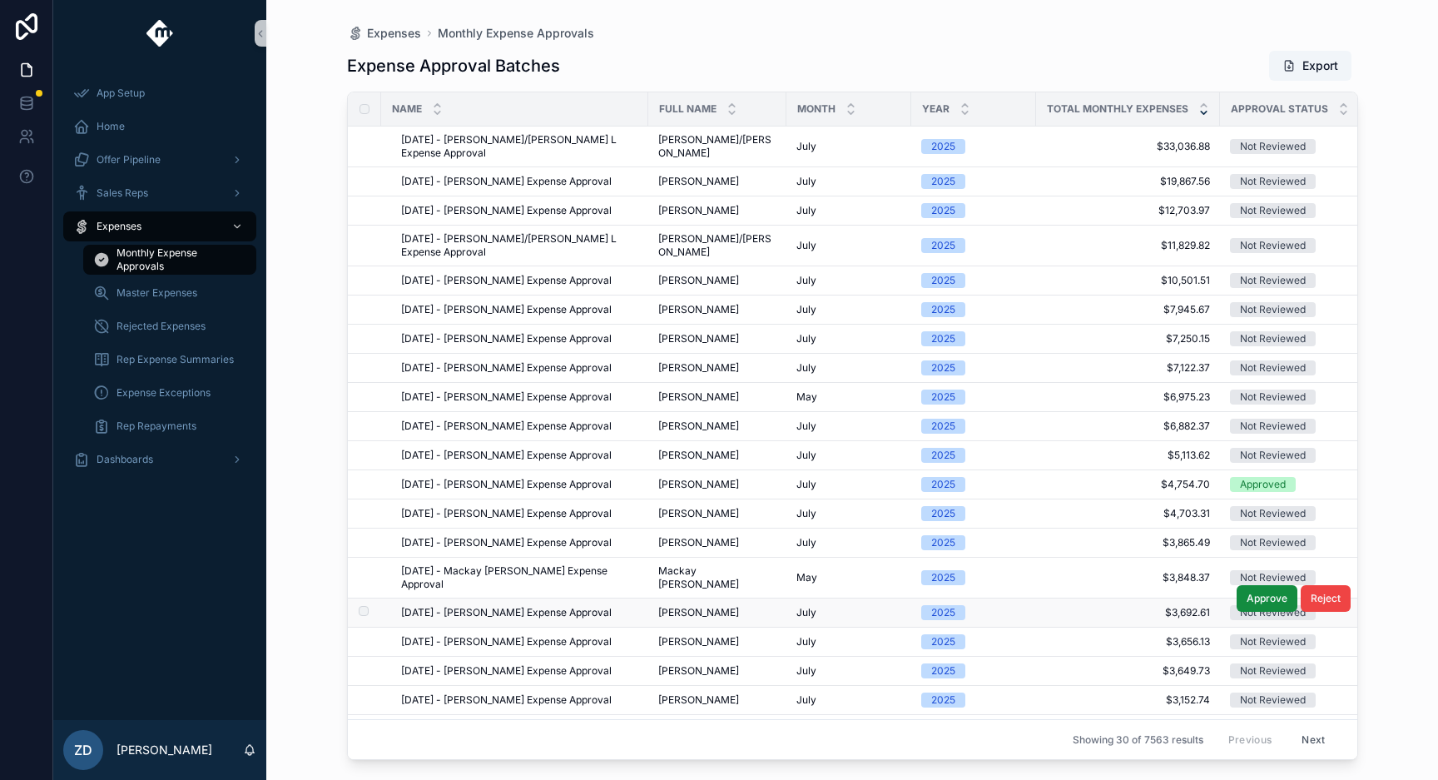
scroll to position [281, 0]
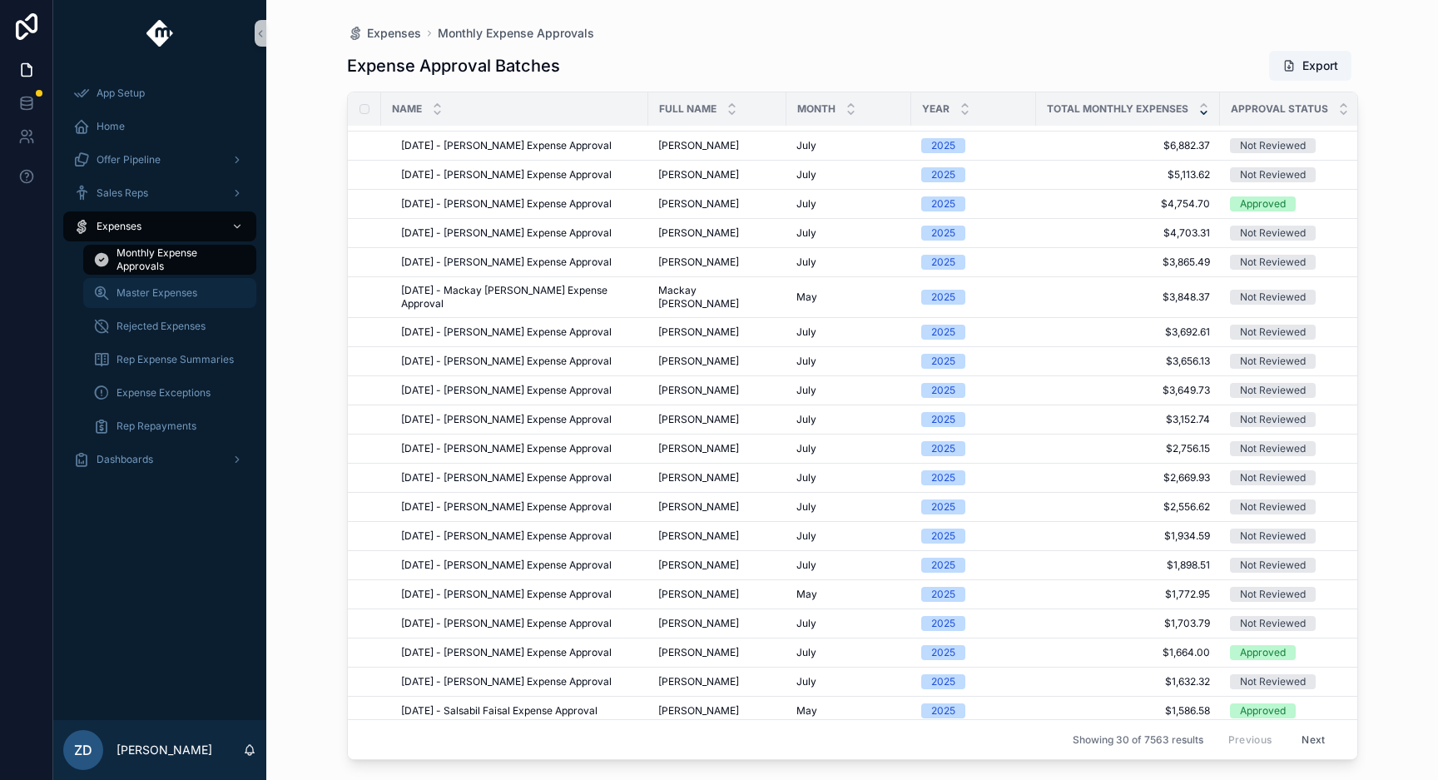
click at [184, 278] on link "Master Expenses" at bounding box center [169, 293] width 173 height 30
